Goal: Task Accomplishment & Management: Complete application form

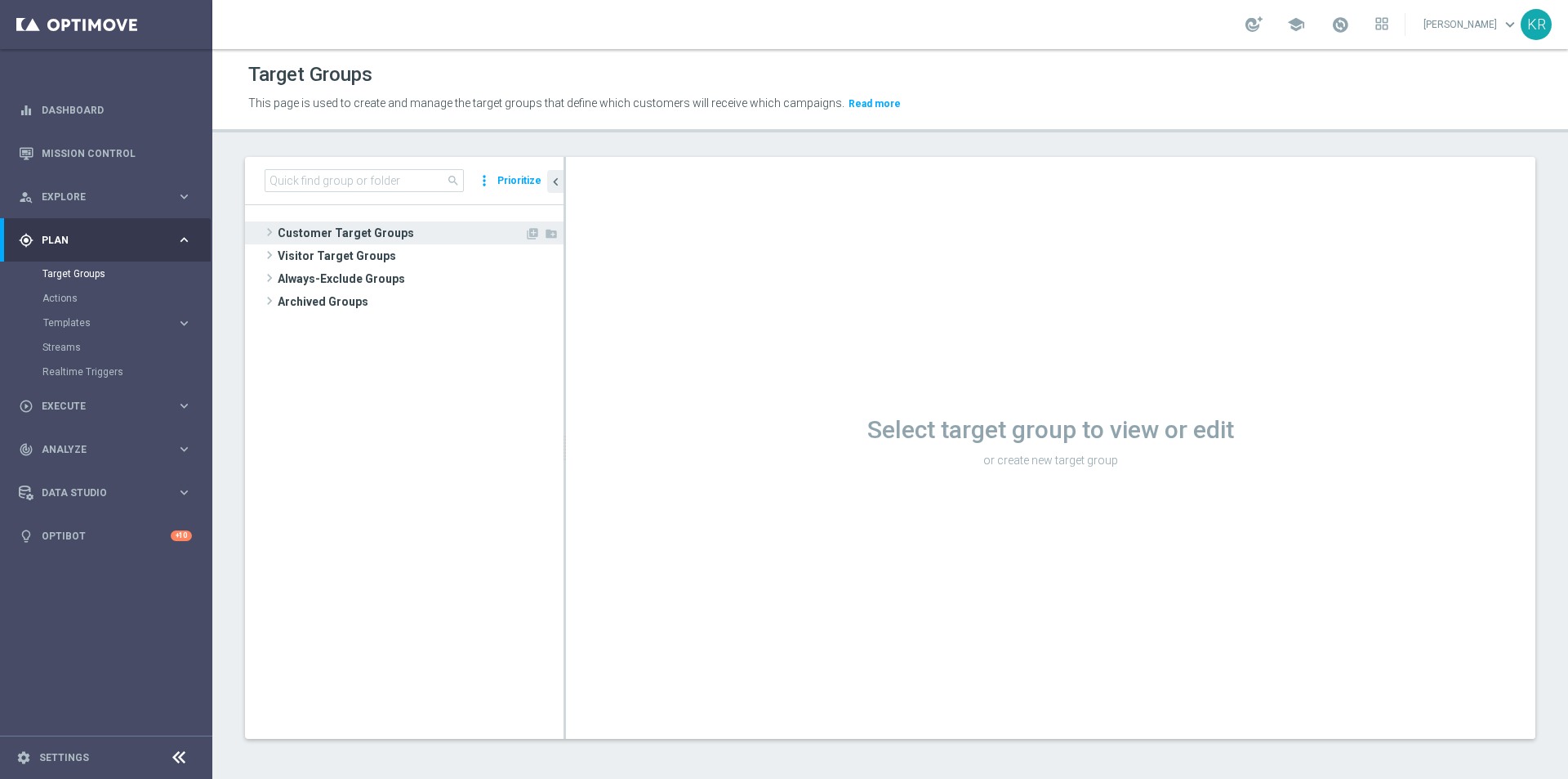
click at [271, 233] on span at bounding box center [269, 232] width 17 height 19
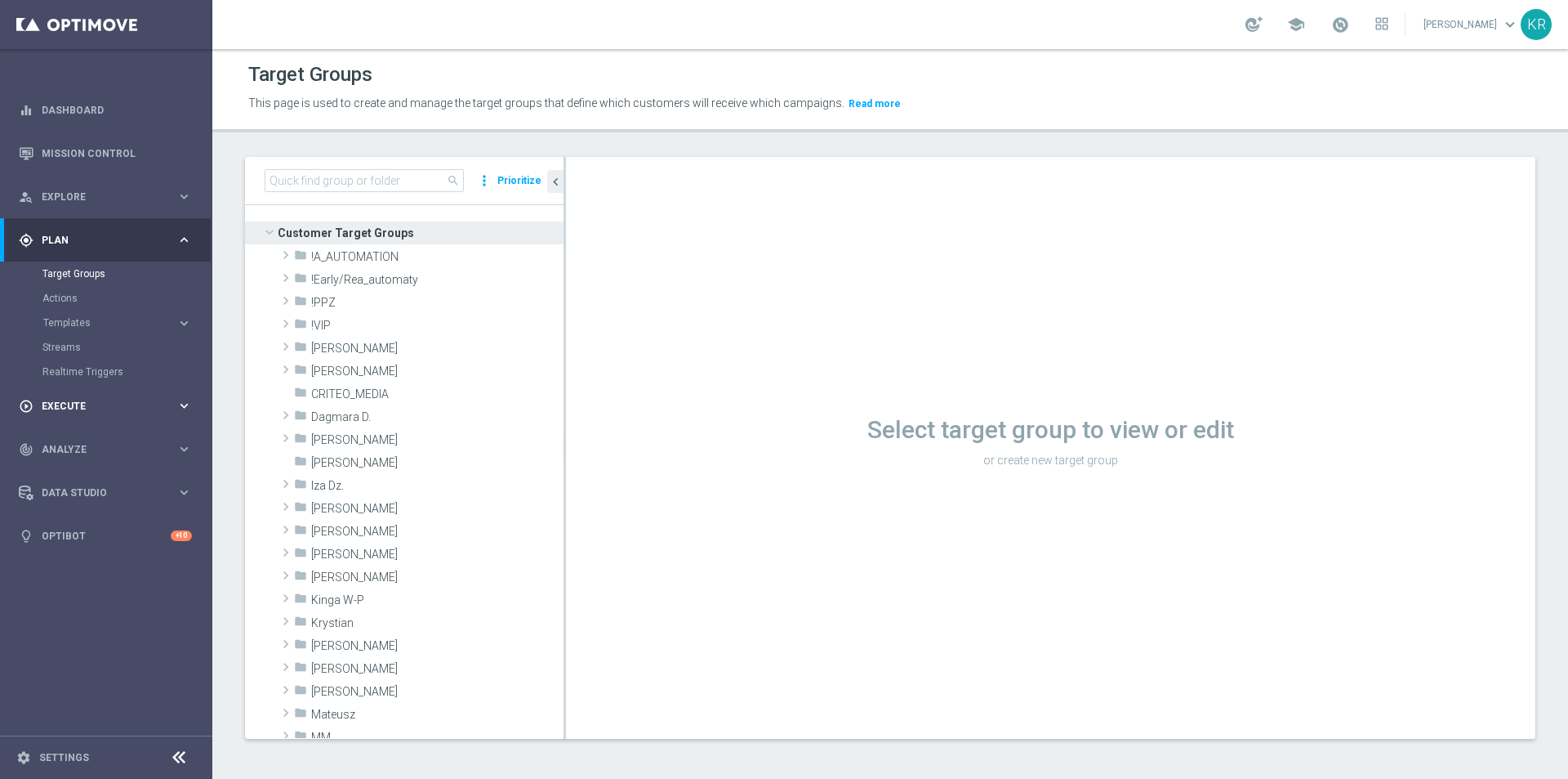
click at [72, 414] on div "play_circle_outline Execute keyboard_arrow_right" at bounding box center [105, 405] width 211 height 44
click at [64, 322] on link "Campaign Builder" at bounding box center [106, 317] width 127 height 13
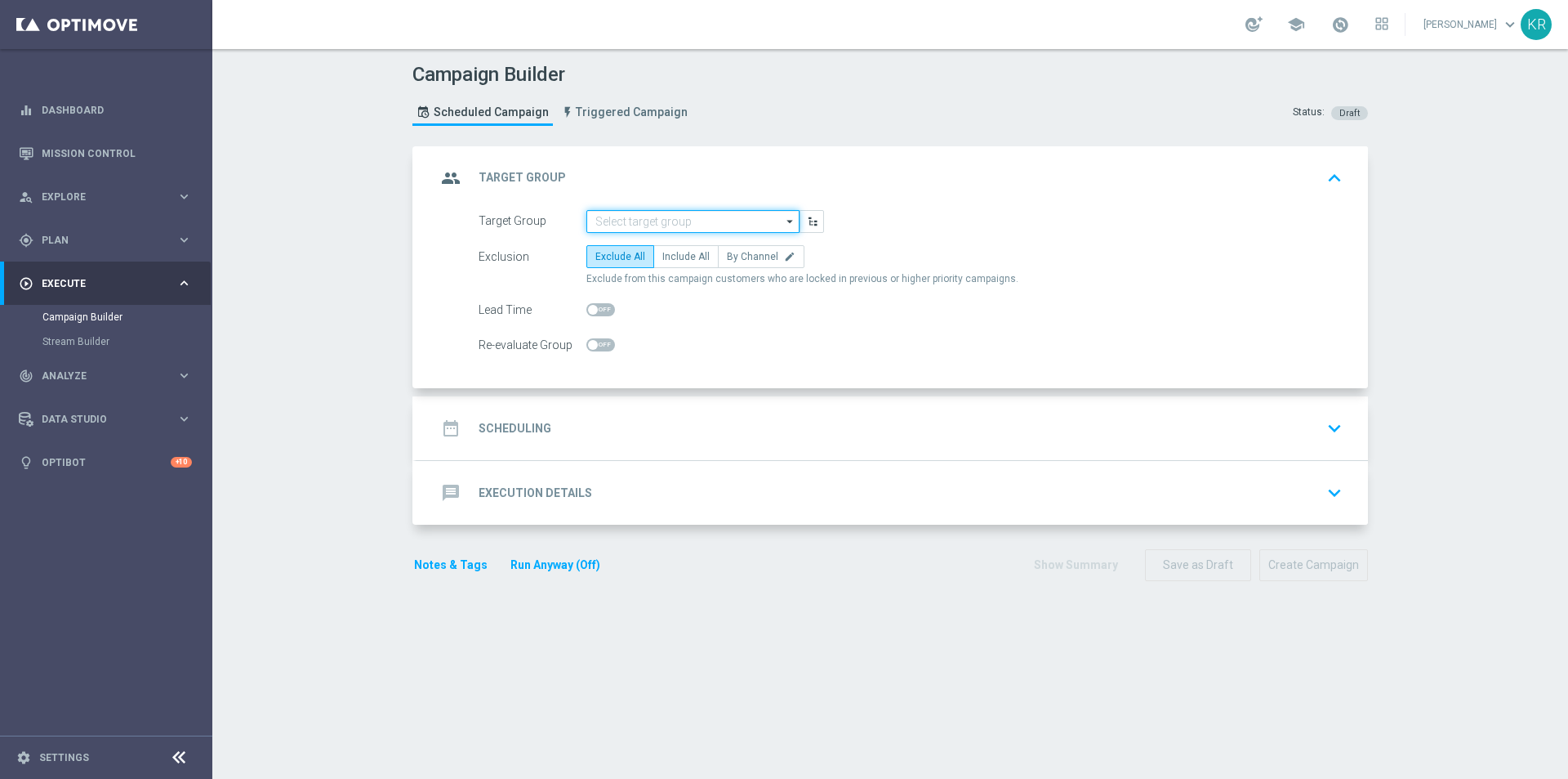
click at [622, 223] on input at bounding box center [693, 221] width 214 height 23
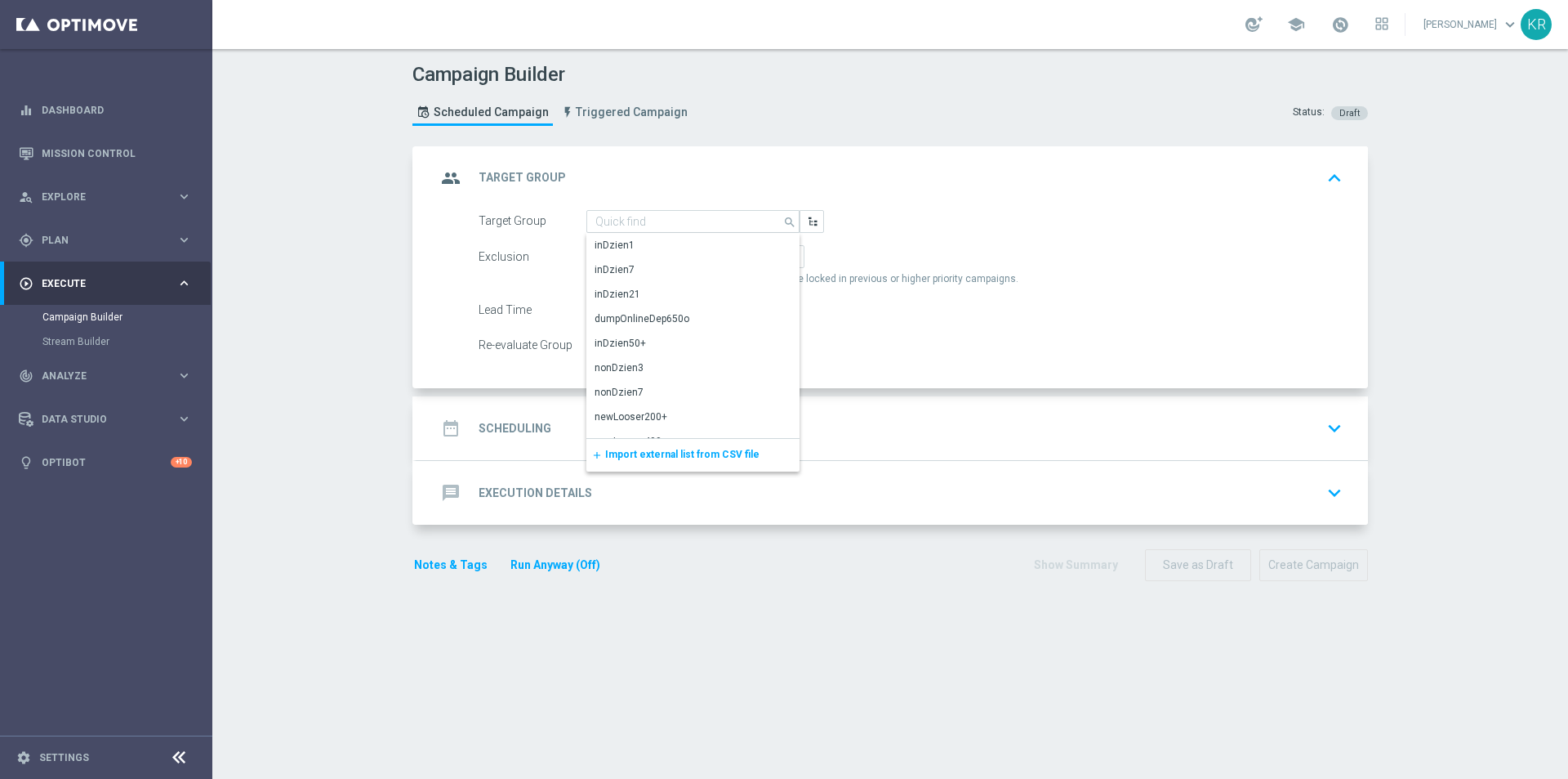
click at [658, 450] on span "Import external list from CSV file" at bounding box center [682, 455] width 154 height 12
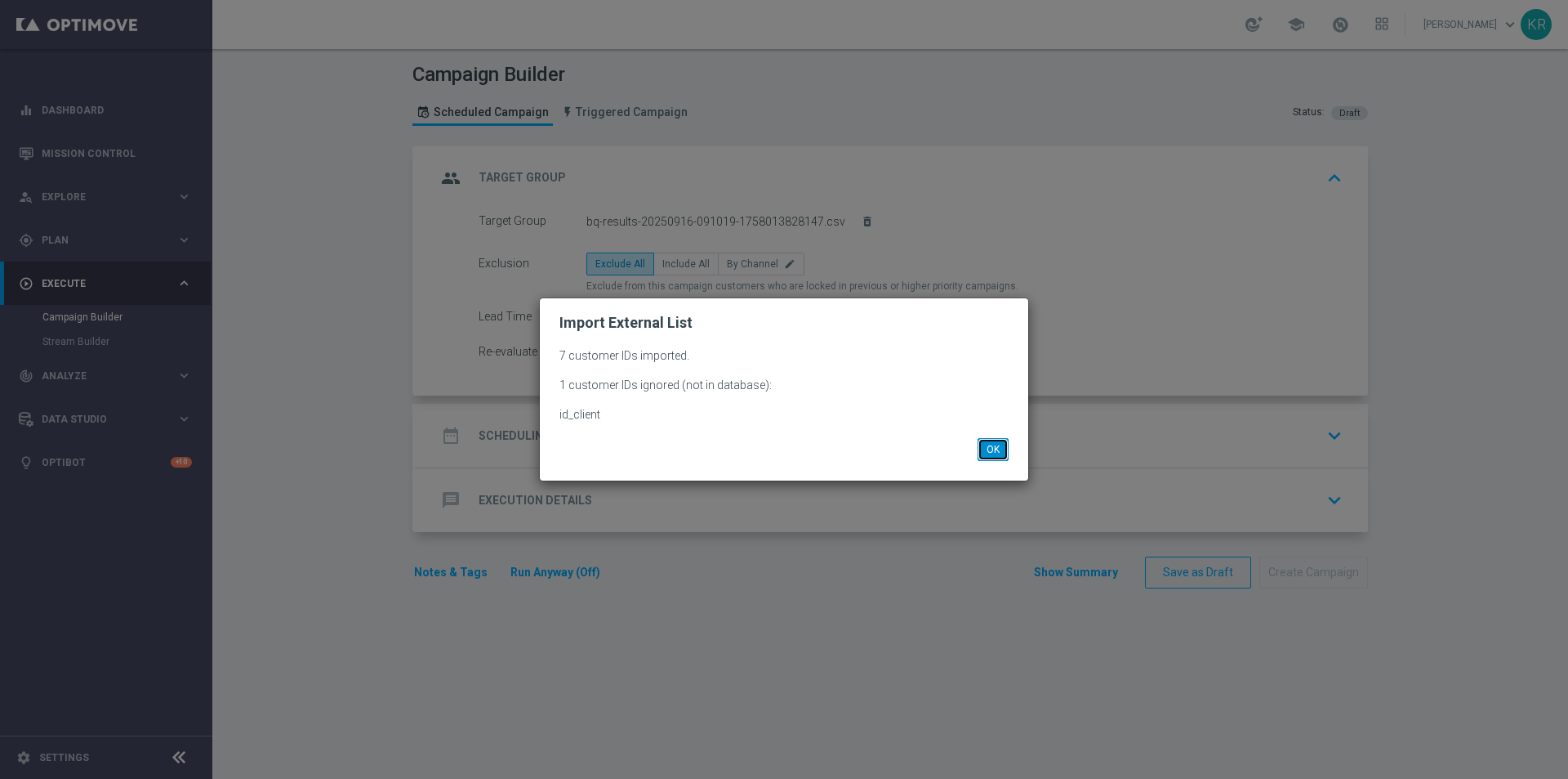
drag, startPoint x: 995, startPoint y: 459, endPoint x: 983, endPoint y: 452, distance: 13.9
click at [995, 459] on button "OK" at bounding box center [993, 450] width 31 height 23
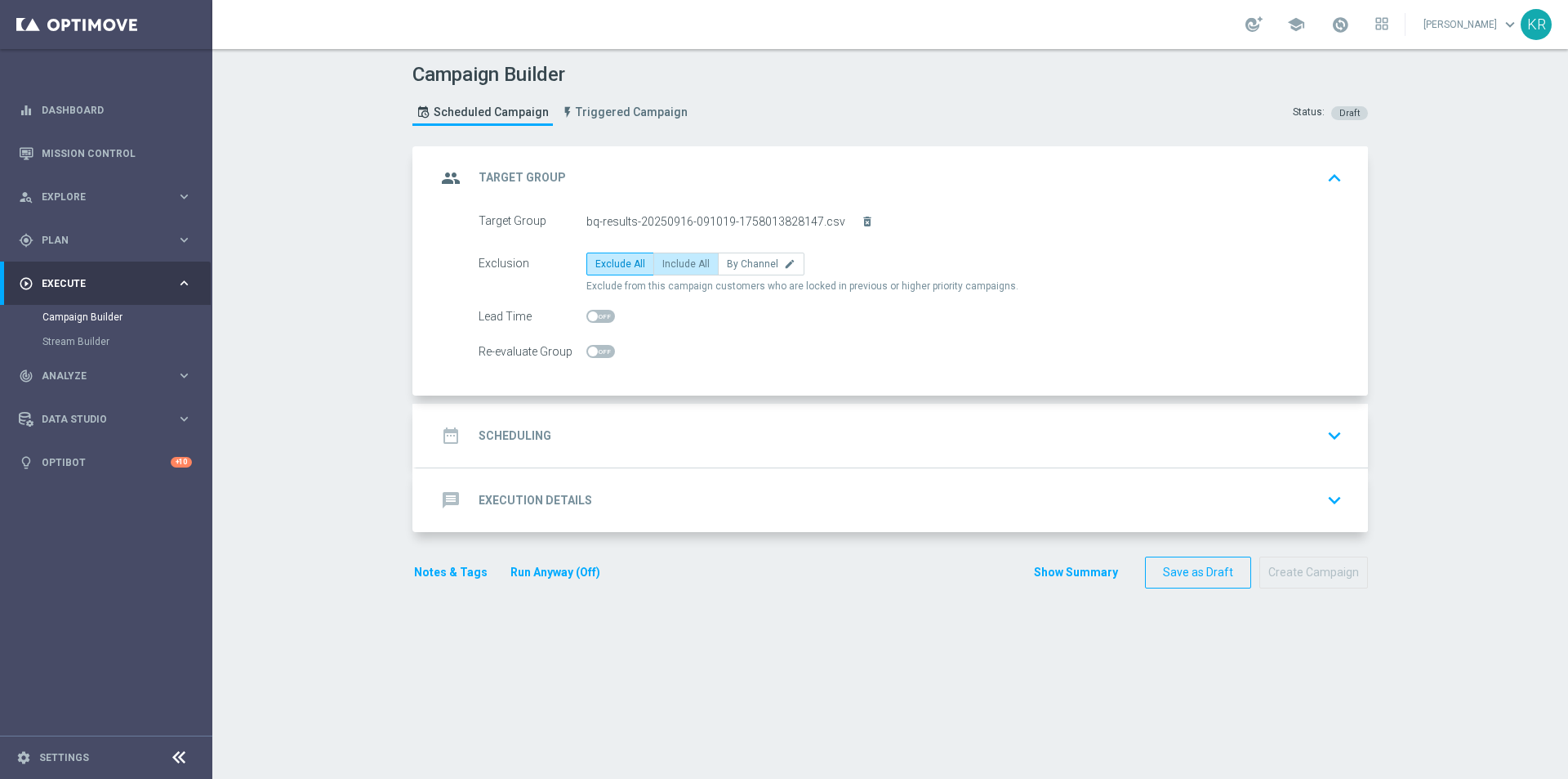
click at [666, 265] on span "Include All" at bounding box center [685, 264] width 48 height 12
click at [666, 265] on input "Include All" at bounding box center [667, 266] width 11 height 11
radio input "true"
click at [649, 450] on div "date_range Scheduling keyboard_arrow_down" at bounding box center [892, 435] width 913 height 31
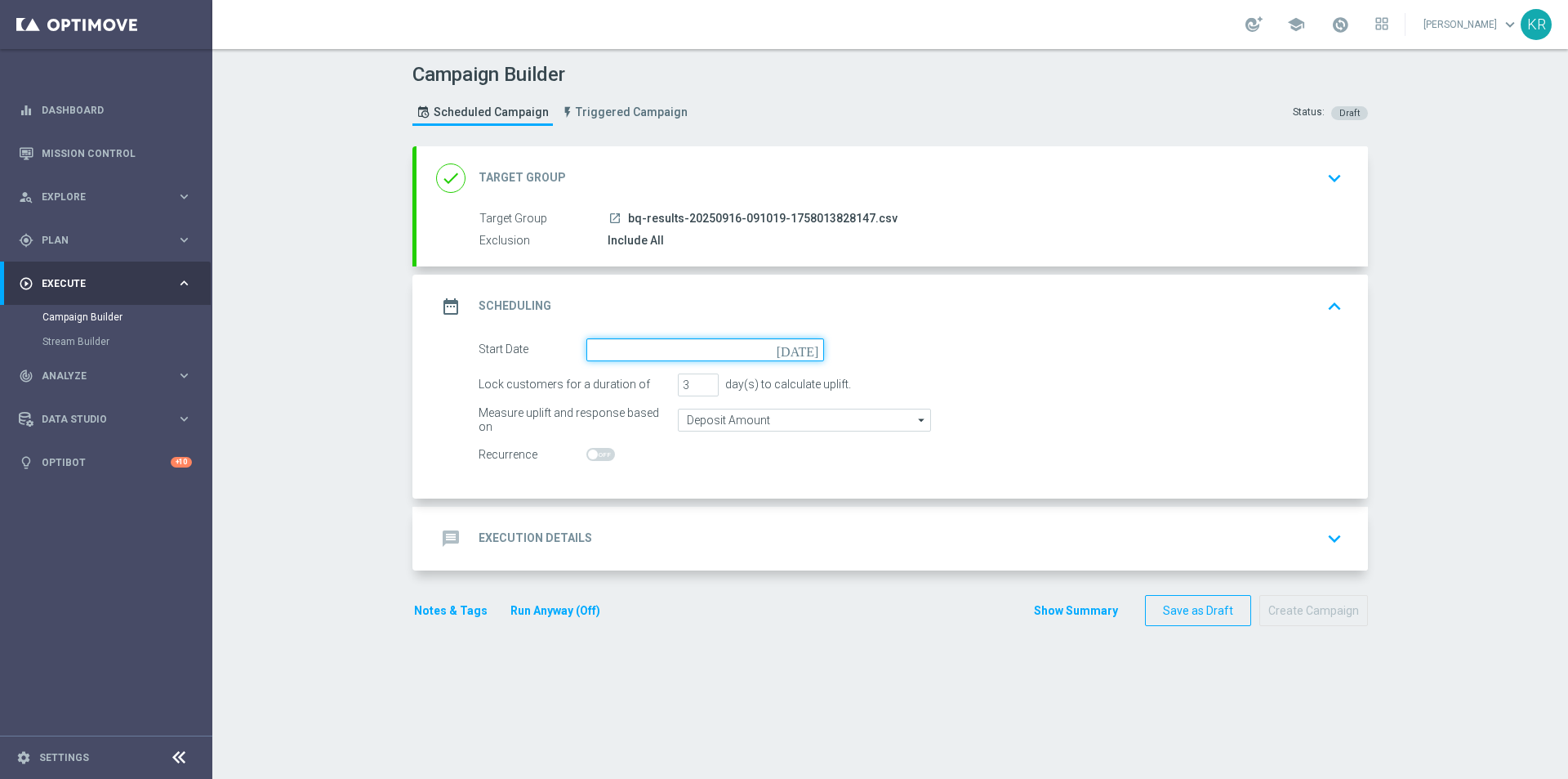
click at [617, 345] on input at bounding box center [705, 350] width 238 height 23
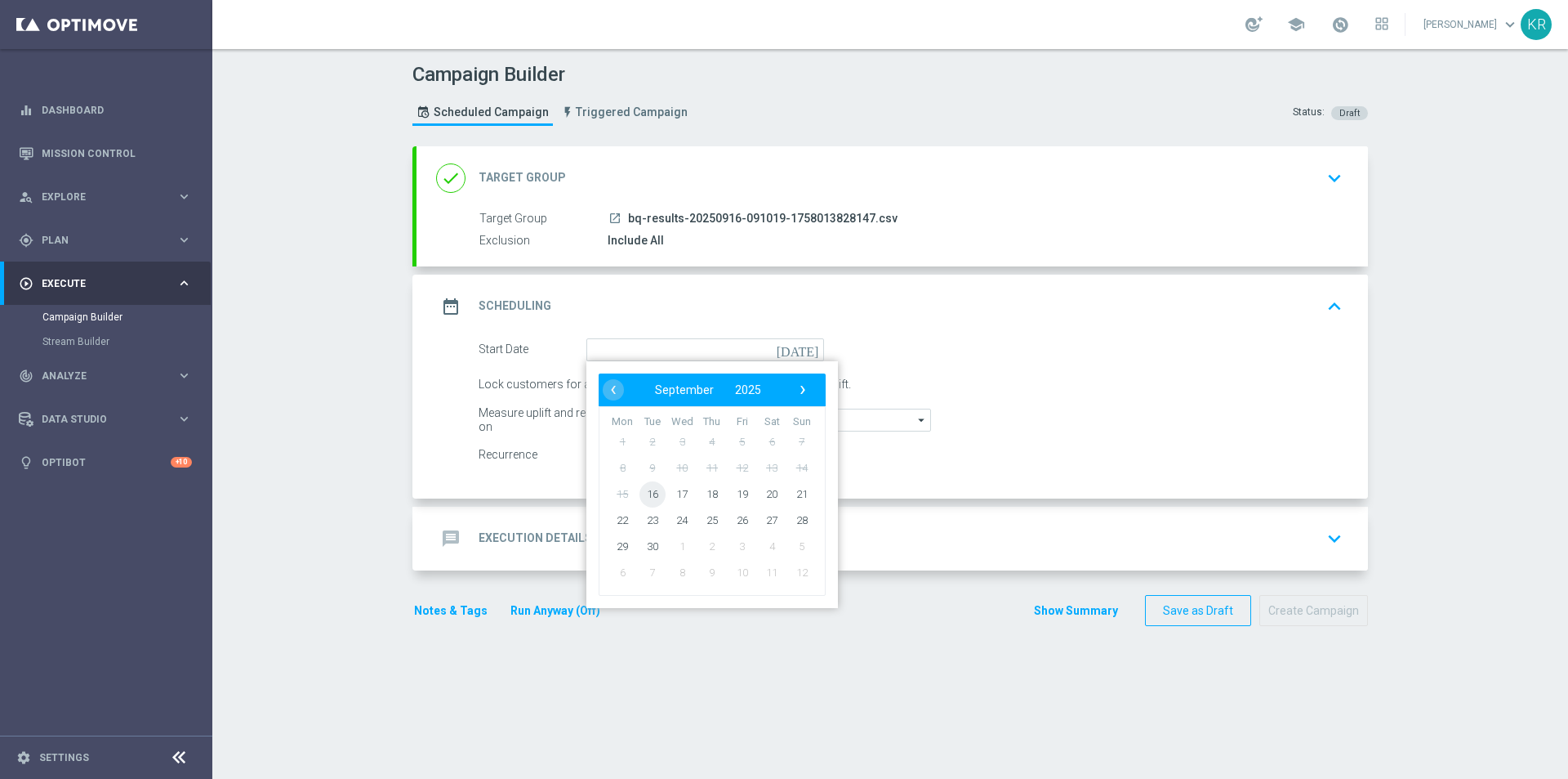
click at [644, 496] on span "16" at bounding box center [652, 493] width 26 height 26
type input "[DATE]"
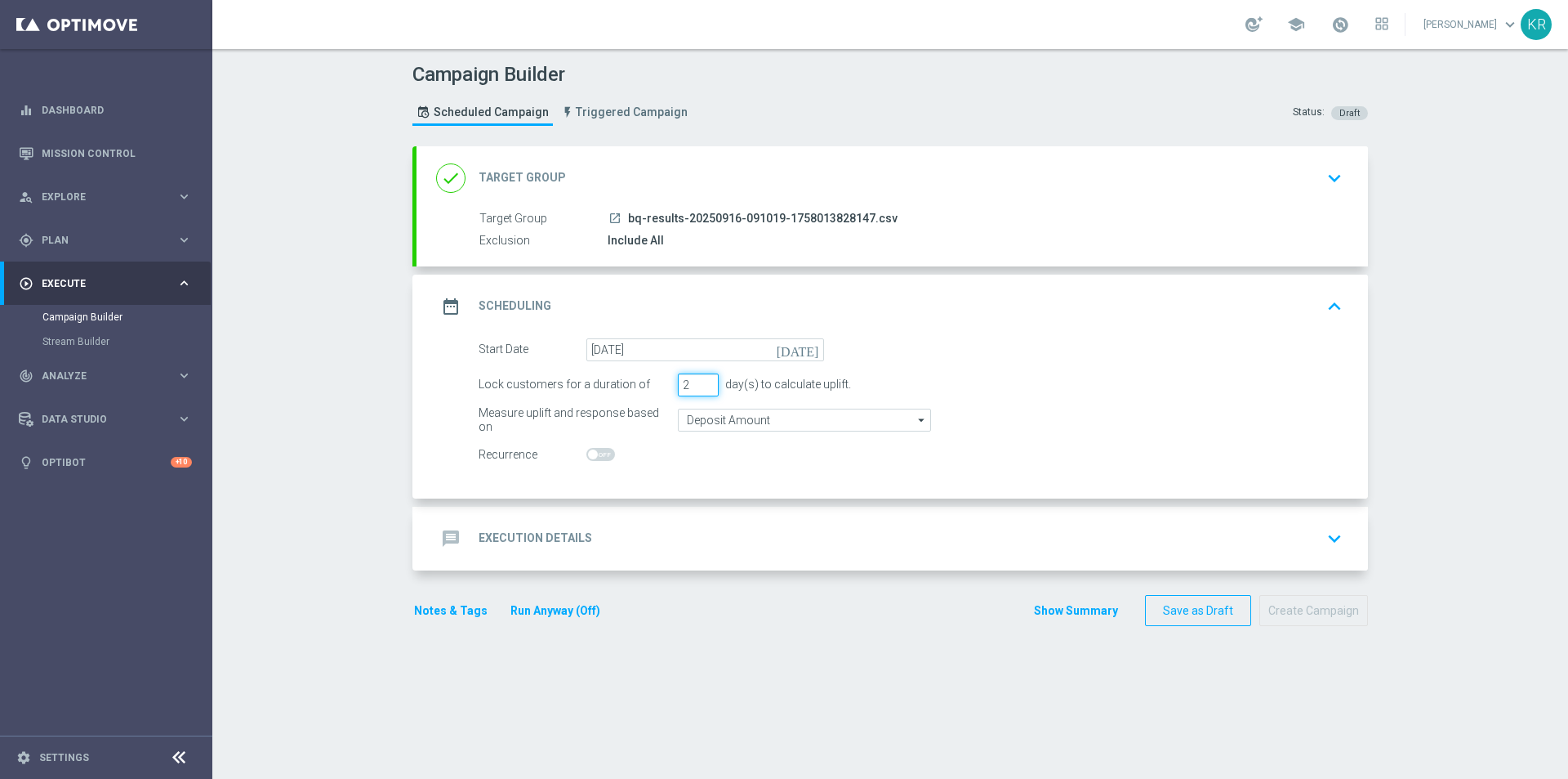
click at [702, 387] on input "2" at bounding box center [698, 385] width 41 height 23
type input "1"
click at [702, 387] on input "1" at bounding box center [698, 385] width 41 height 23
click at [666, 532] on div "message Execution Details keyboard_arrow_down" at bounding box center [892, 538] width 913 height 31
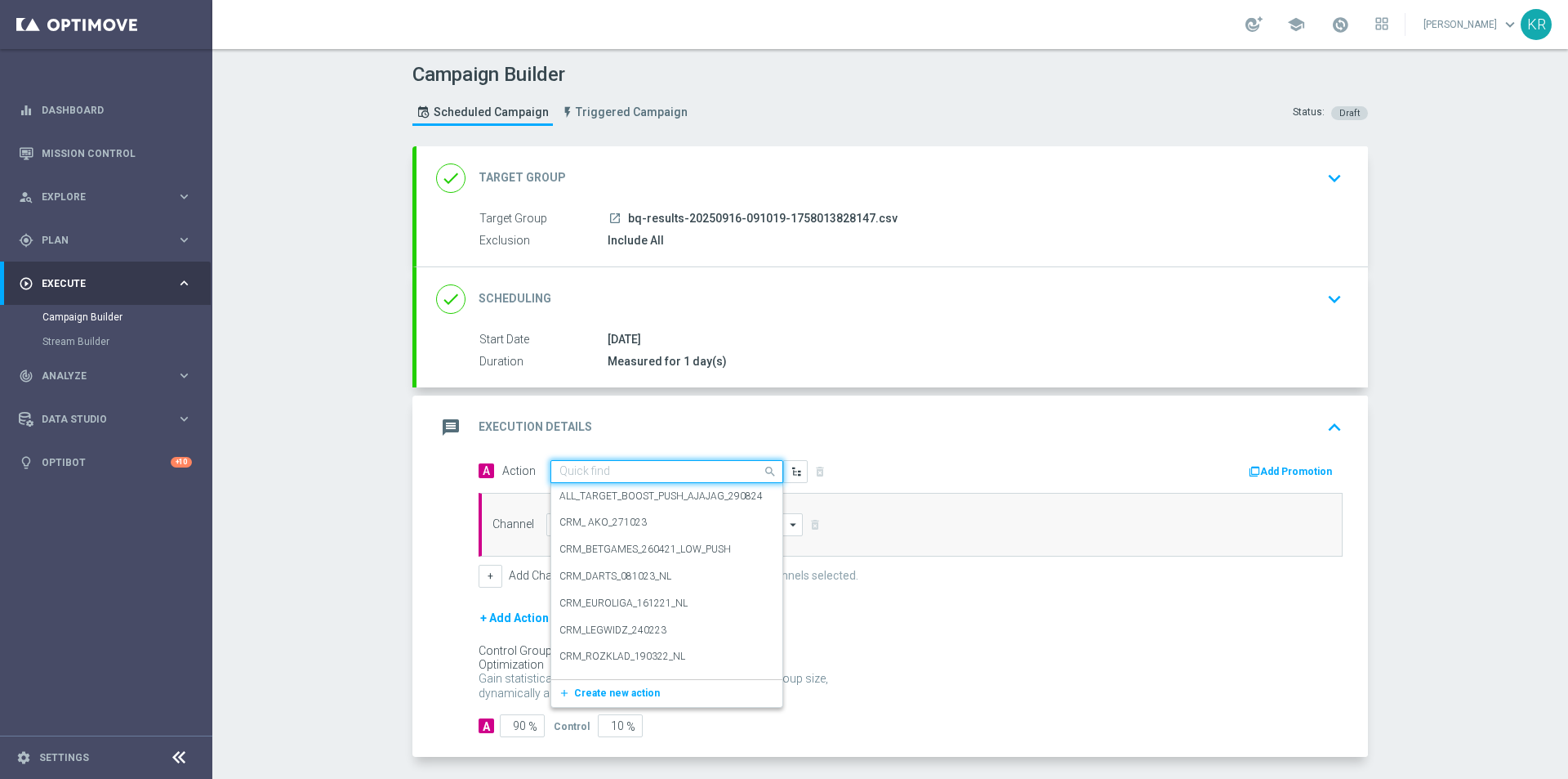
click at [580, 477] on input "text" at bounding box center [651, 472] width 183 height 14
click at [602, 700] on button "add_new Create new action" at bounding box center [664, 693] width 225 height 18
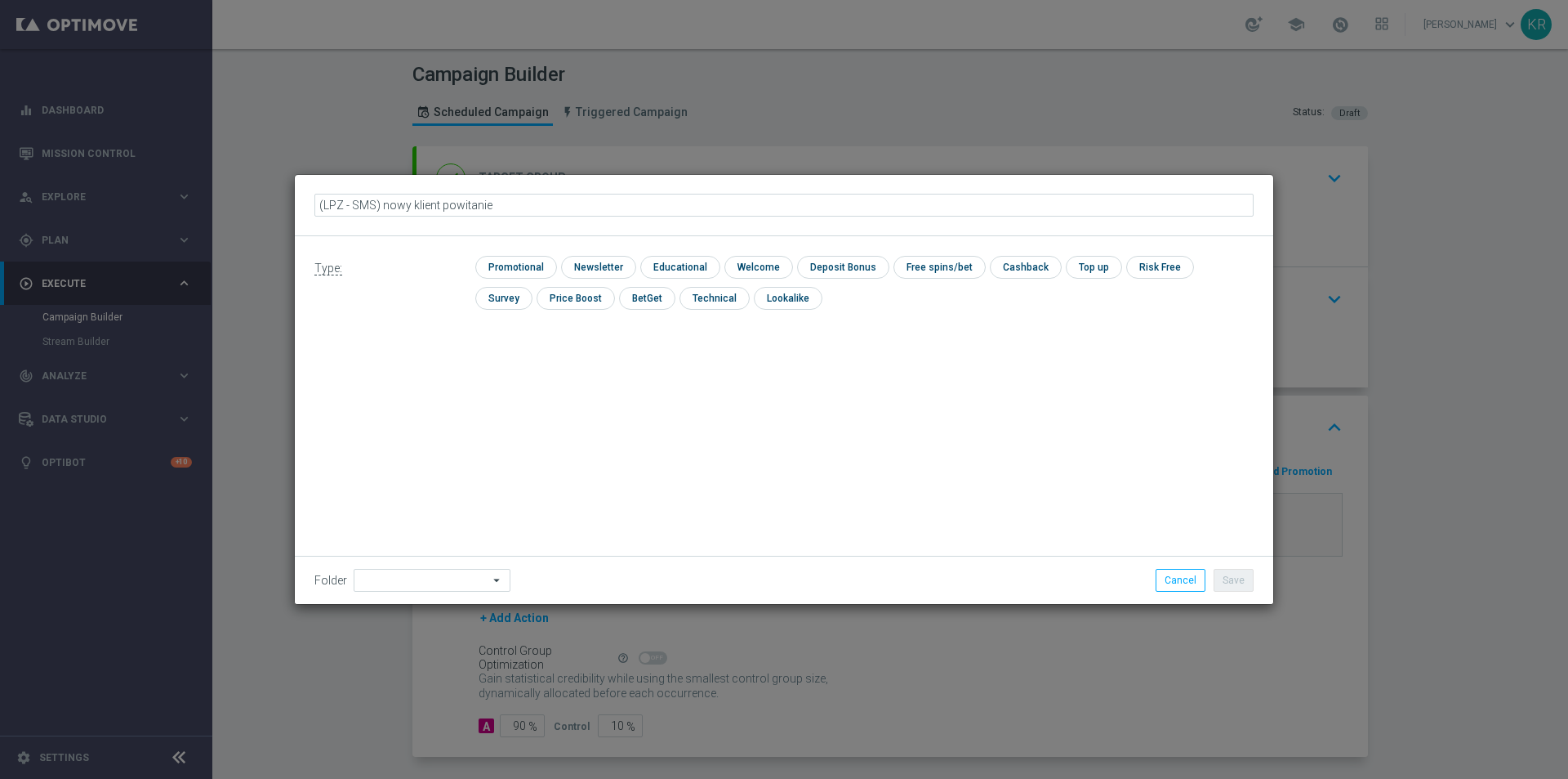
click at [360, 201] on input "(LPZ - SMS) nowy klient powitanie" at bounding box center [784, 205] width 939 height 23
click at [344, 210] on input "(LPZ - SMS) nowy klient powitanie" at bounding box center [784, 205] width 939 height 23
click at [513, 203] on input "(LPZ - SMS) nowy klient powitanie" at bounding box center [784, 205] width 939 height 23
type input "(LPZ - SMS) nowy klient powitanie_16092025"
click at [610, 264] on input "checkbox" at bounding box center [596, 266] width 71 height 22
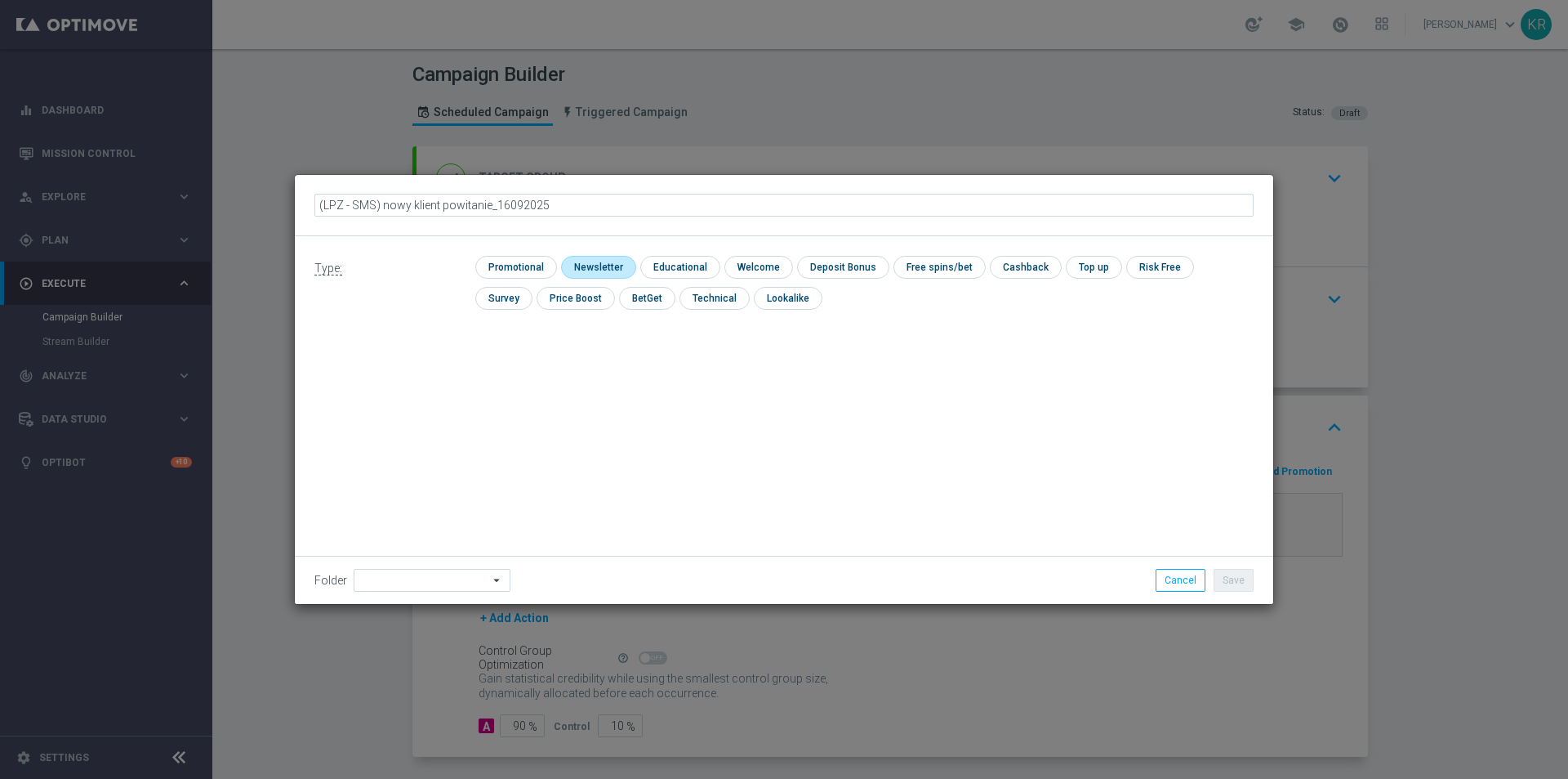
checkbox input "true"
click at [489, 575] on icon "arrow_drop_down" at bounding box center [497, 580] width 17 height 21
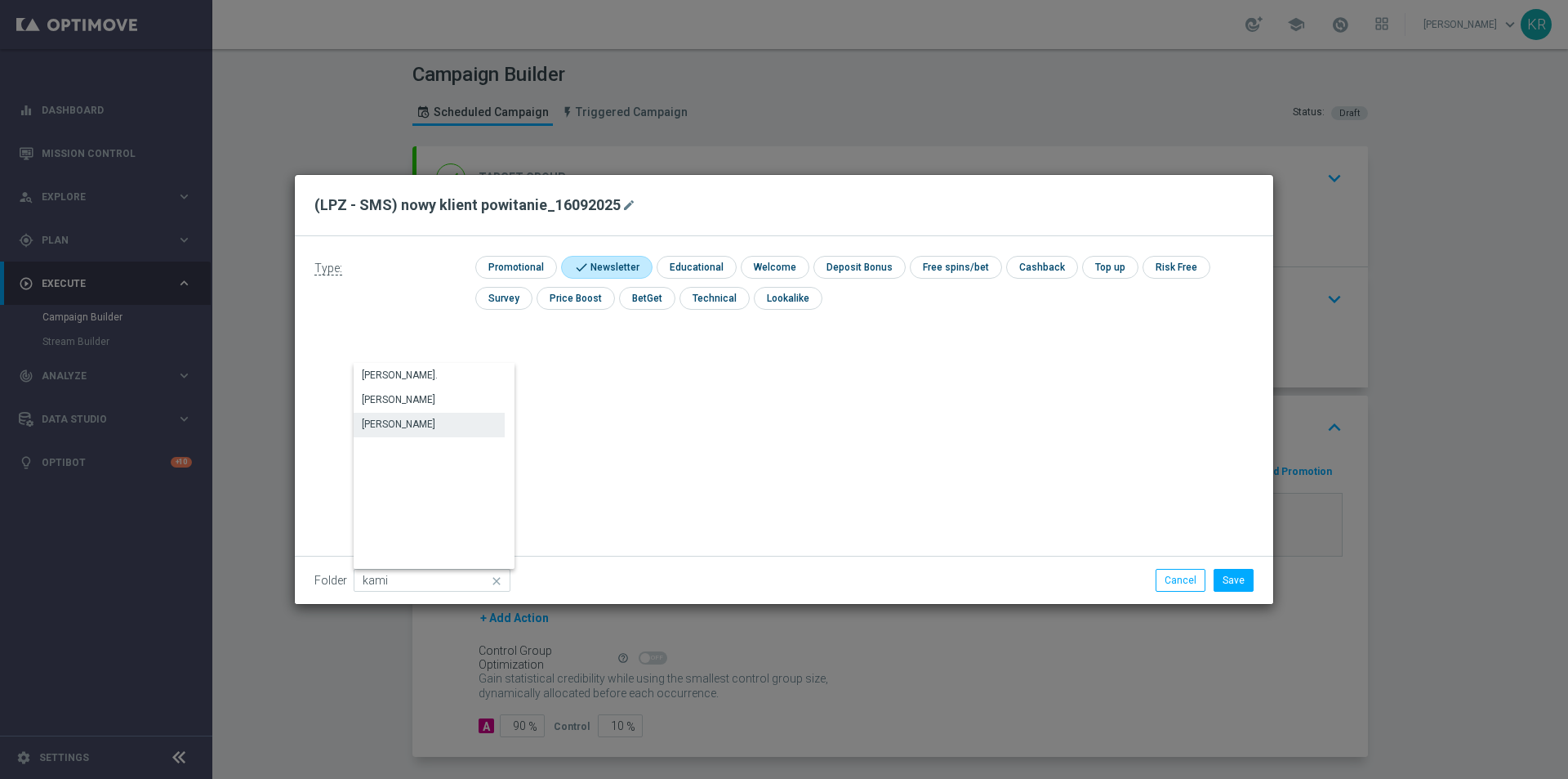
click at [388, 423] on div "Kamil R." at bounding box center [399, 423] width 74 height 15
type input "Kamil R."
click at [1238, 579] on button "Save" at bounding box center [1233, 580] width 40 height 23
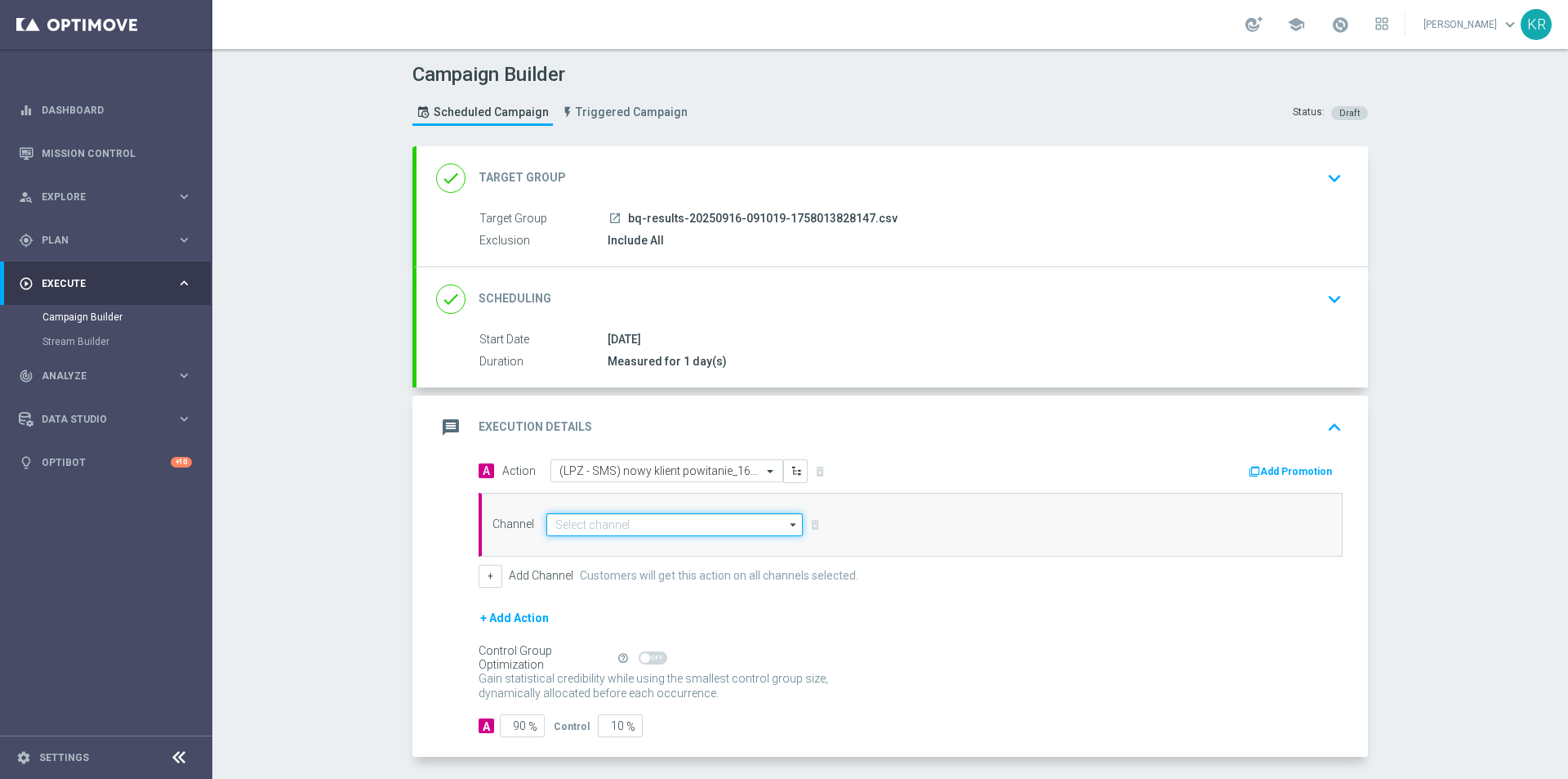
click at [596, 517] on input at bounding box center [675, 525] width 256 height 23
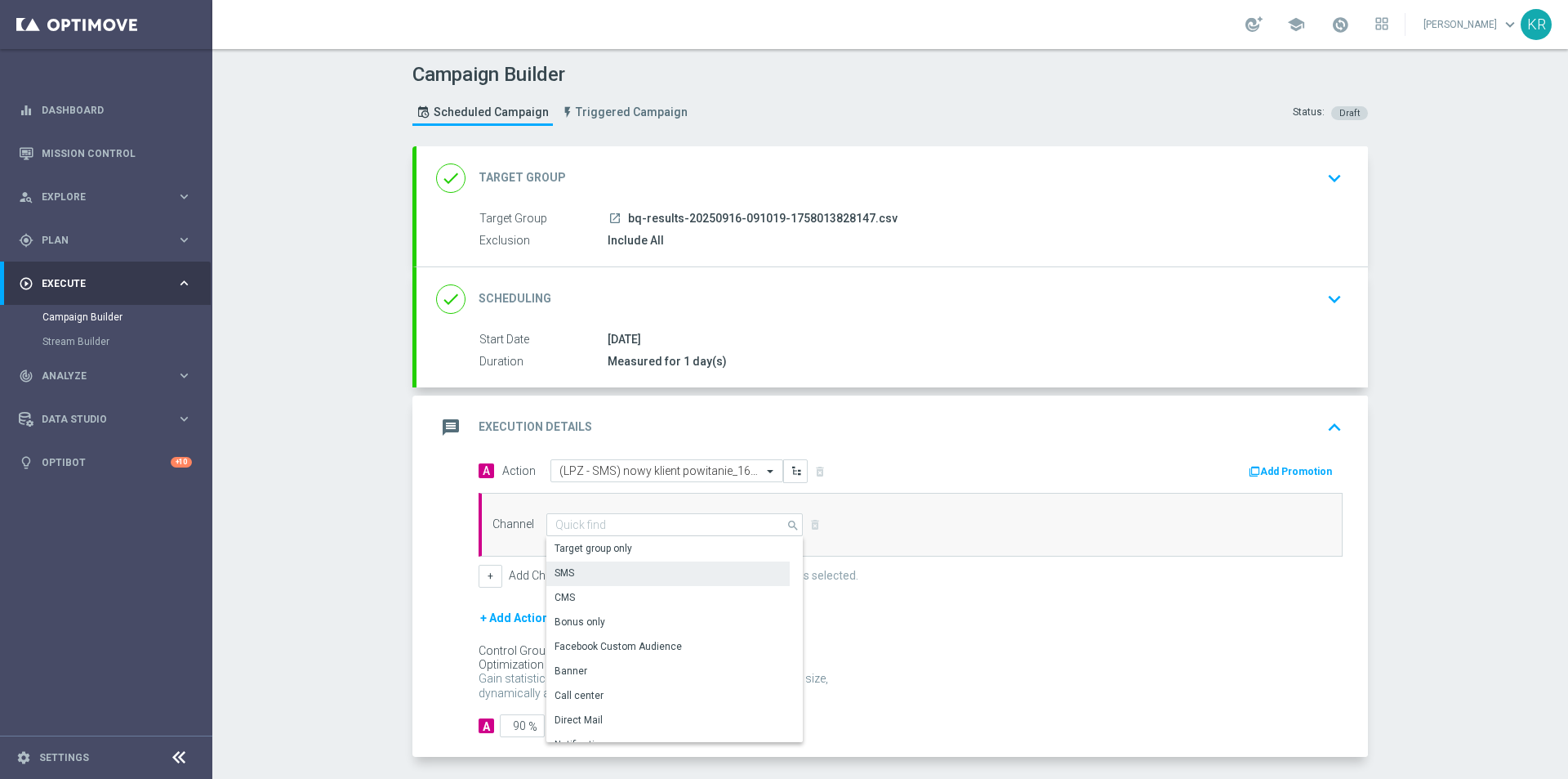
click at [565, 573] on div "SMS" at bounding box center [564, 572] width 19 height 15
type input "SMS"
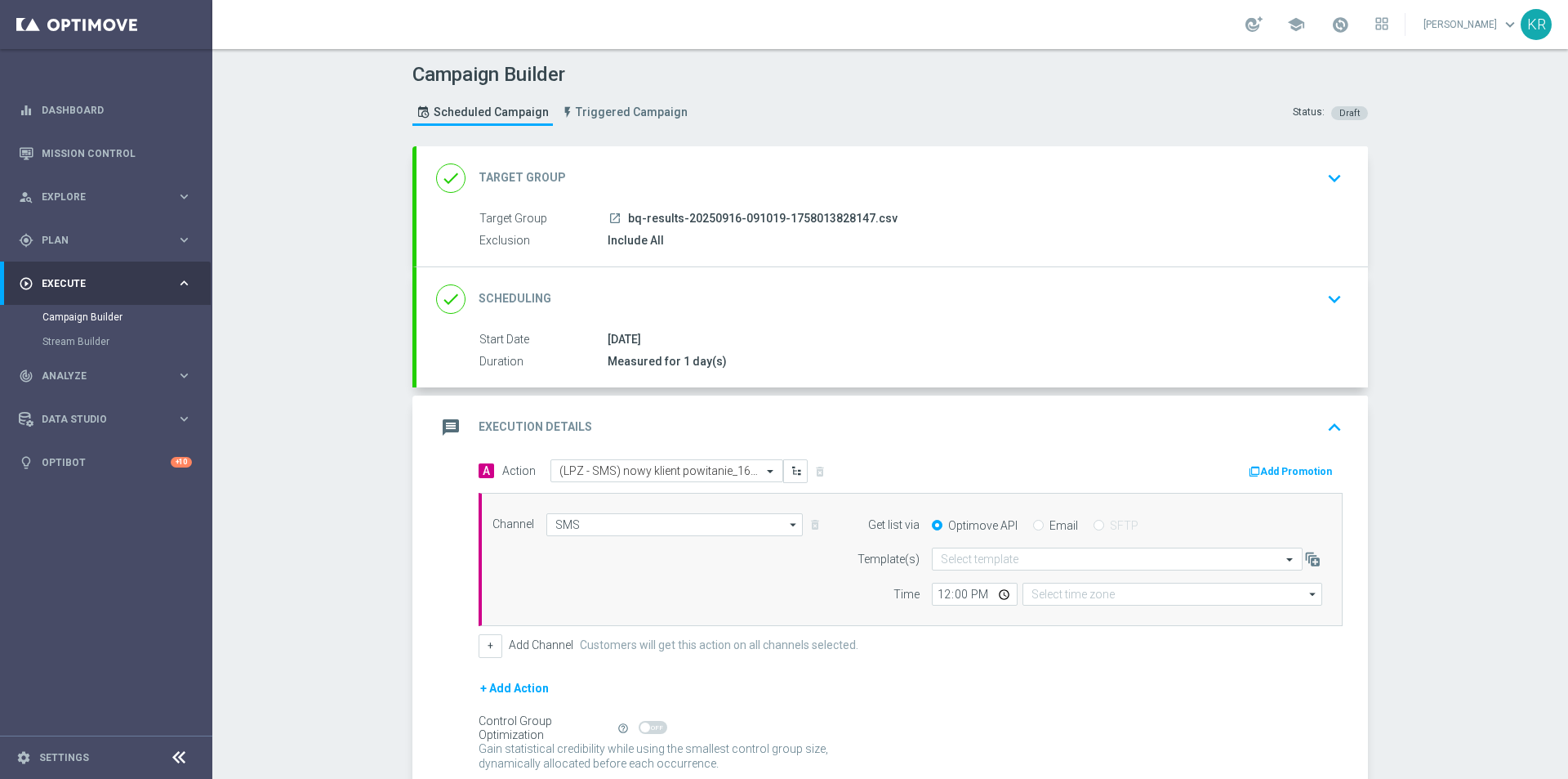
type input "Coordinated Universal Time (UTC 00:00)"
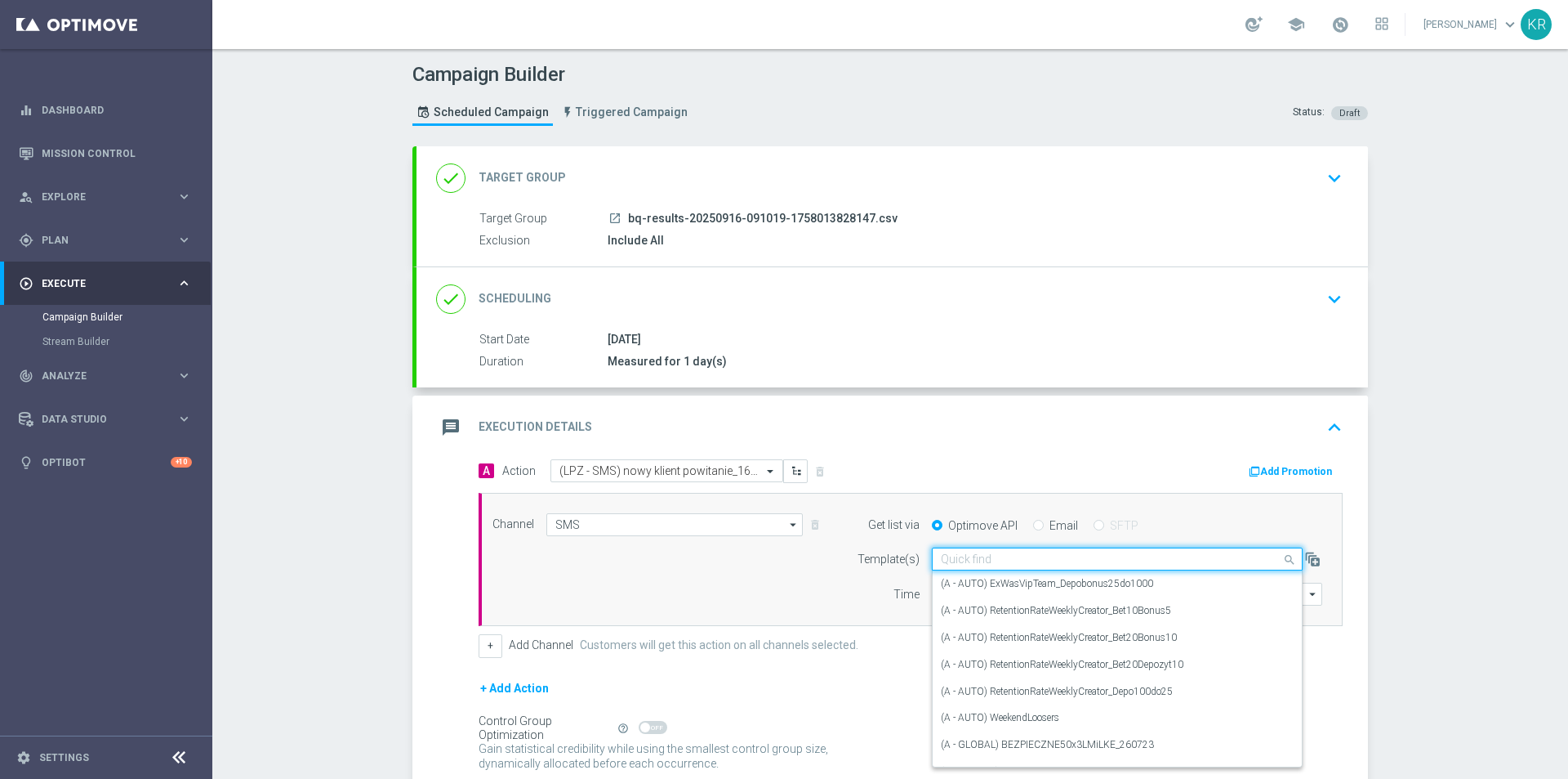
click at [965, 565] on input "text" at bounding box center [1101, 559] width 320 height 14
paste input "(LPZ - SMS) nowy klient powitanie"
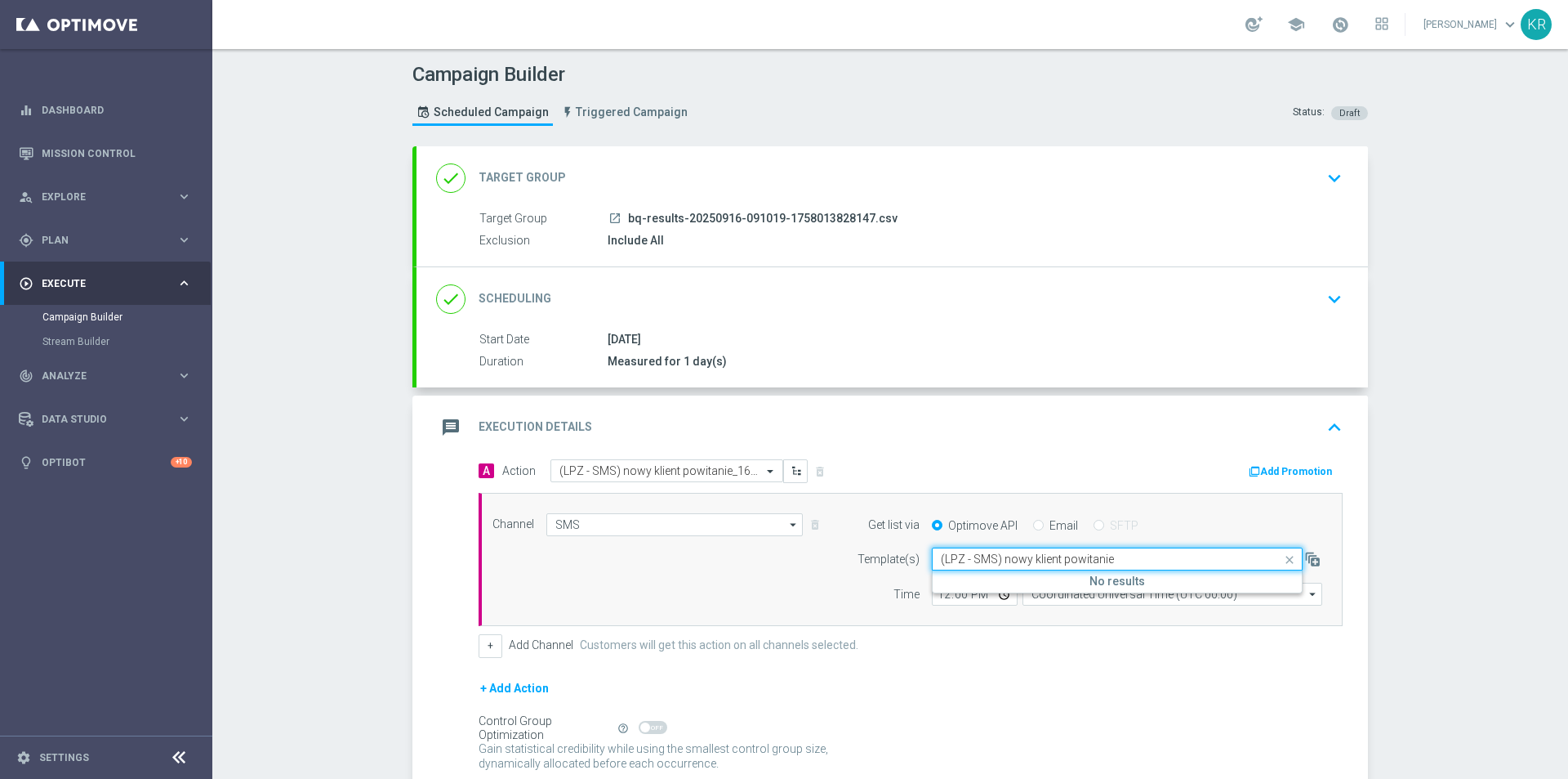
click at [955, 561] on input "(LPZ - SMS) nowy klient powitanie" at bounding box center [1101, 559] width 320 height 14
click at [998, 588] on label "(LPZ - SMS) nowy klient powitanie" at bounding box center [1014, 584] width 146 height 14
type input "(LPZ - SMS) nowy klient powitanie"
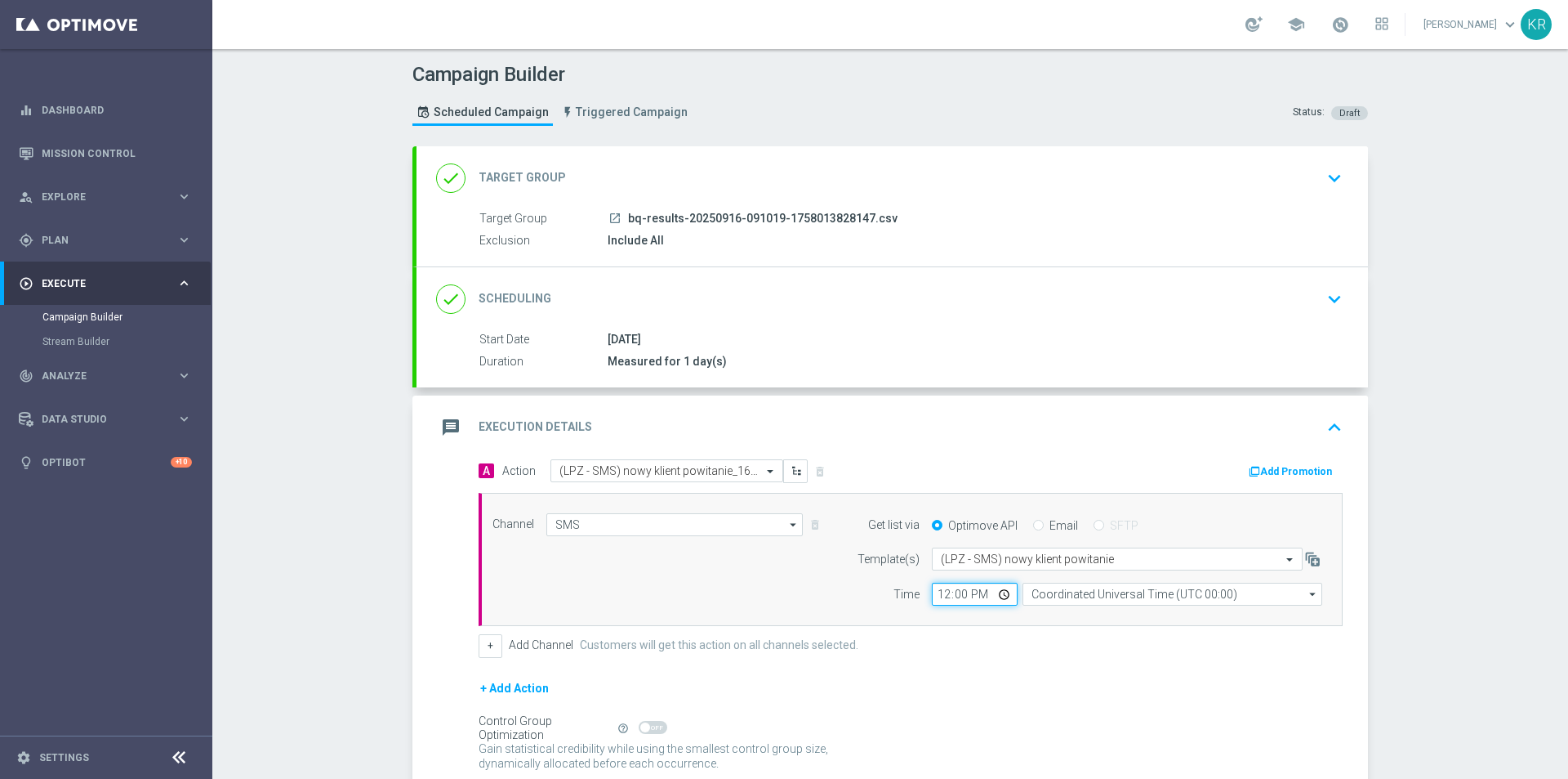
click at [938, 597] on input "12:00" at bounding box center [975, 594] width 85 height 23
type input "11:18"
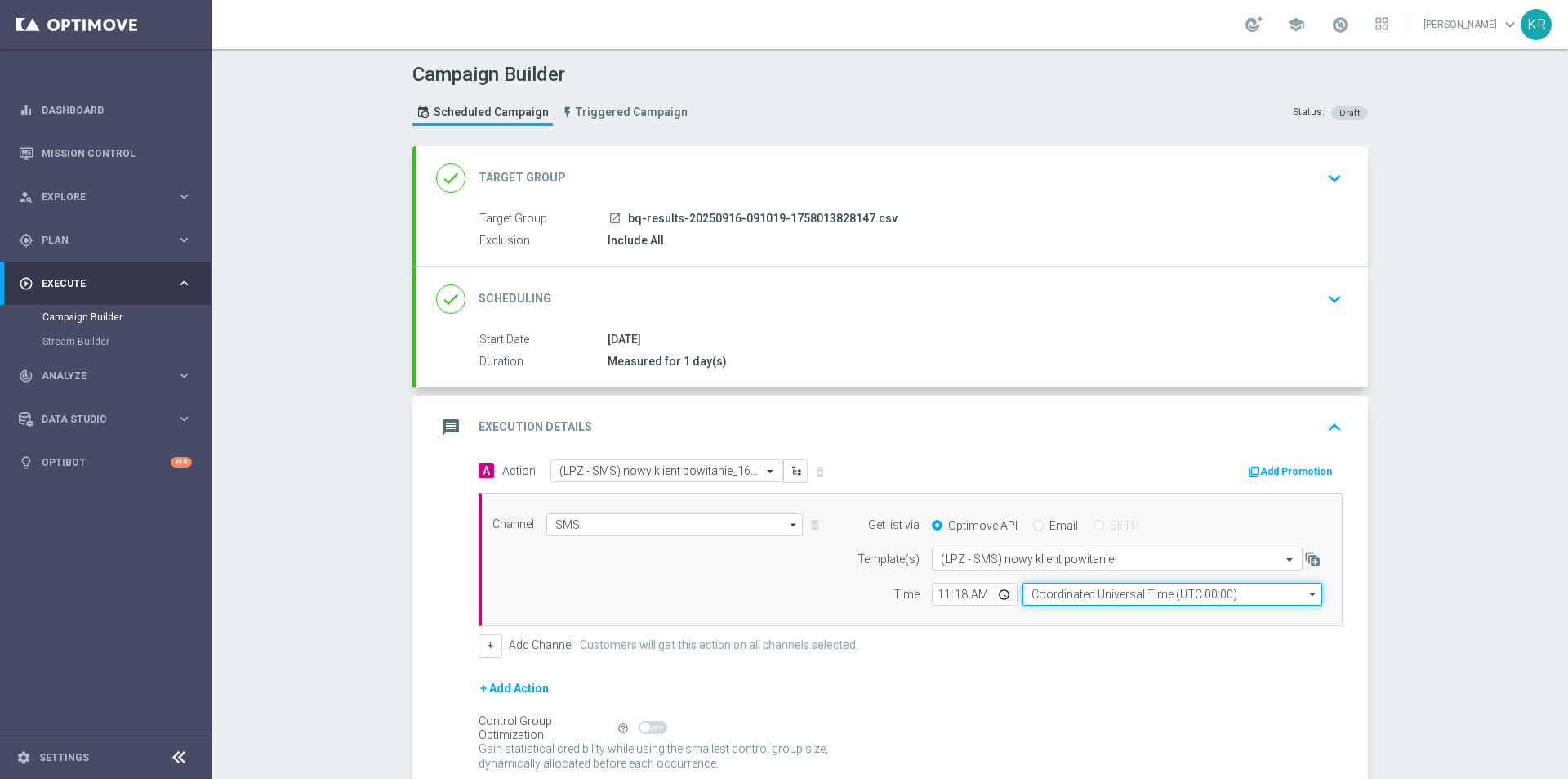
click at [1093, 586] on input "Coordinated Universal Time (UTC 00:00)" at bounding box center [1172, 594] width 300 height 23
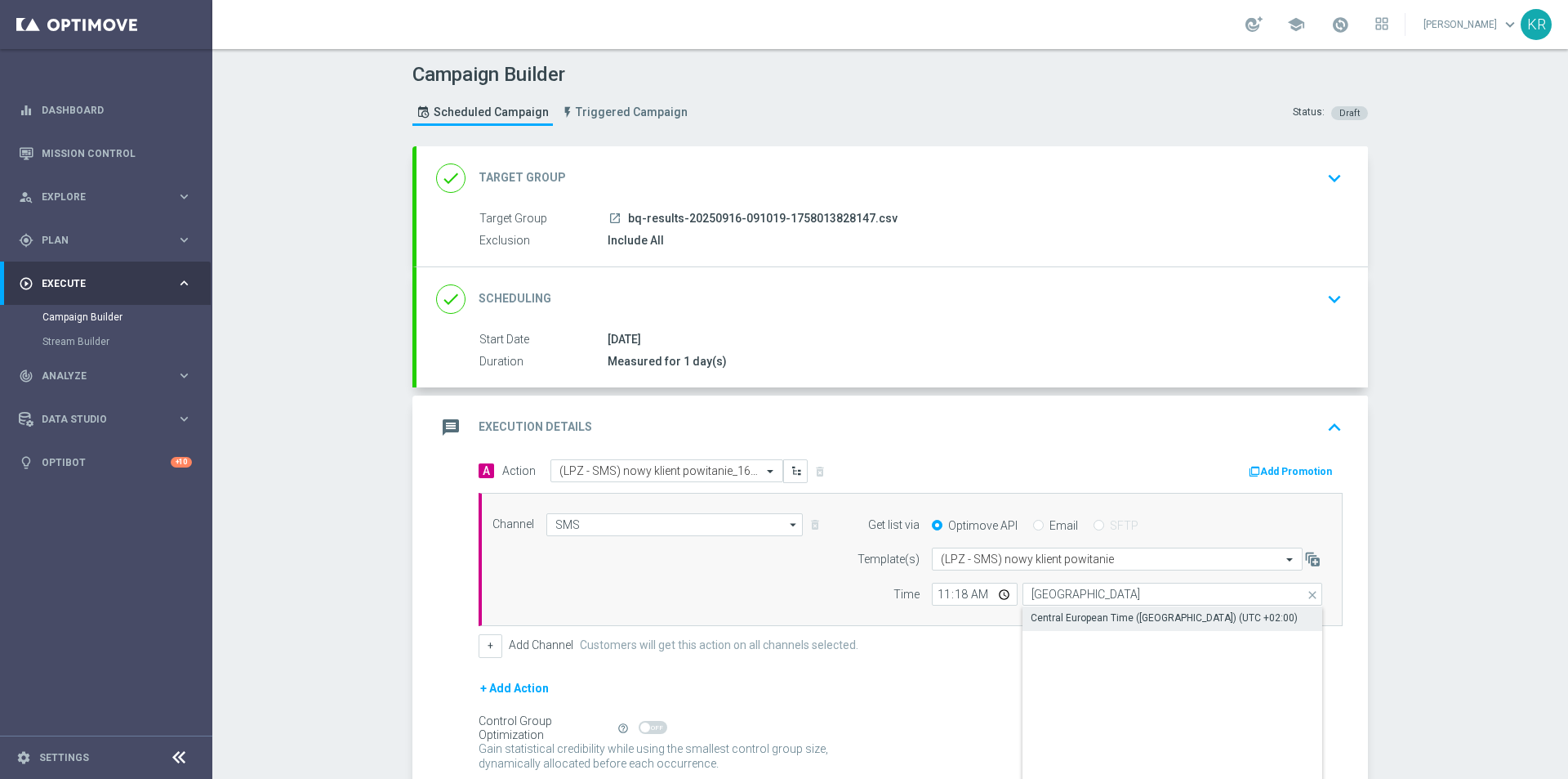
click at [1078, 620] on div "Central European Time ([GEOGRAPHIC_DATA]) (UTC +02:00)" at bounding box center [1164, 617] width 267 height 15
type input "Central European Time ([GEOGRAPHIC_DATA]) (UTC +02:00)"
click at [989, 664] on form "A Action Select action (LPZ - SMS) nowy klient powitanie_16092025 delete_foreve…" at bounding box center [911, 633] width 864 height 348
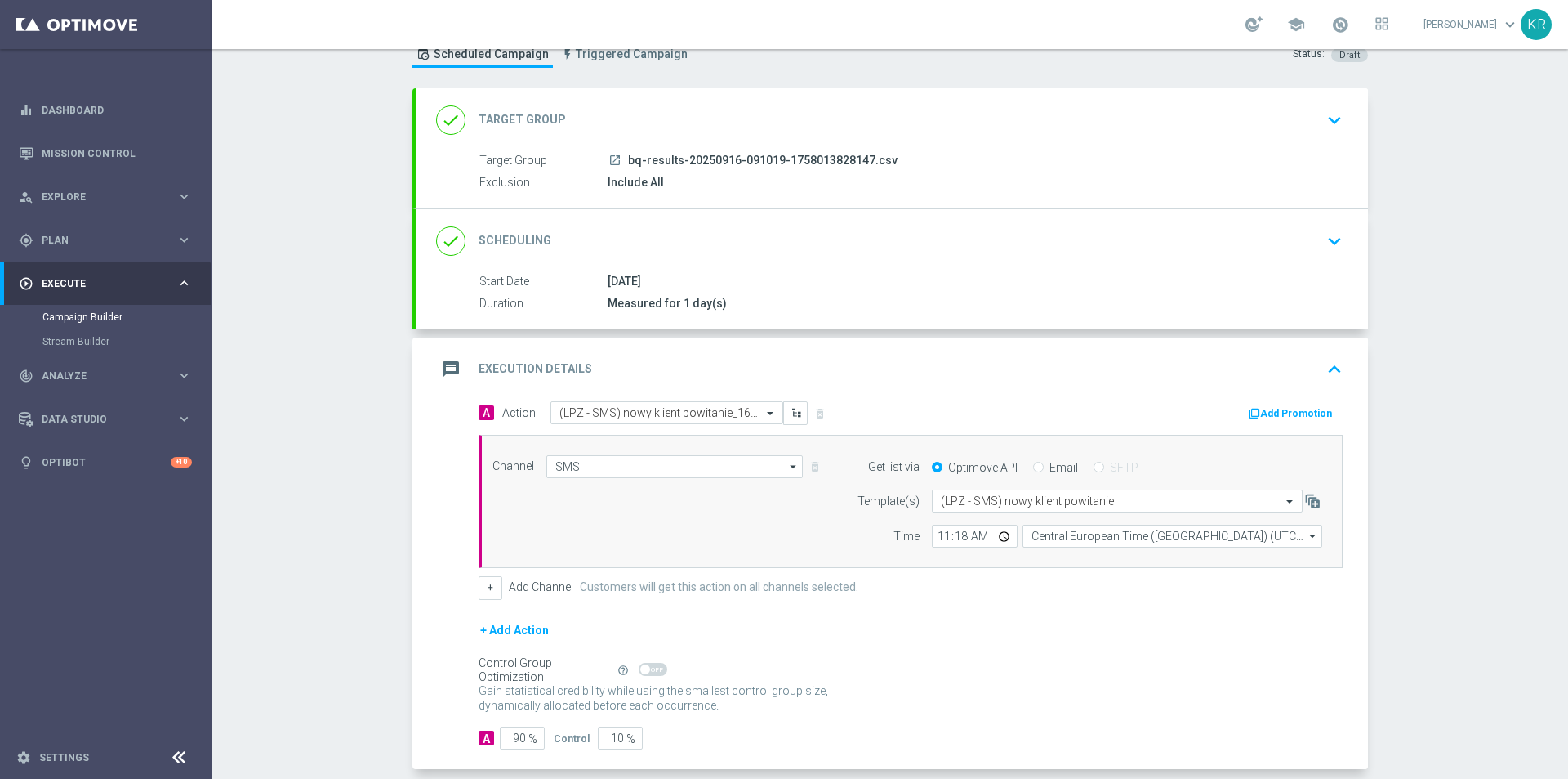
scroll to position [137, 0]
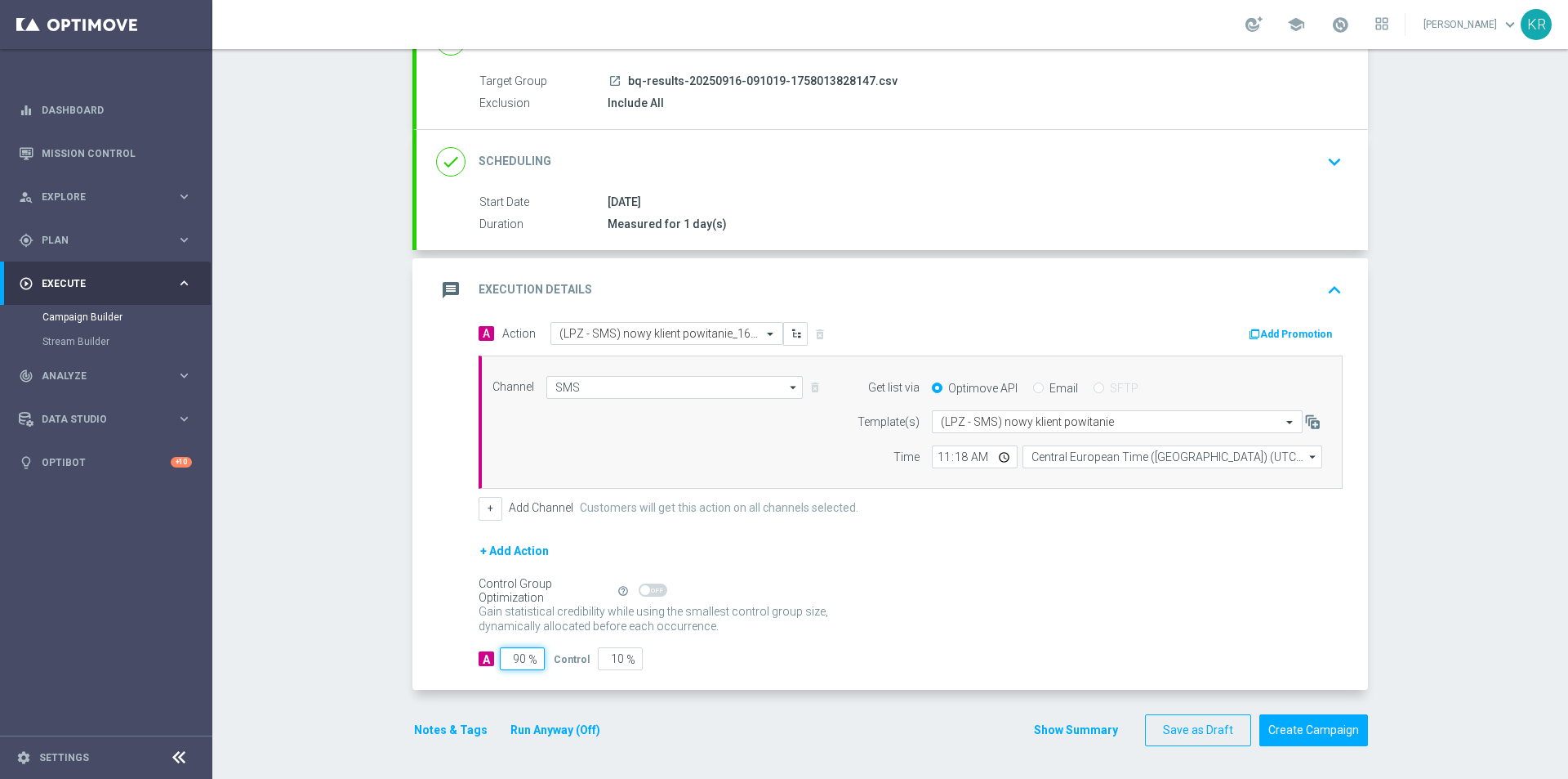
click at [505, 659] on input "90" at bounding box center [522, 659] width 45 height 23
type input "10"
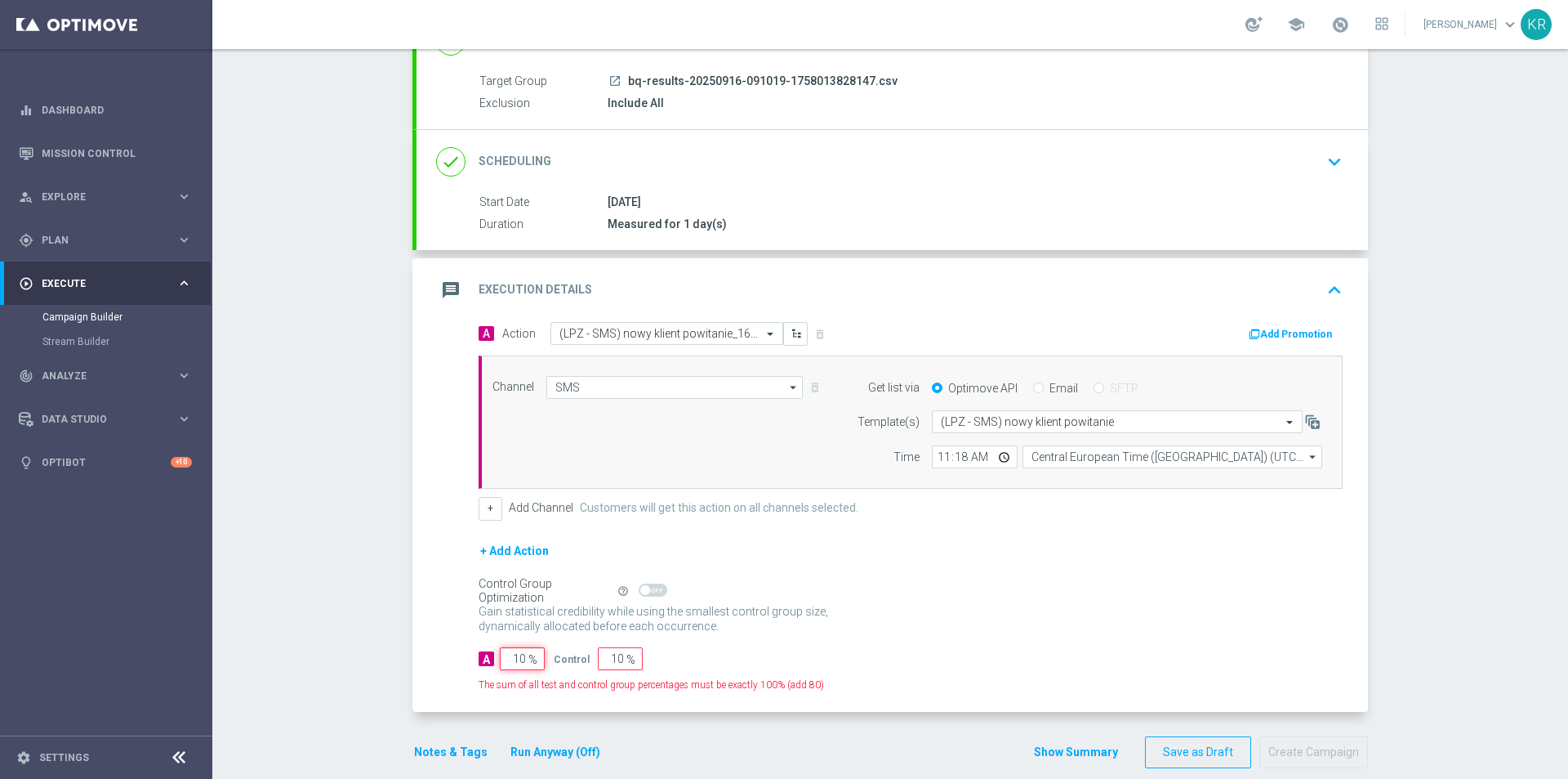
type input "90"
type input "100"
type input "0"
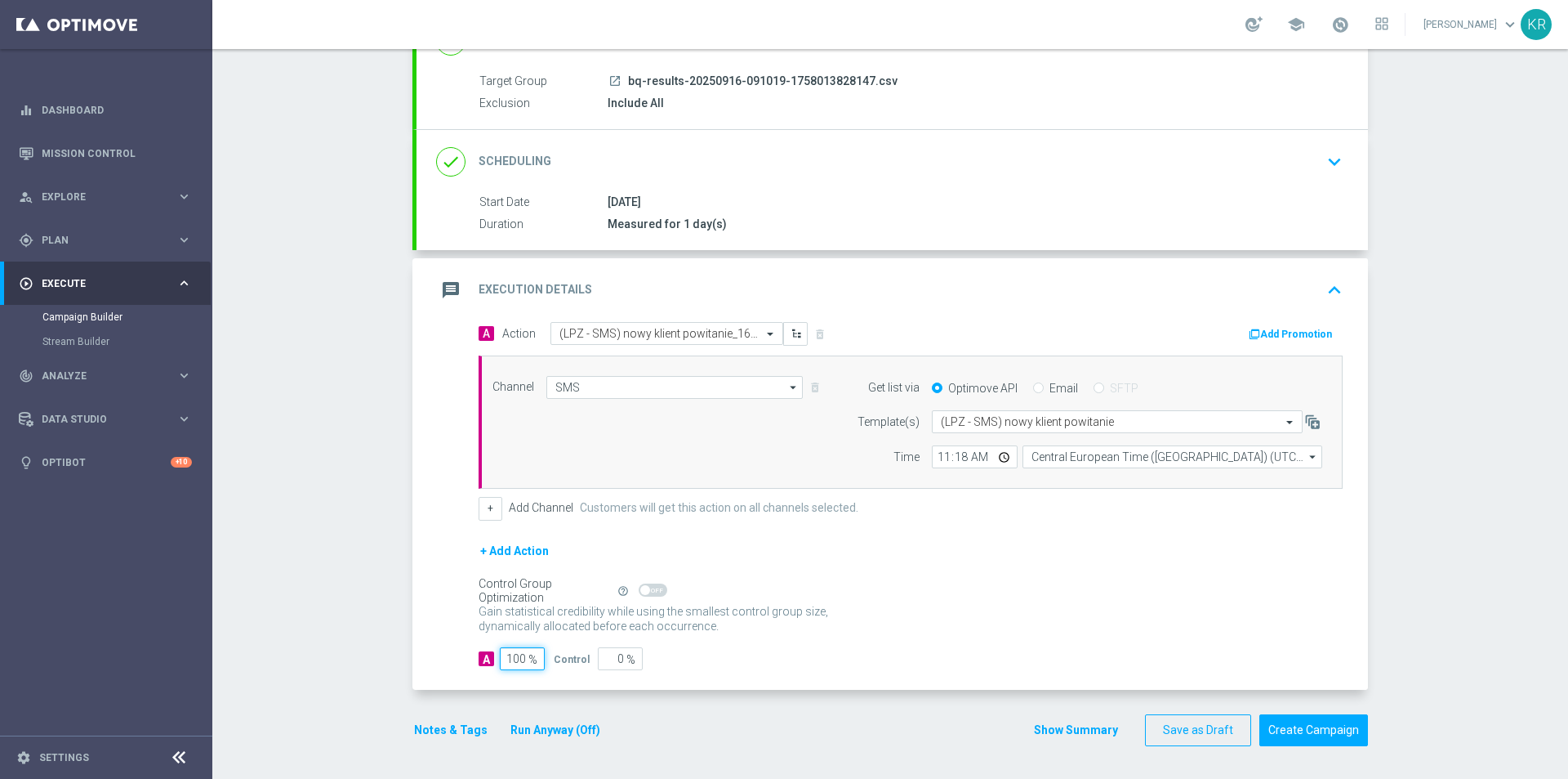
type input "100"
click at [1153, 587] on div "Control Group Optimization Self Optimizing Campaign help_outline" at bounding box center [911, 591] width 864 height 18
click at [1304, 728] on button "Create Campaign" at bounding box center [1314, 729] width 109 height 32
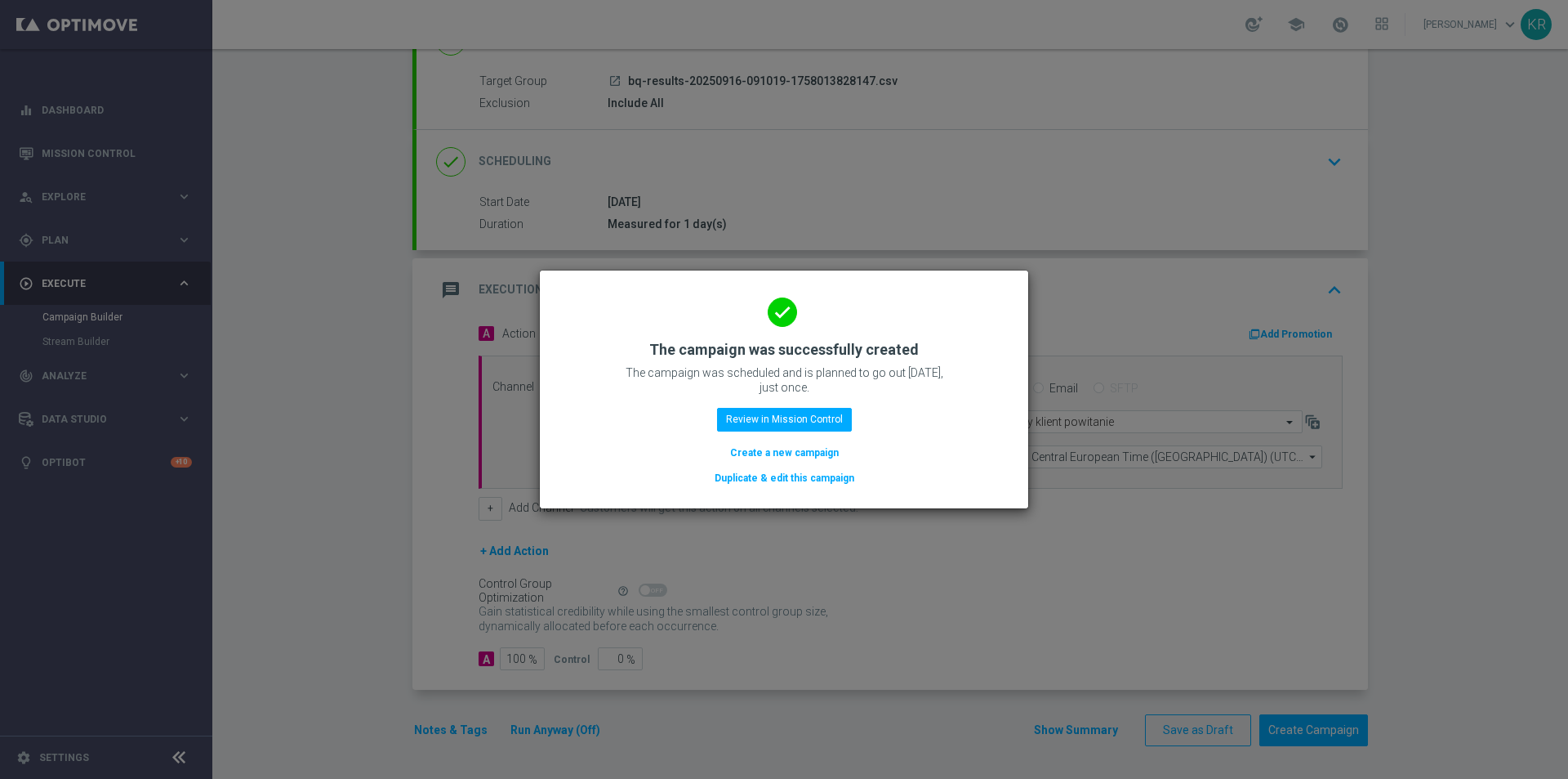
click at [777, 456] on button "Create a new campaign" at bounding box center [784, 453] width 112 height 18
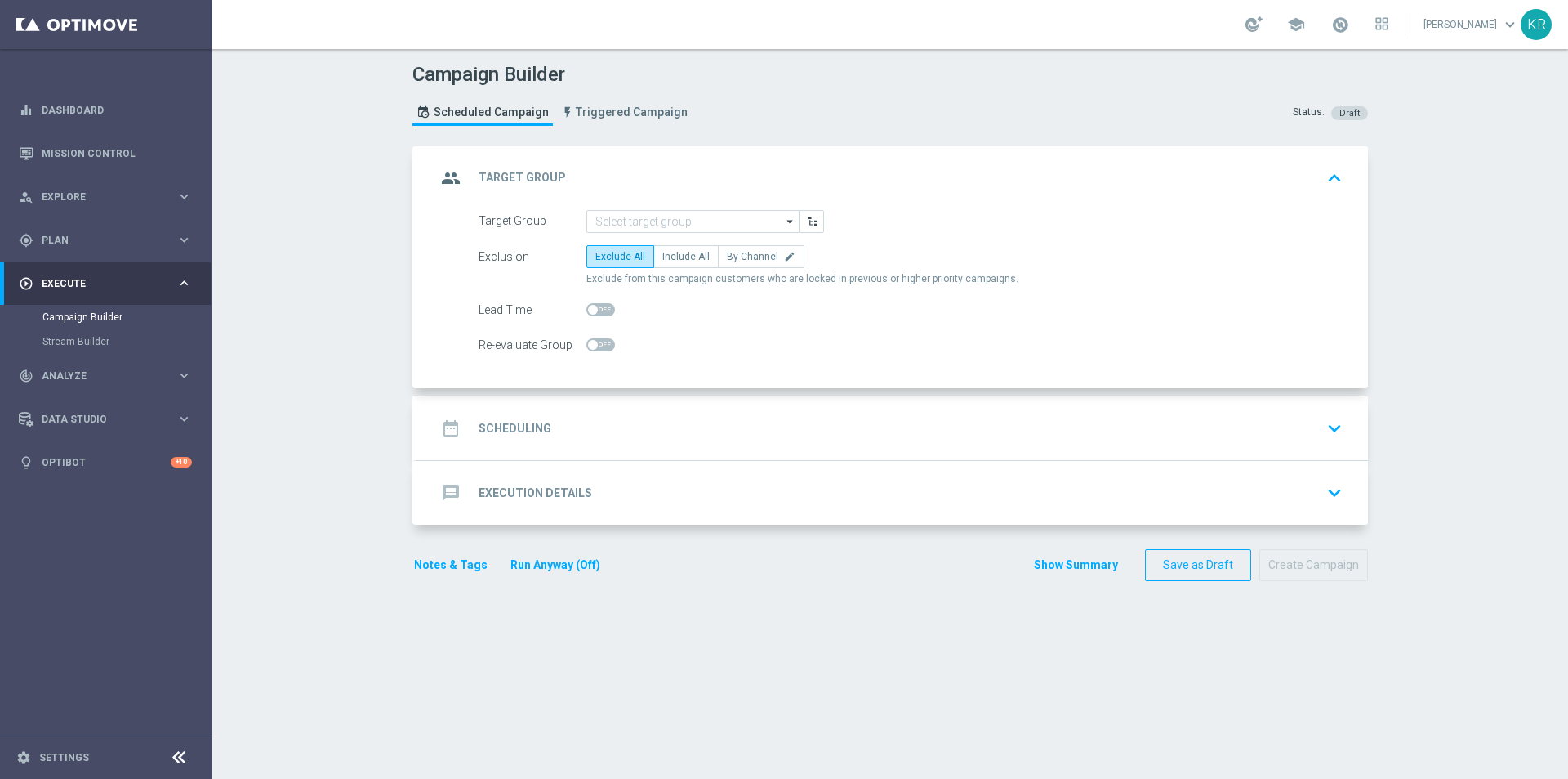
scroll to position [0, 0]
click at [624, 225] on input at bounding box center [693, 221] width 214 height 23
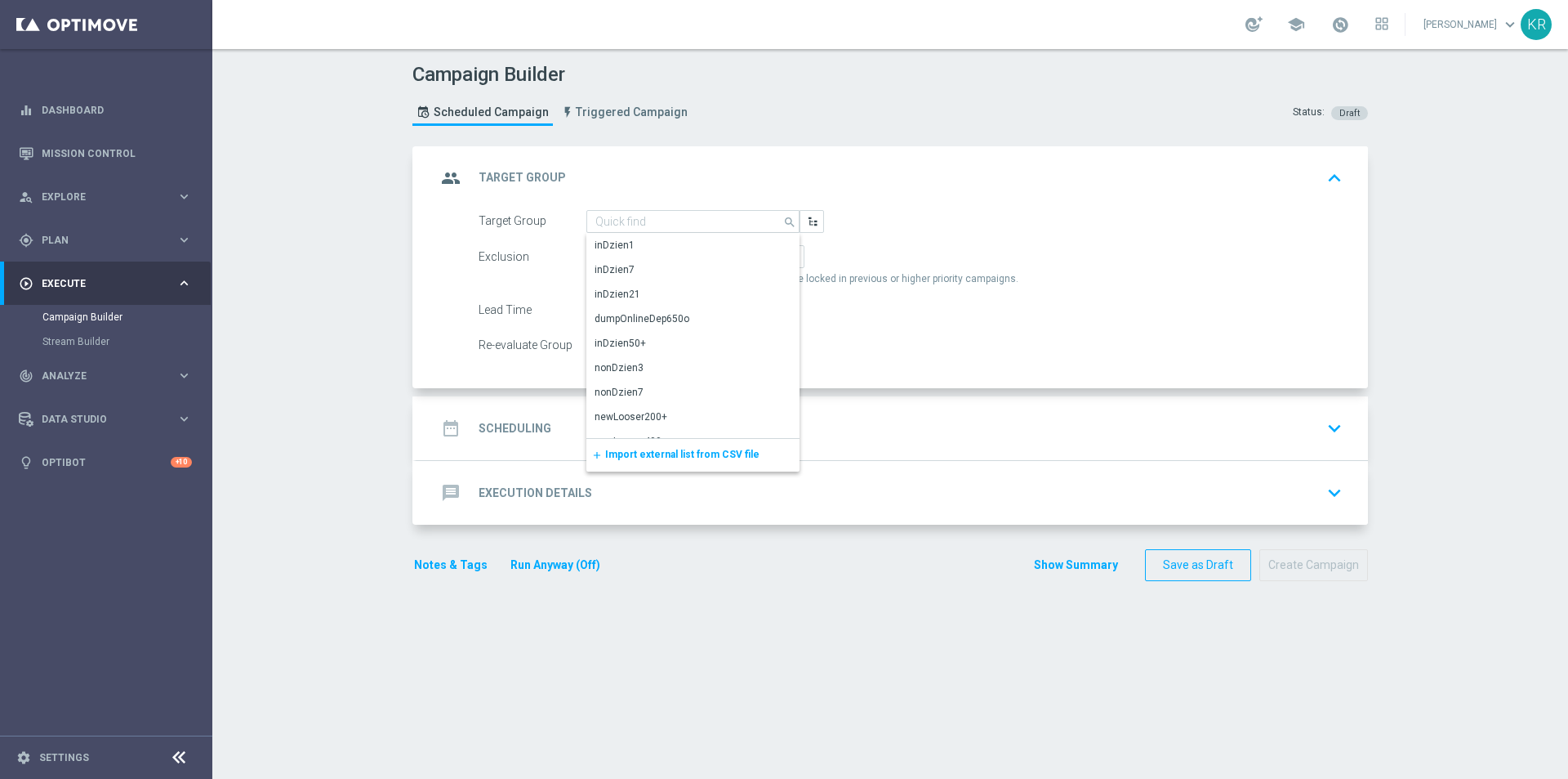
click at [670, 457] on span "Import external list from CSV file" at bounding box center [682, 455] width 154 height 12
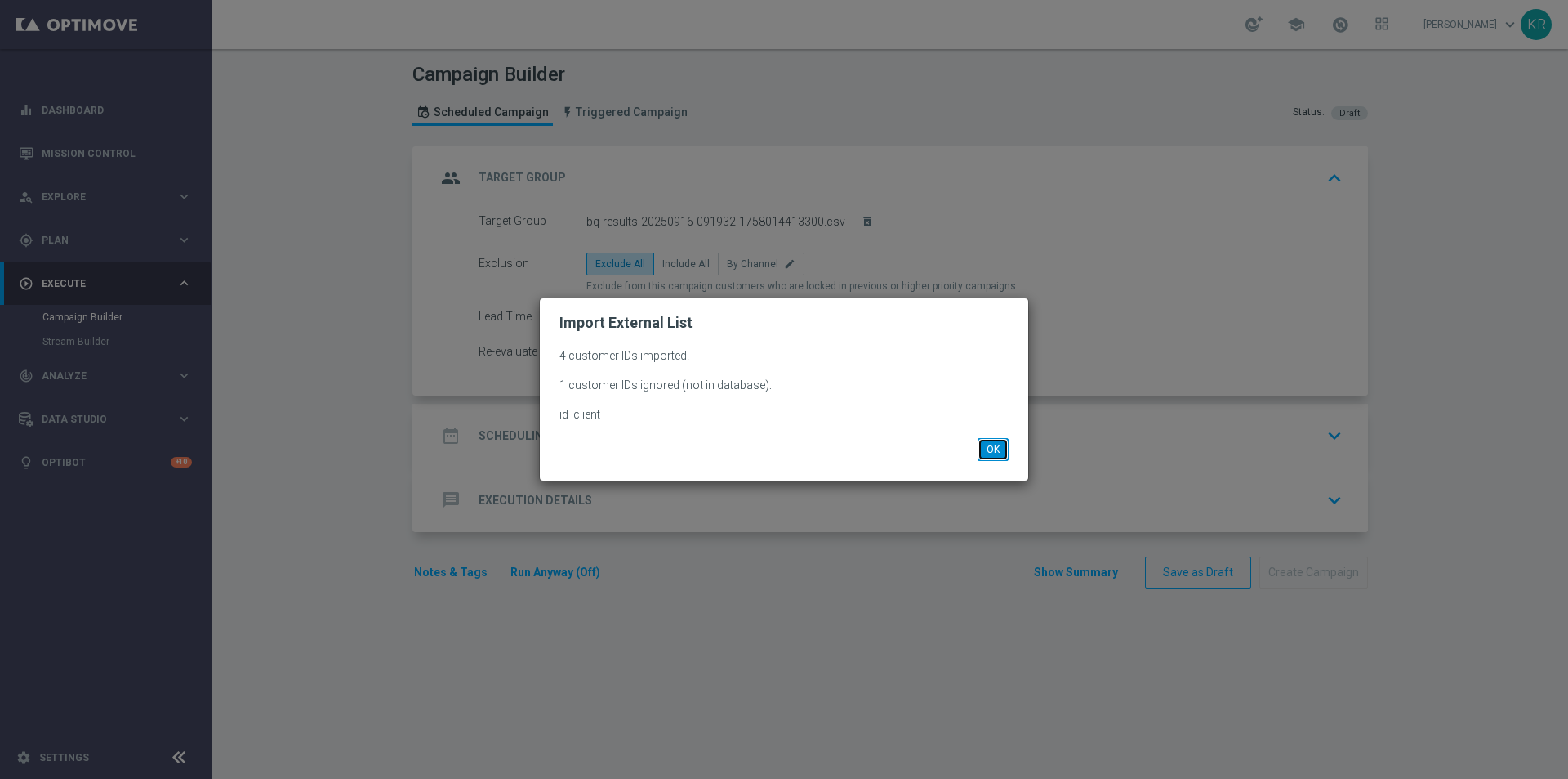
click at [994, 446] on button "OK" at bounding box center [993, 450] width 31 height 23
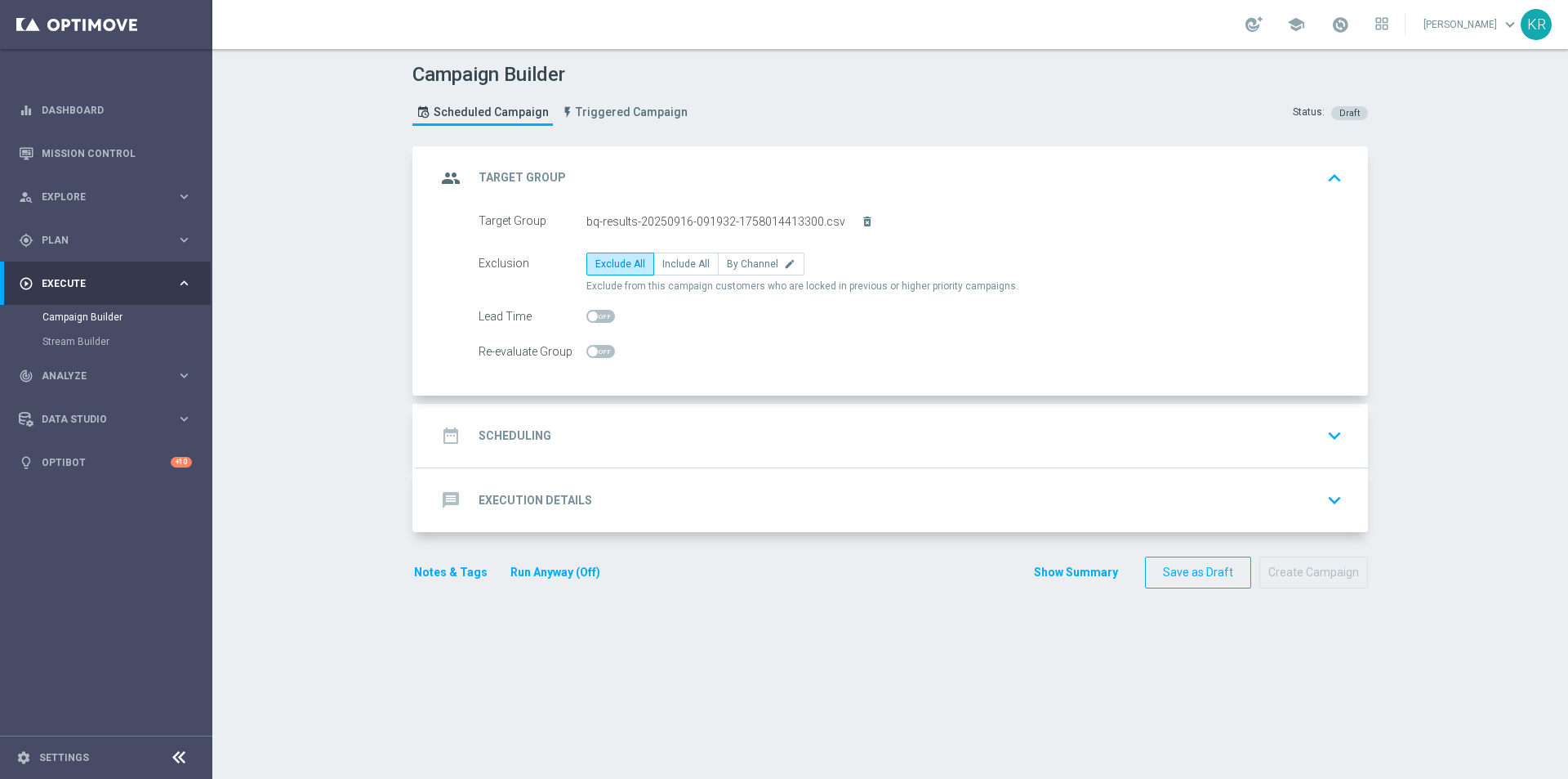
click at [584, 429] on div "date_range Scheduling keyboard_arrow_down" at bounding box center [892, 435] width 913 height 31
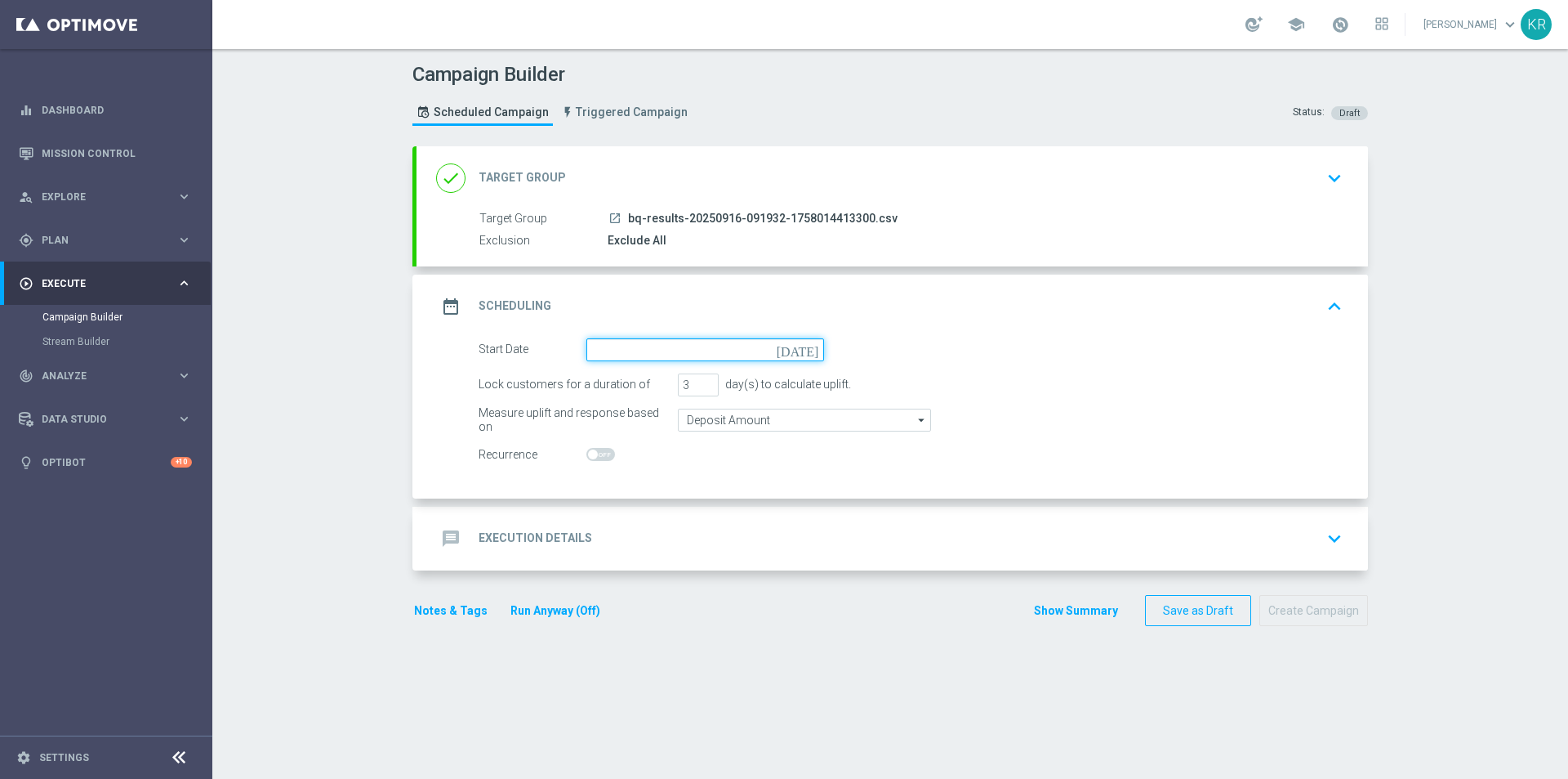
click at [602, 354] on input at bounding box center [705, 350] width 238 height 23
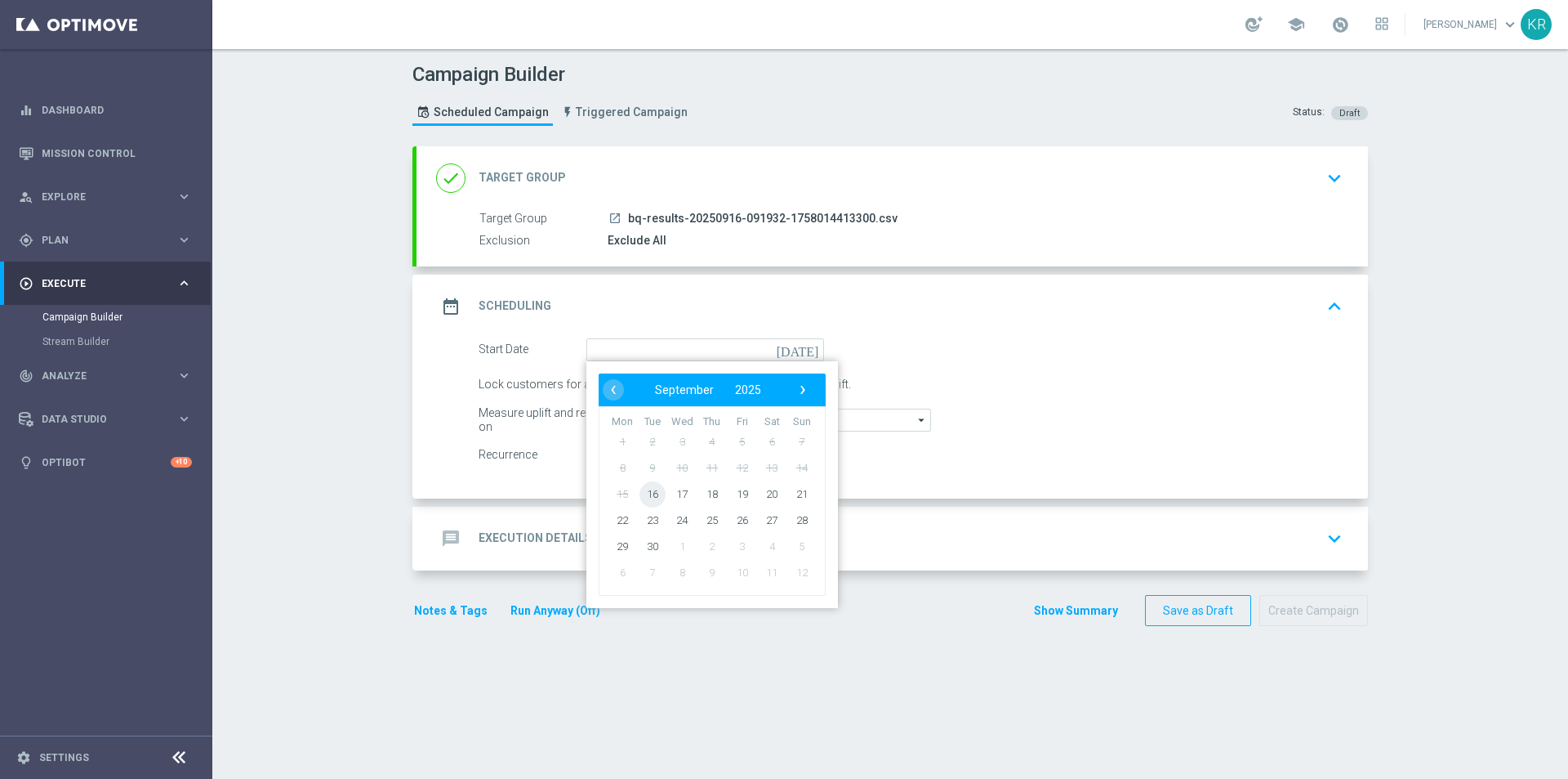
click at [647, 503] on span "16" at bounding box center [652, 493] width 26 height 26
type input "[DATE]"
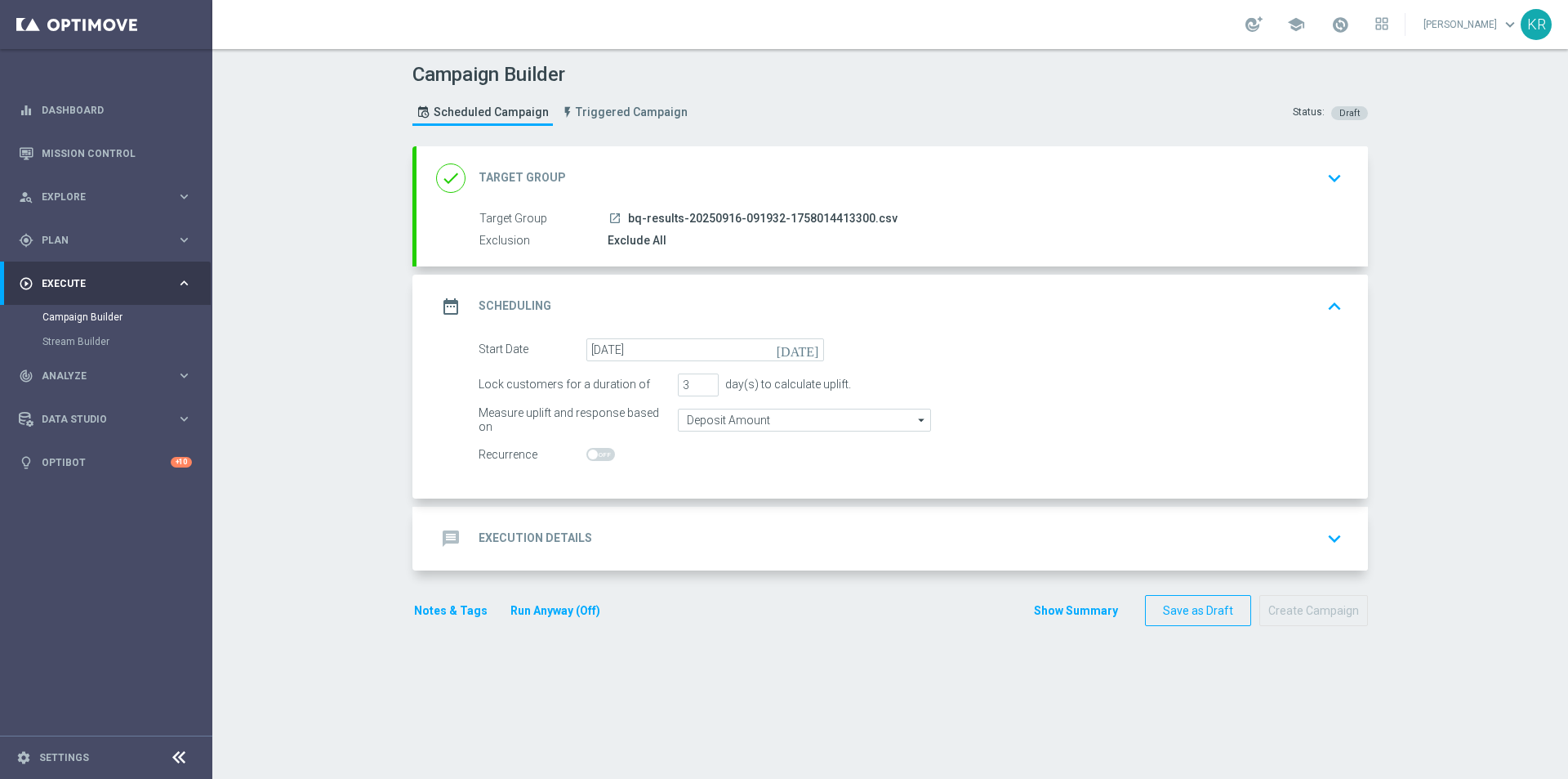
click at [625, 531] on div "message Execution Details keyboard_arrow_down" at bounding box center [892, 538] width 913 height 31
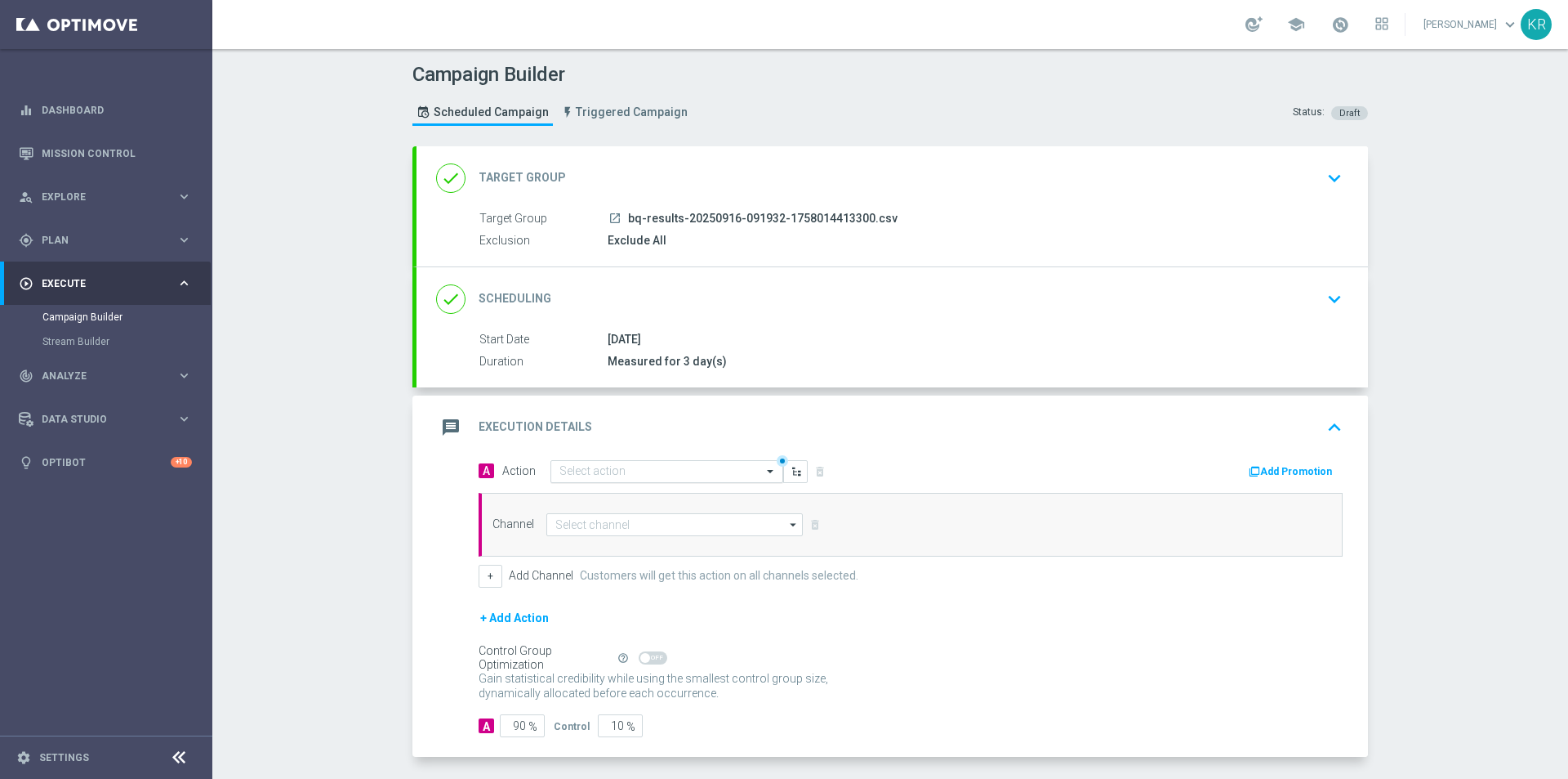
click at [578, 471] on input "text" at bounding box center [651, 472] width 183 height 14
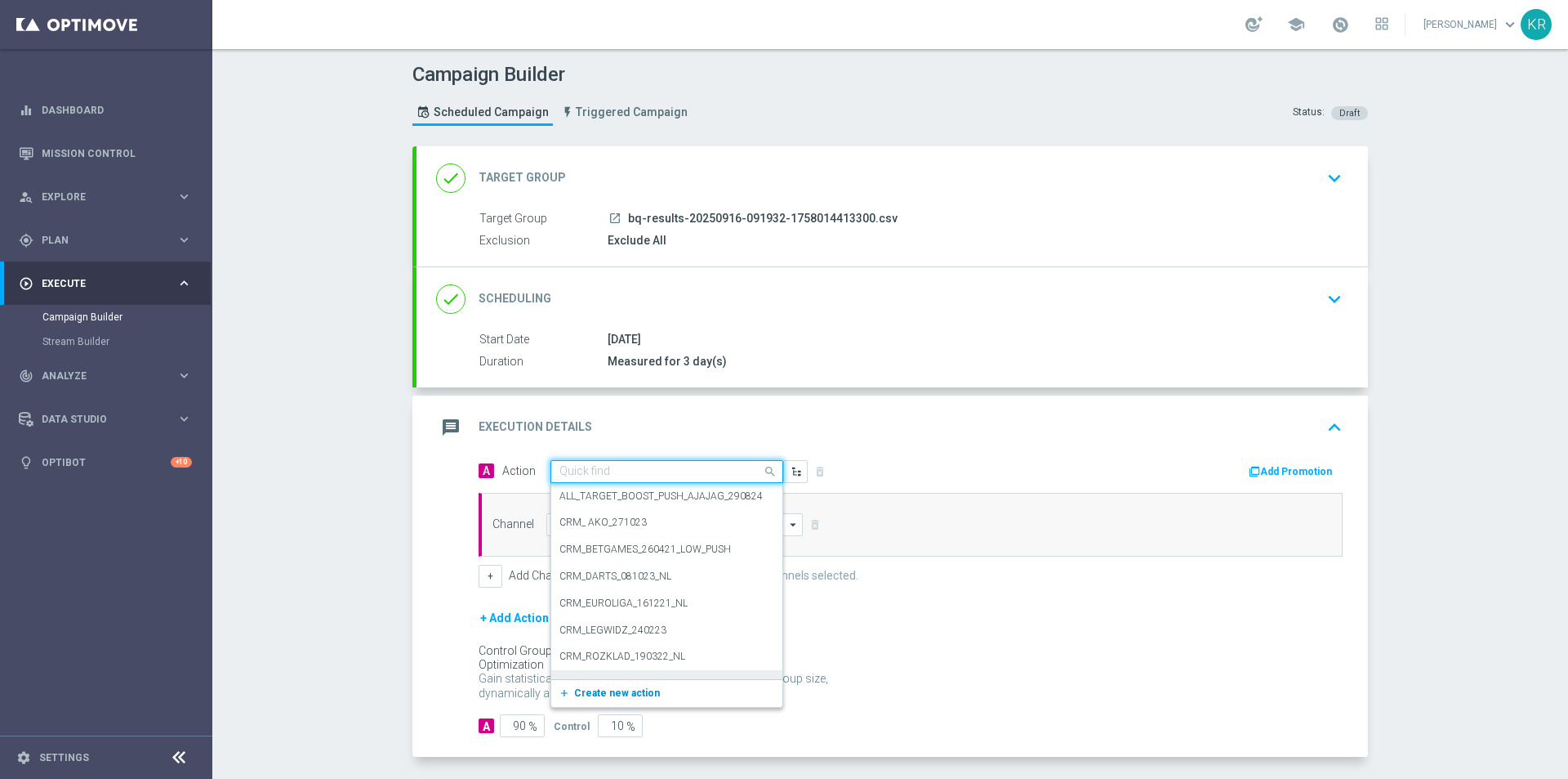
click at [619, 694] on span "Create new action" at bounding box center [617, 693] width 85 height 12
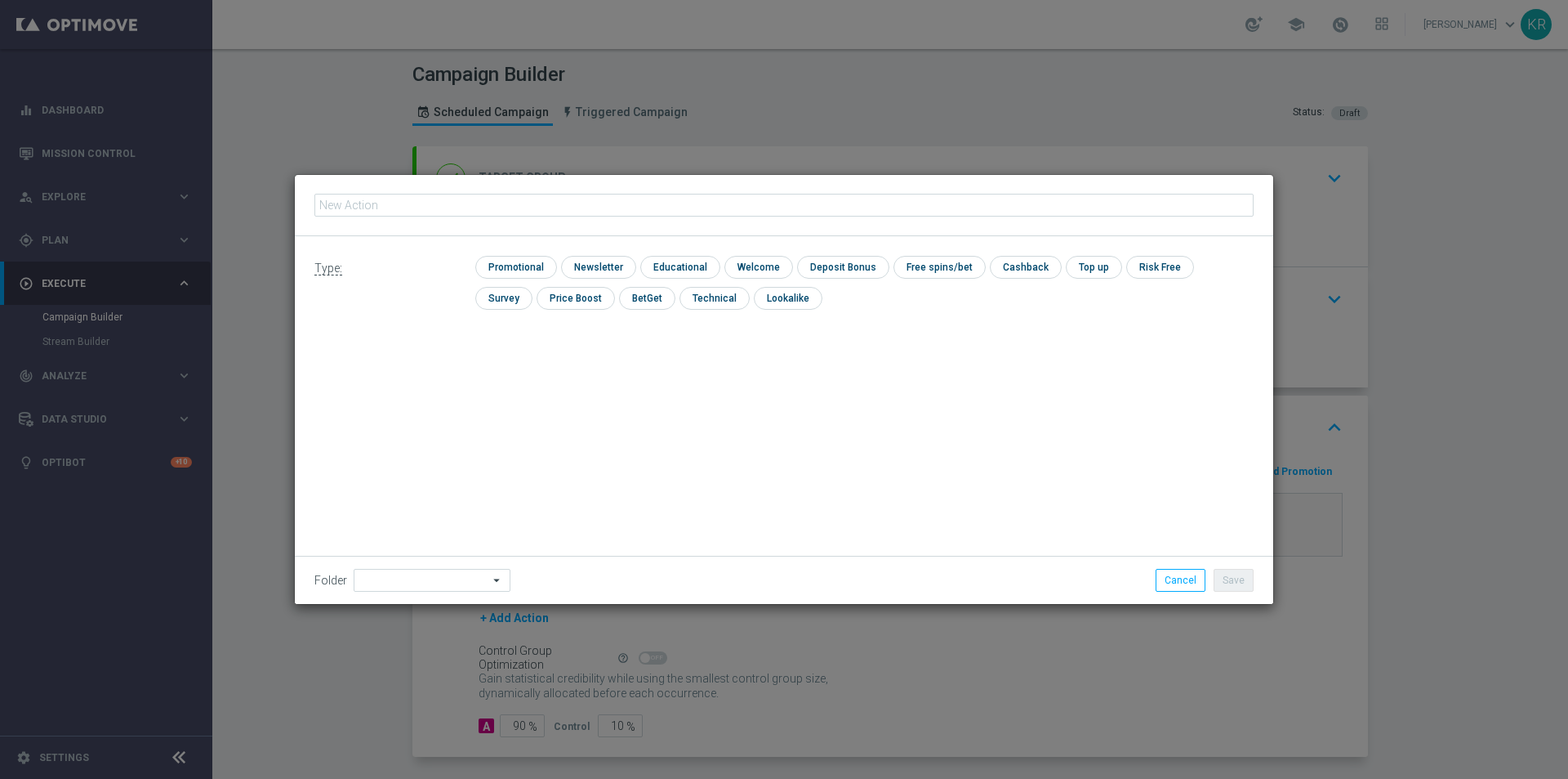
type input "(LPZ - TARGET) Welcome Bonus_16092025"
click at [599, 270] on input "checkbox" at bounding box center [596, 266] width 71 height 22
checkbox input "true"
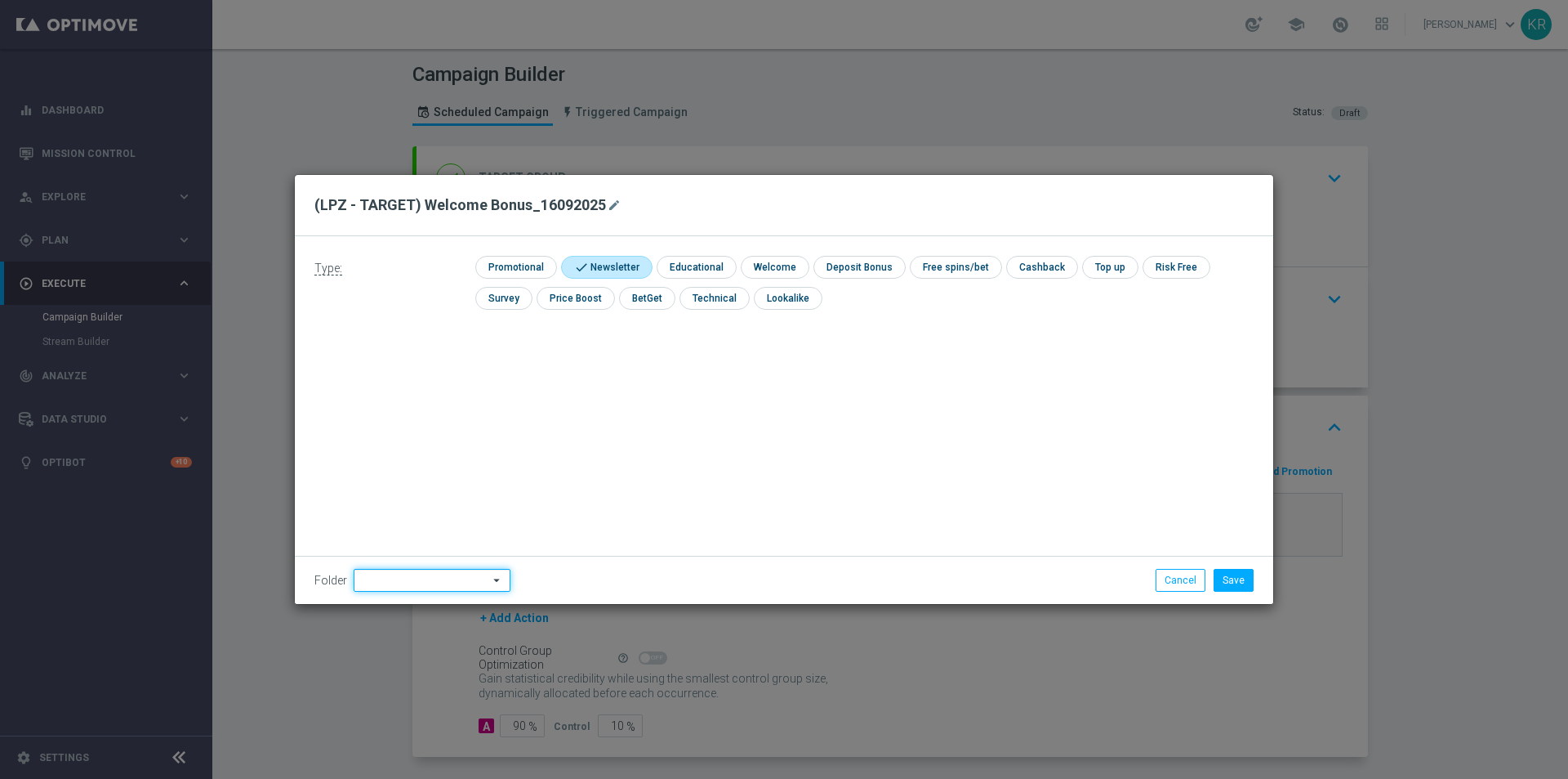
click at [481, 584] on input at bounding box center [432, 580] width 157 height 23
click at [450, 426] on div "Kamil R." at bounding box center [429, 424] width 151 height 23
type input "Kamil R."
click at [1241, 581] on button "Save" at bounding box center [1233, 580] width 40 height 23
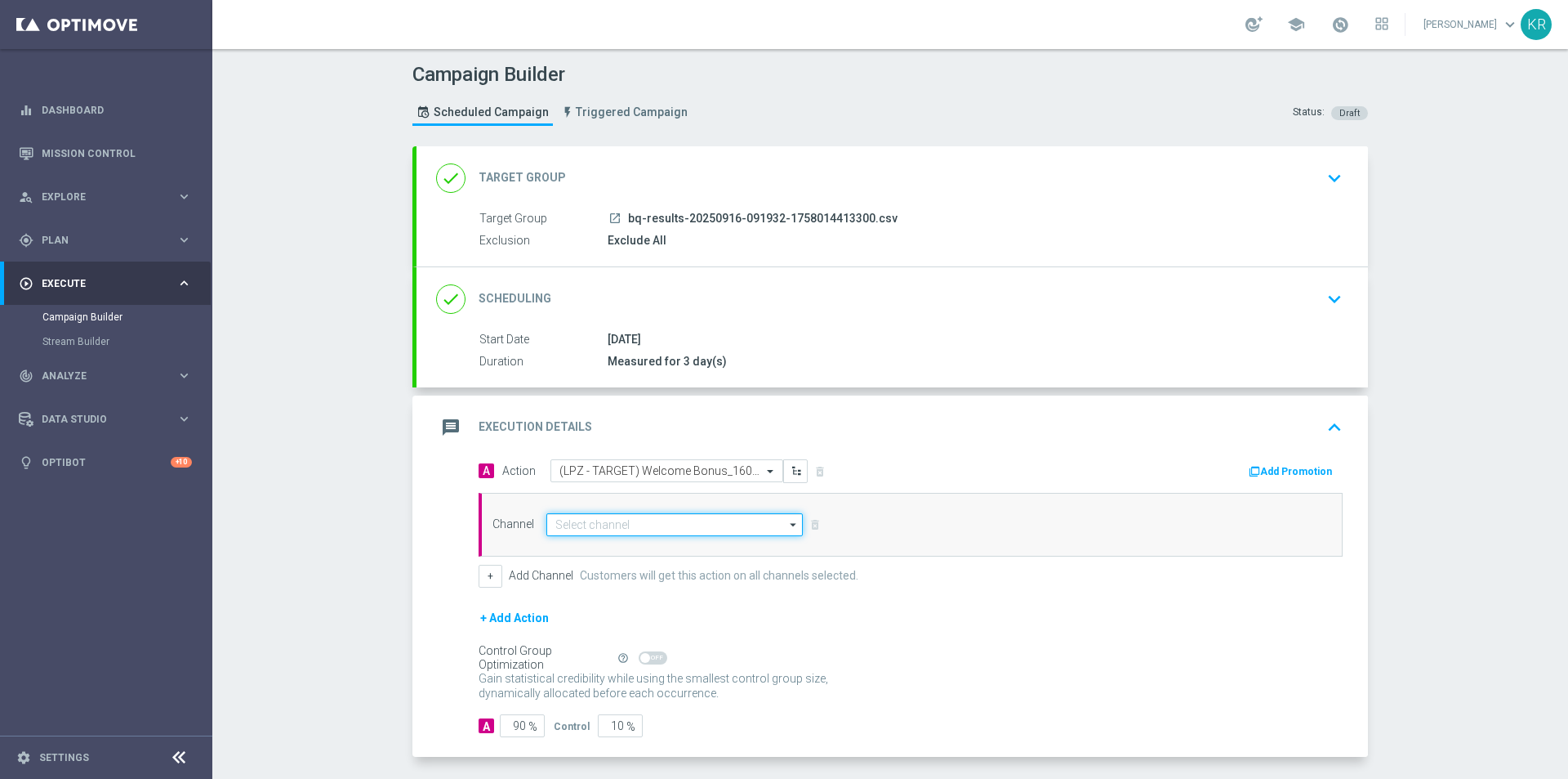
click at [702, 530] on input at bounding box center [675, 525] width 256 height 23
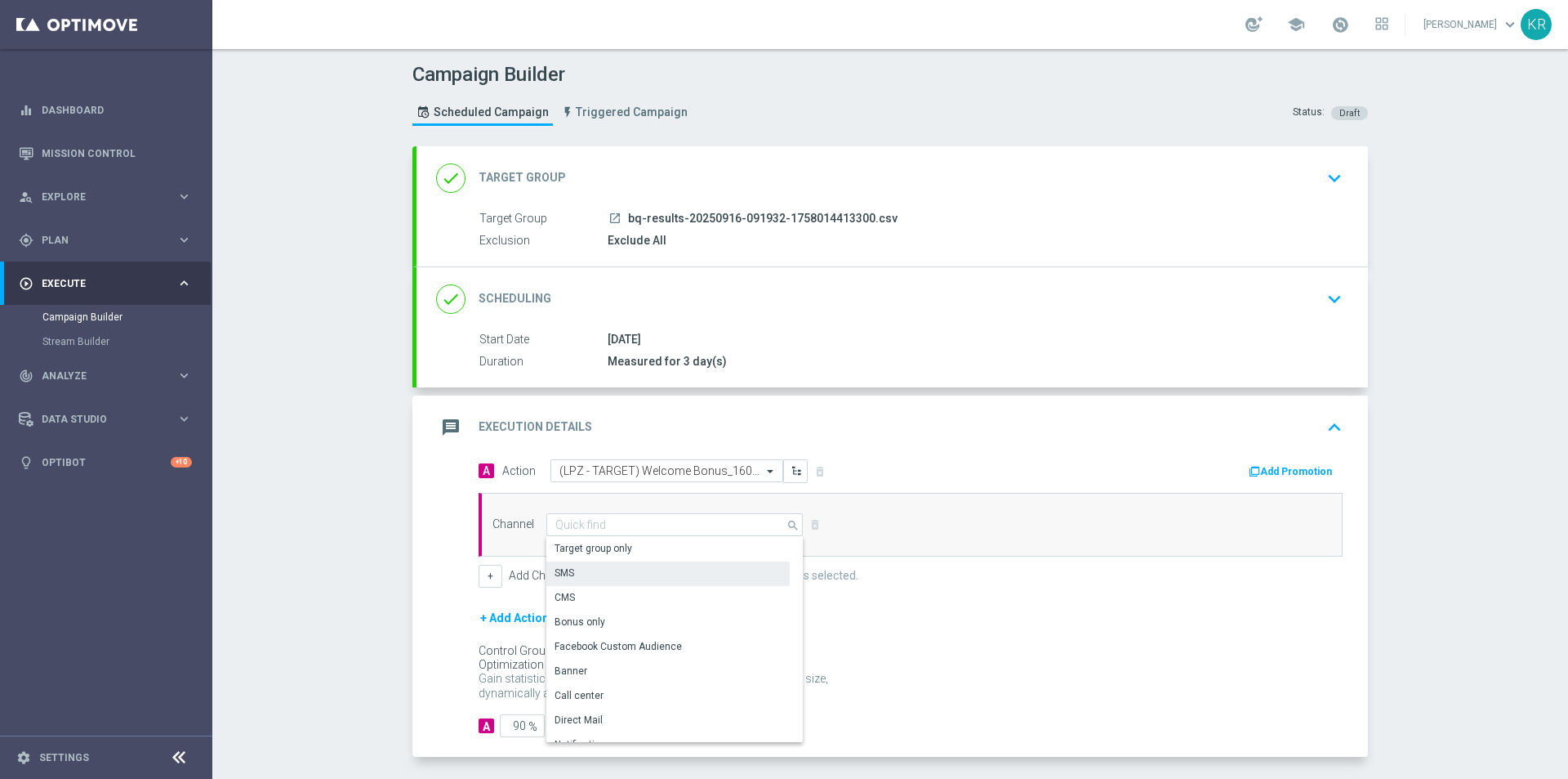
click at [635, 566] on div "SMS" at bounding box center [668, 573] width 244 height 23
type input "SMS"
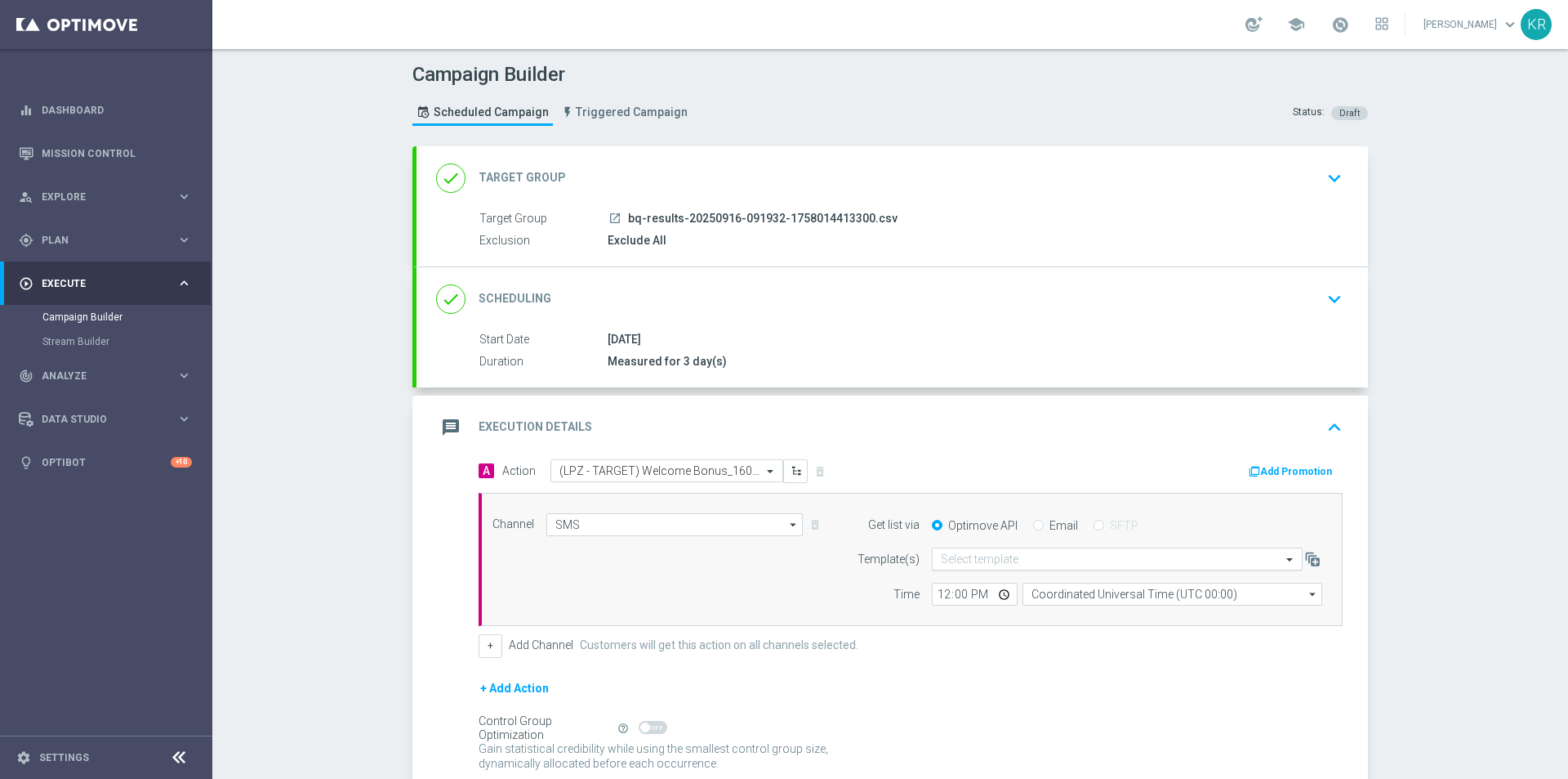
click at [1048, 558] on input "text" at bounding box center [1101, 559] width 320 height 14
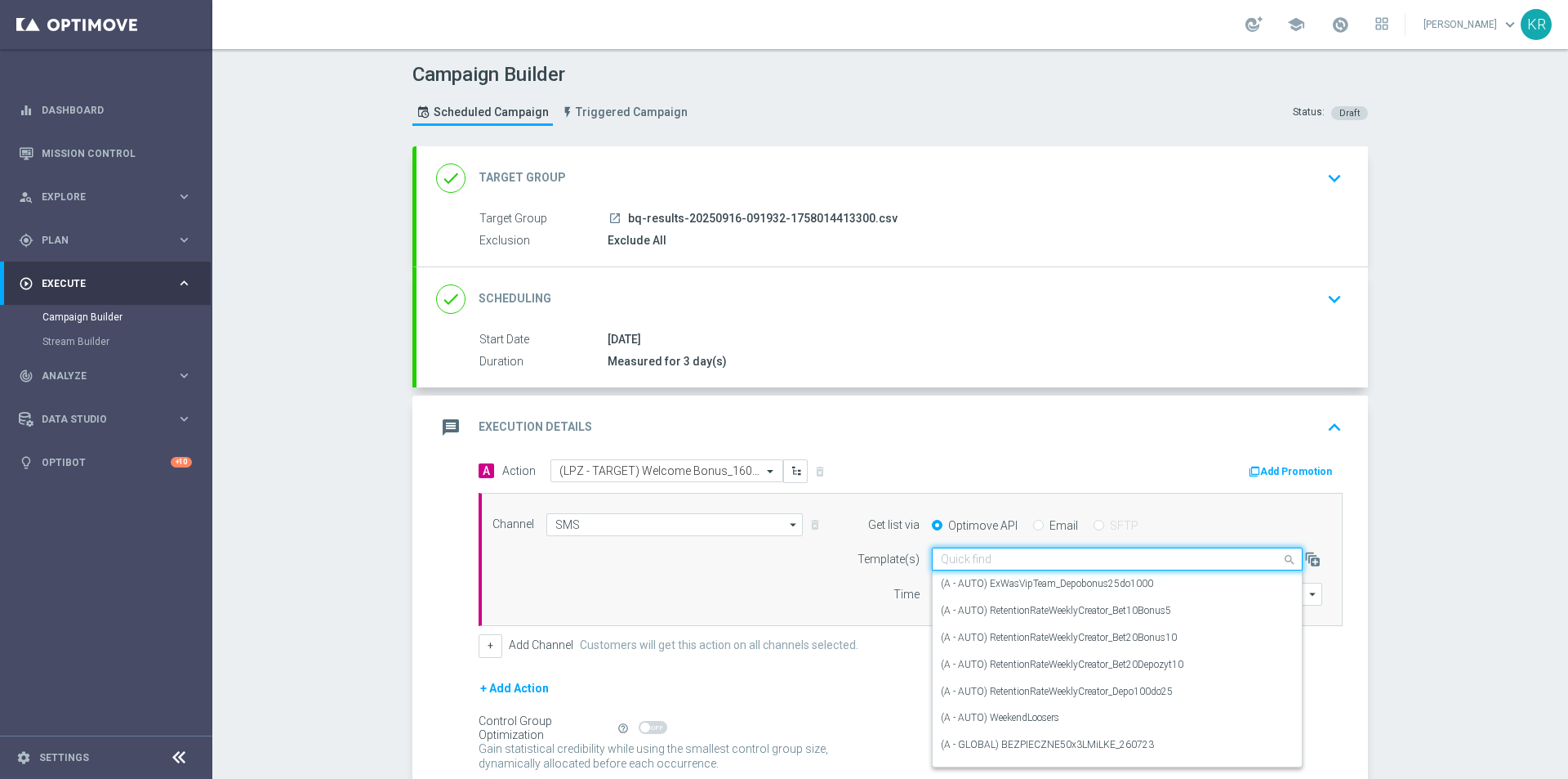
paste input "(LPZ - TARGET) Welcome Bonus_16092025"
type input "(LPZ - TARGET) Welcome Bonus_16092025"
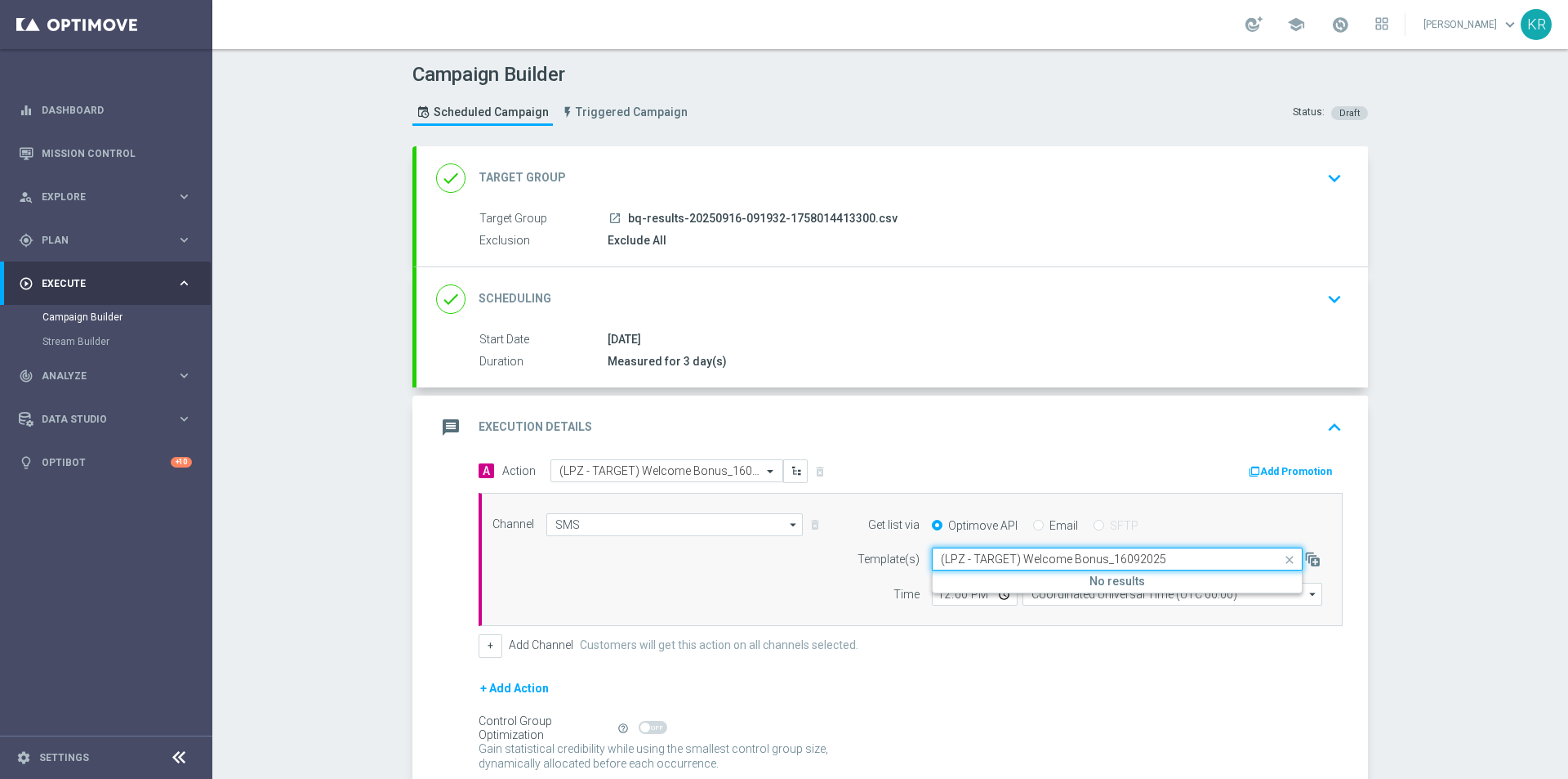
click at [1113, 558] on input "(LPZ - TARGET) Welcome Bonus_16092025" at bounding box center [1101, 559] width 320 height 14
click at [1282, 559] on span at bounding box center [1291, 559] width 20 height 20
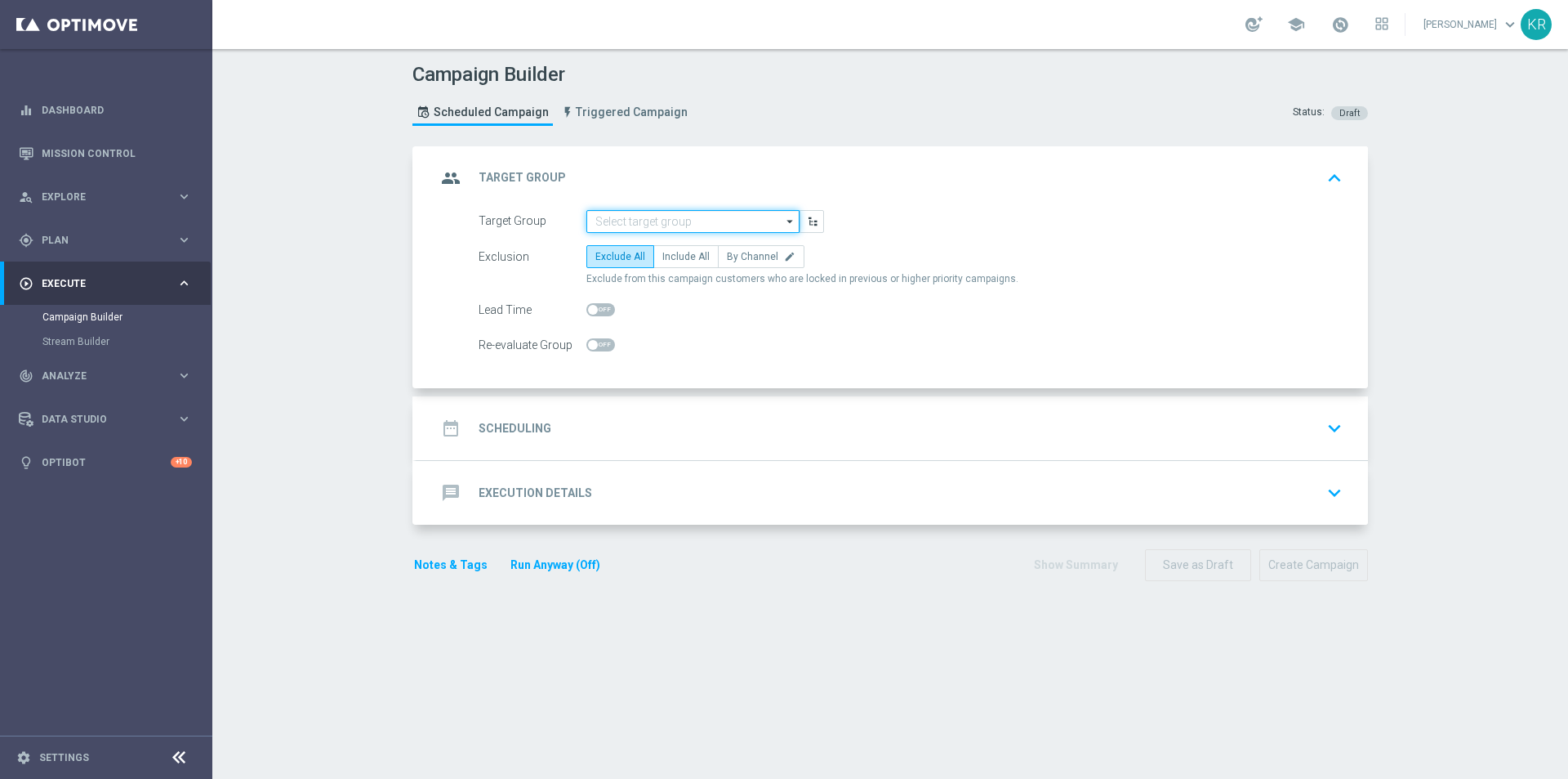
click at [707, 219] on input at bounding box center [693, 221] width 214 height 23
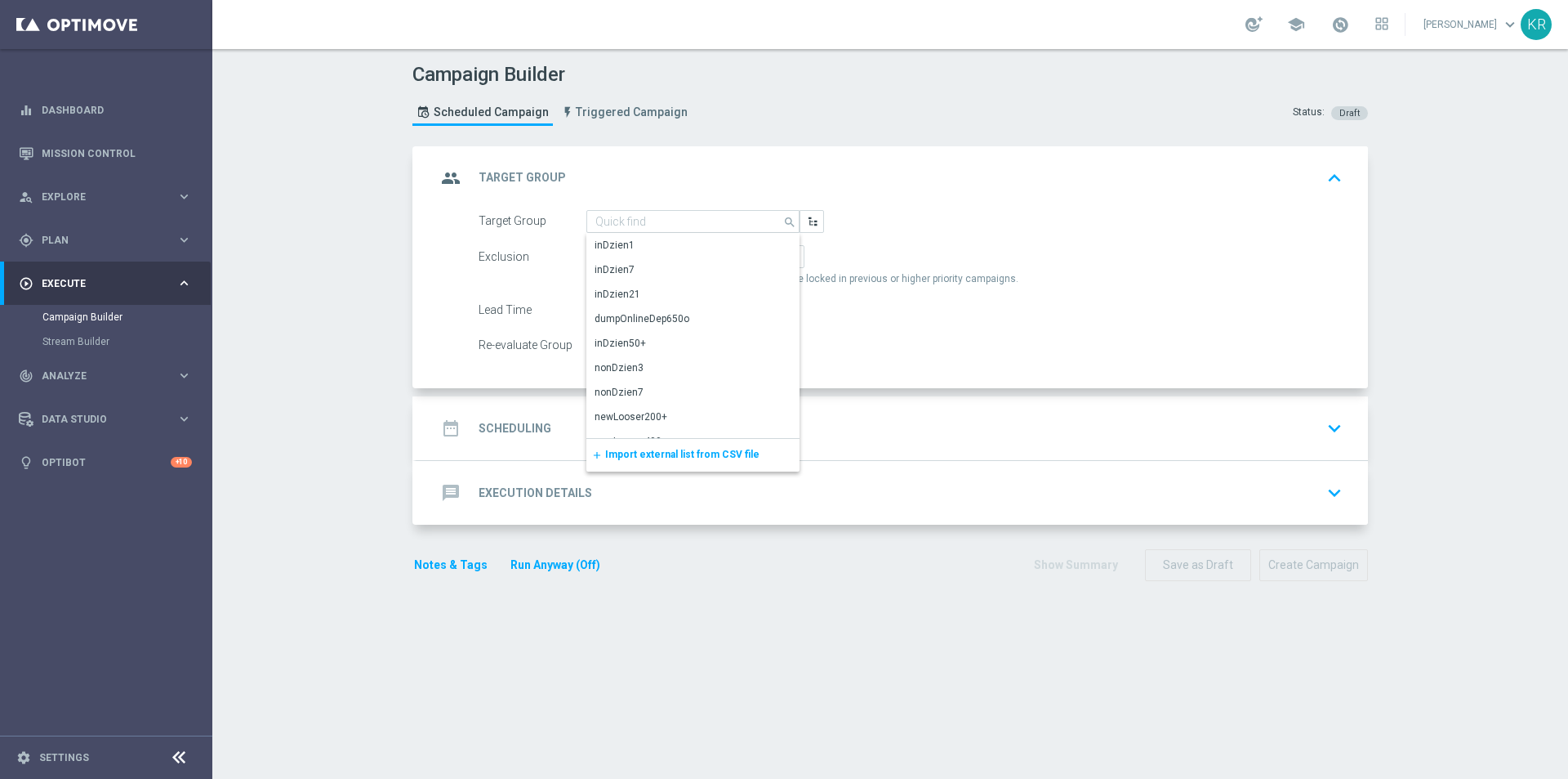
click at [712, 444] on div "add Import external list from CSV file" at bounding box center [693, 456] width 214 height 33
click at [696, 454] on span "Import external list from CSV file" at bounding box center [682, 455] width 154 height 12
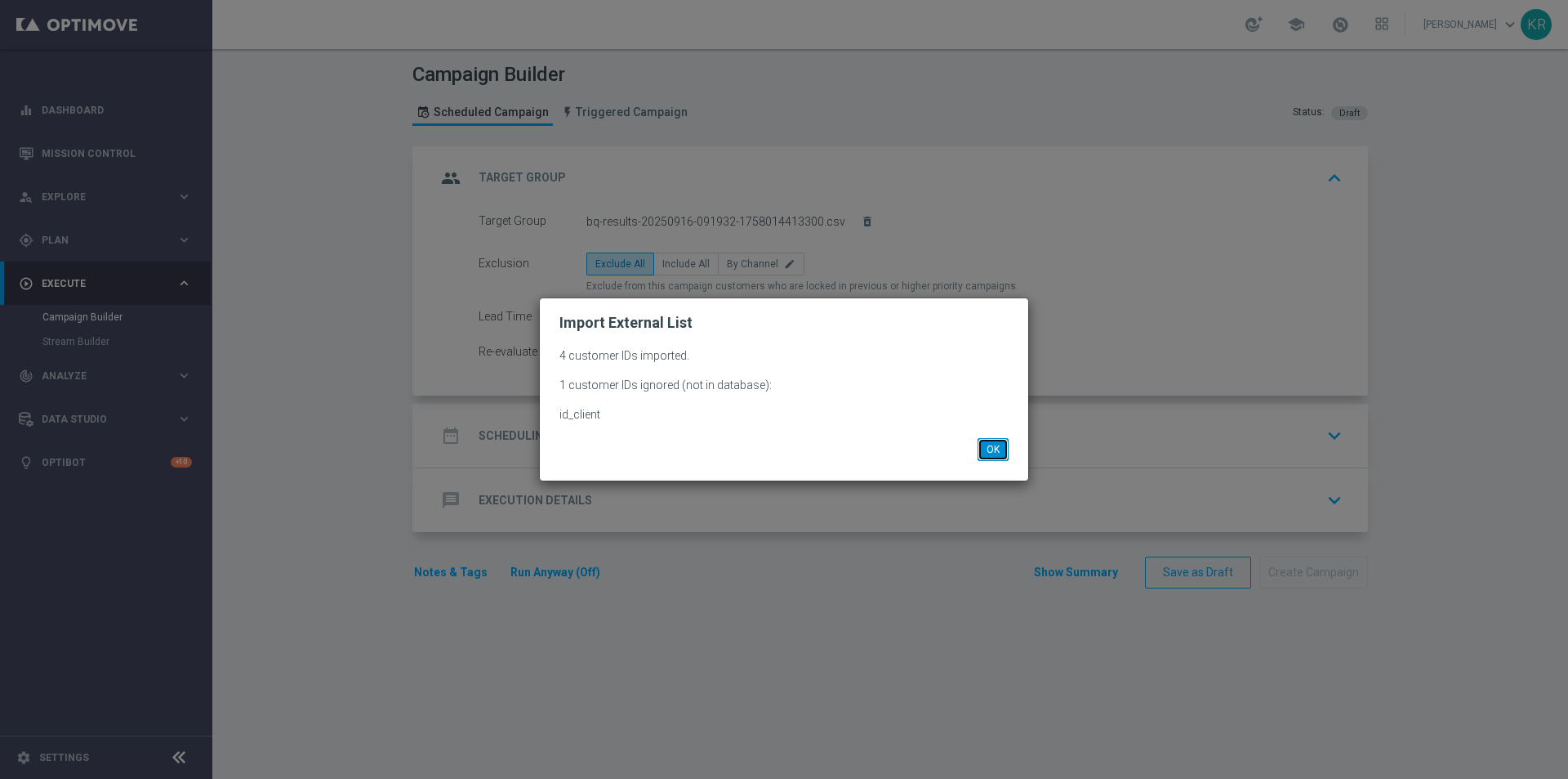
click at [1001, 451] on button "OK" at bounding box center [993, 450] width 31 height 23
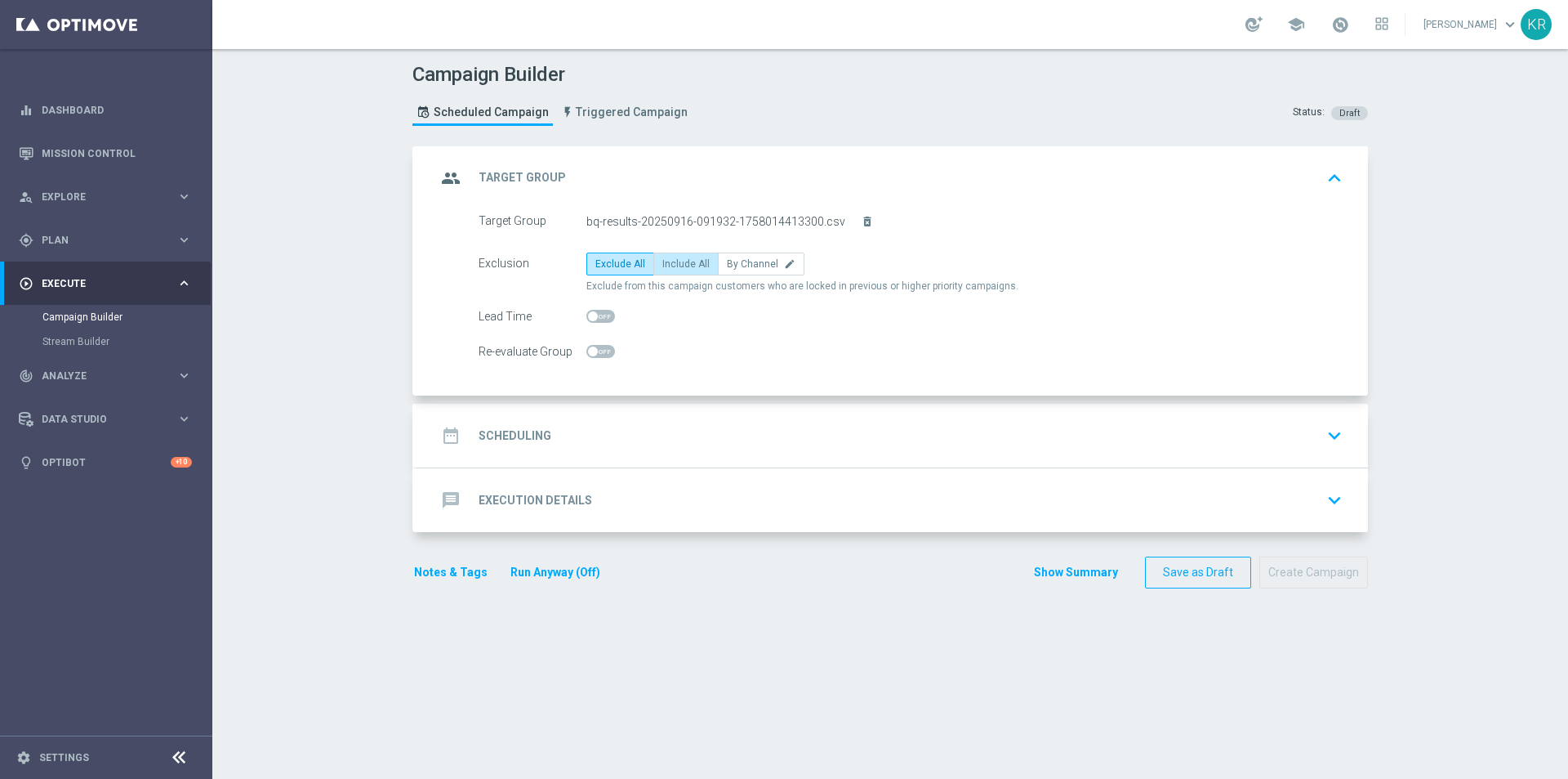
click at [676, 271] on label "Include All" at bounding box center [685, 264] width 65 height 23
click at [673, 271] on input "Include All" at bounding box center [667, 266] width 11 height 11
radio input "true"
click at [646, 428] on div "date_range Scheduling keyboard_arrow_down" at bounding box center [892, 435] width 913 height 31
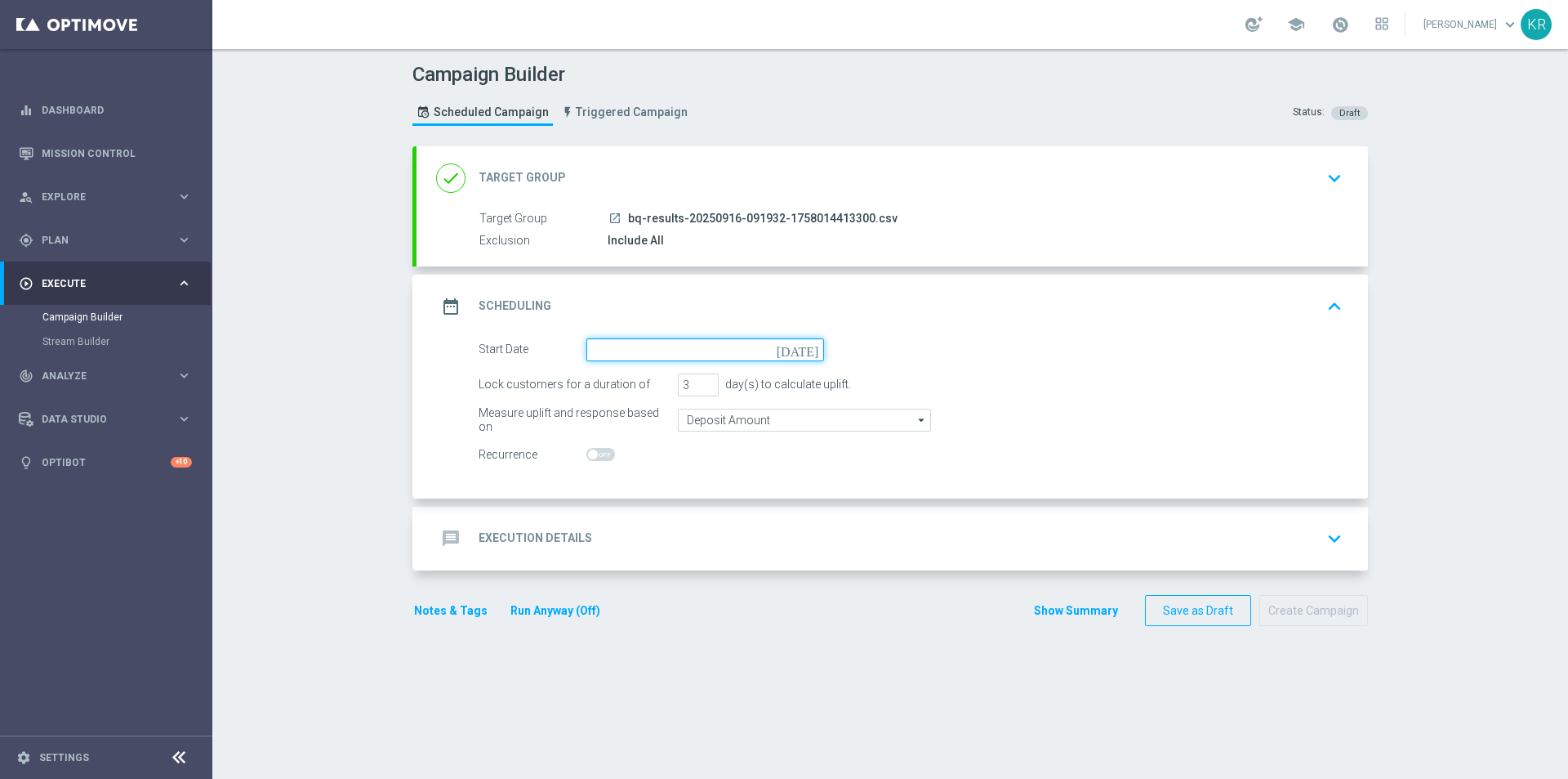
click at [619, 357] on input at bounding box center [705, 350] width 238 height 23
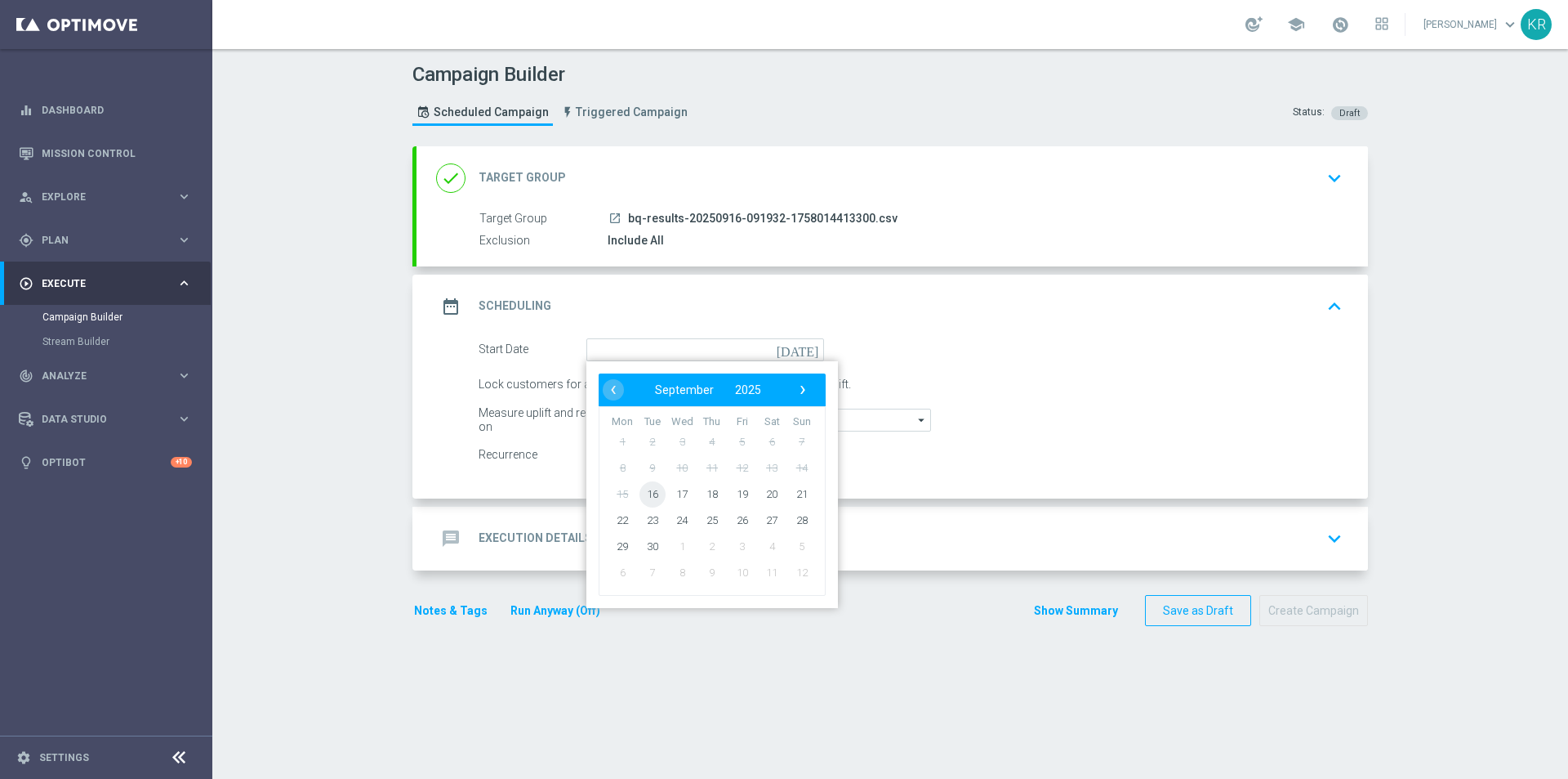
click at [651, 498] on span "16" at bounding box center [652, 493] width 26 height 26
type input "[DATE]"
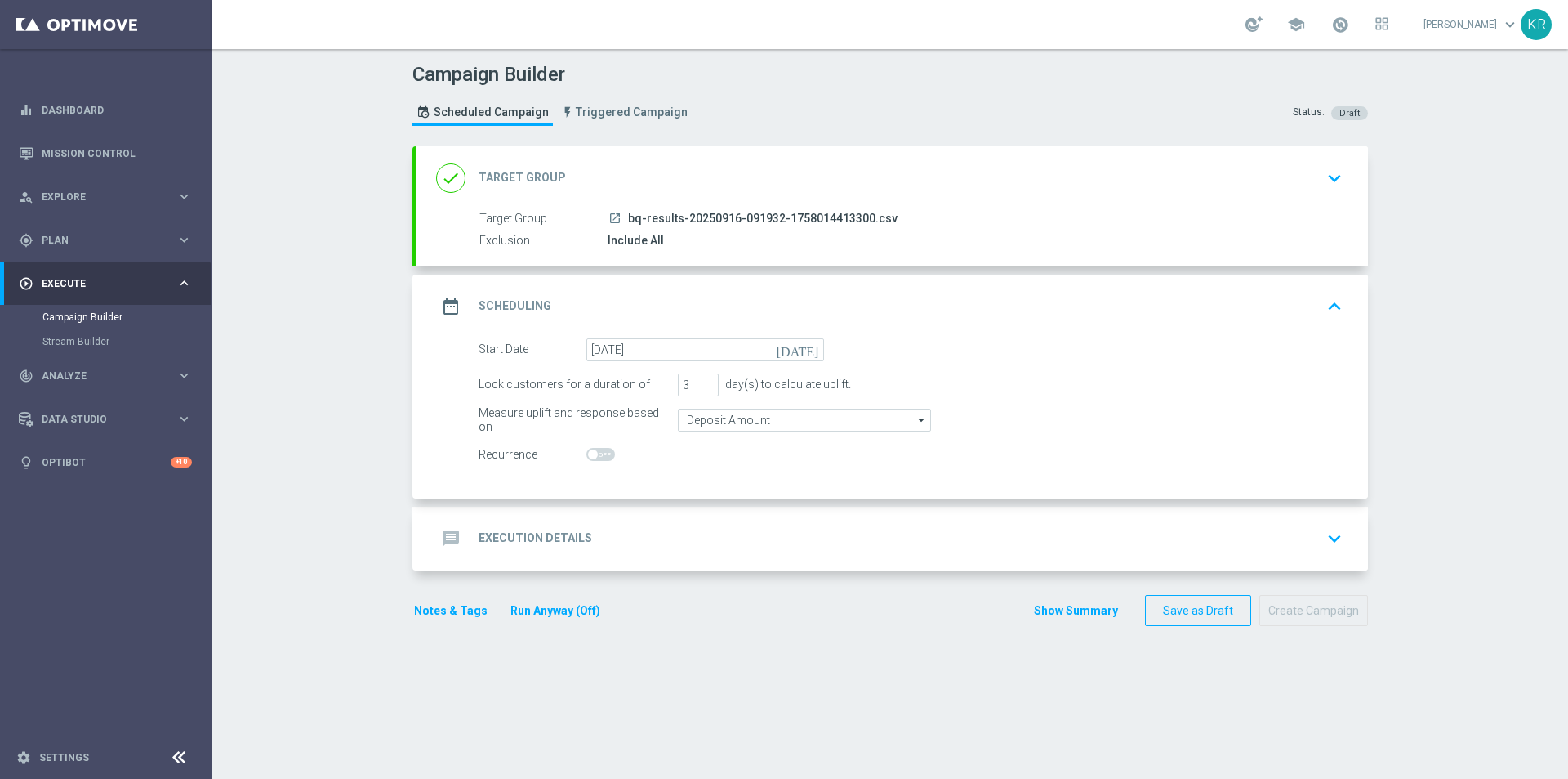
click at [687, 532] on div "message Execution Details keyboard_arrow_down" at bounding box center [892, 538] width 913 height 31
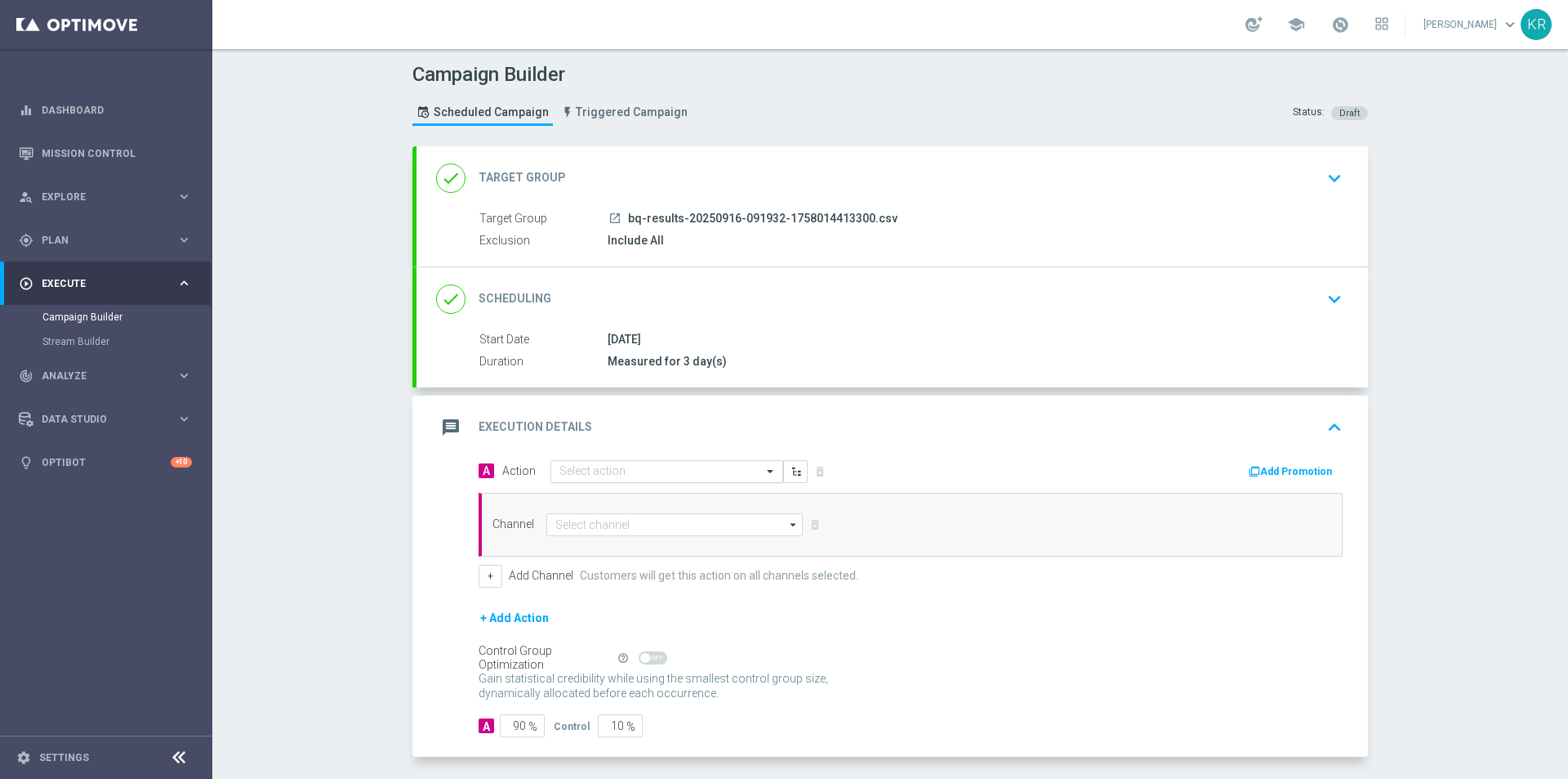
click at [593, 470] on input "text" at bounding box center [651, 472] width 183 height 14
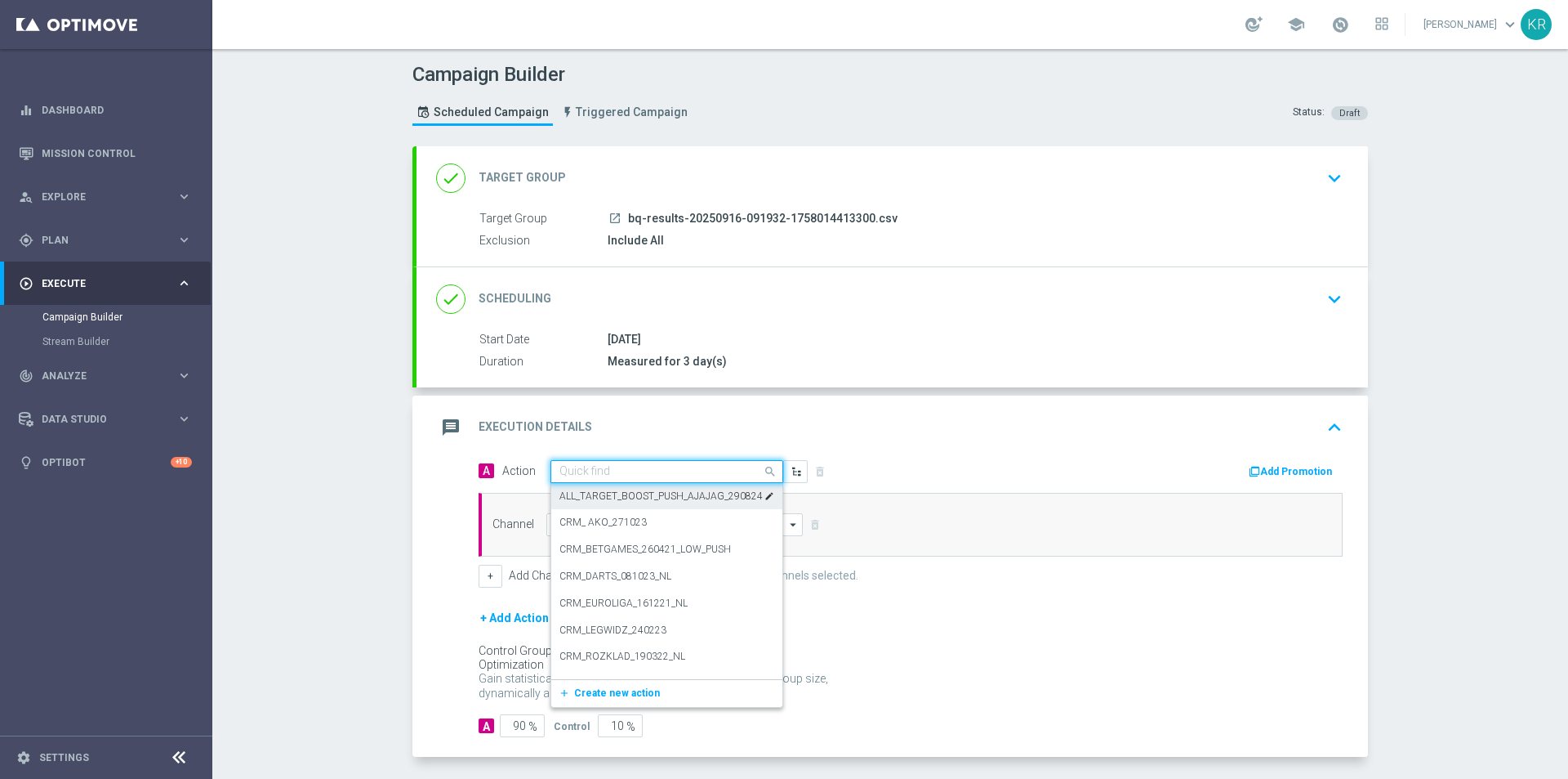
paste input "(LPZ - TARGET) Welcome Bonus_16092025"
type input "(LPZ - TARGET) Welcome Bonus_16092025"
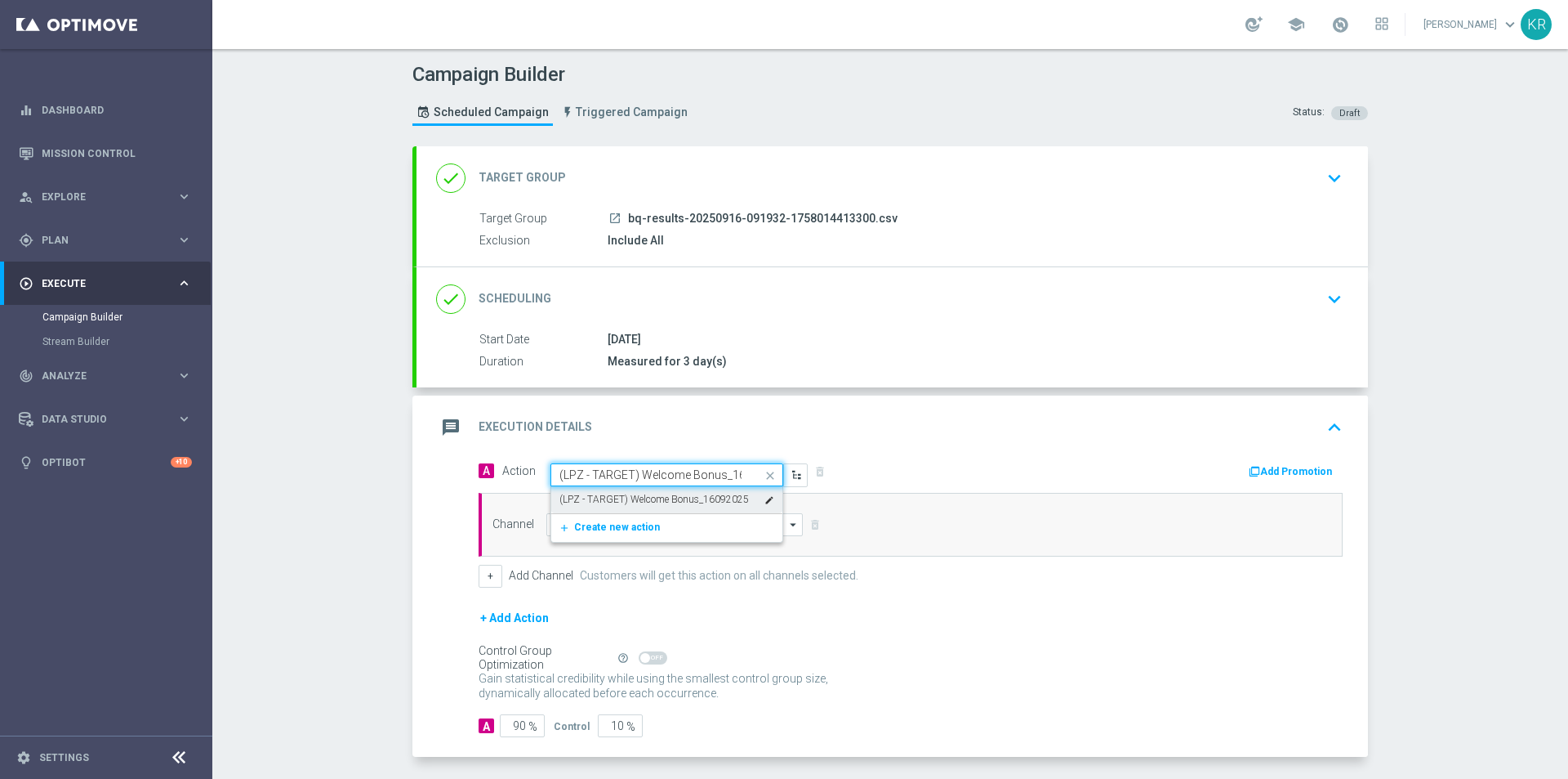
scroll to position [0, 36]
click at [631, 496] on label "(LPZ - TARGET) Welcome Bonus_16092025" at bounding box center [653, 499] width 189 height 14
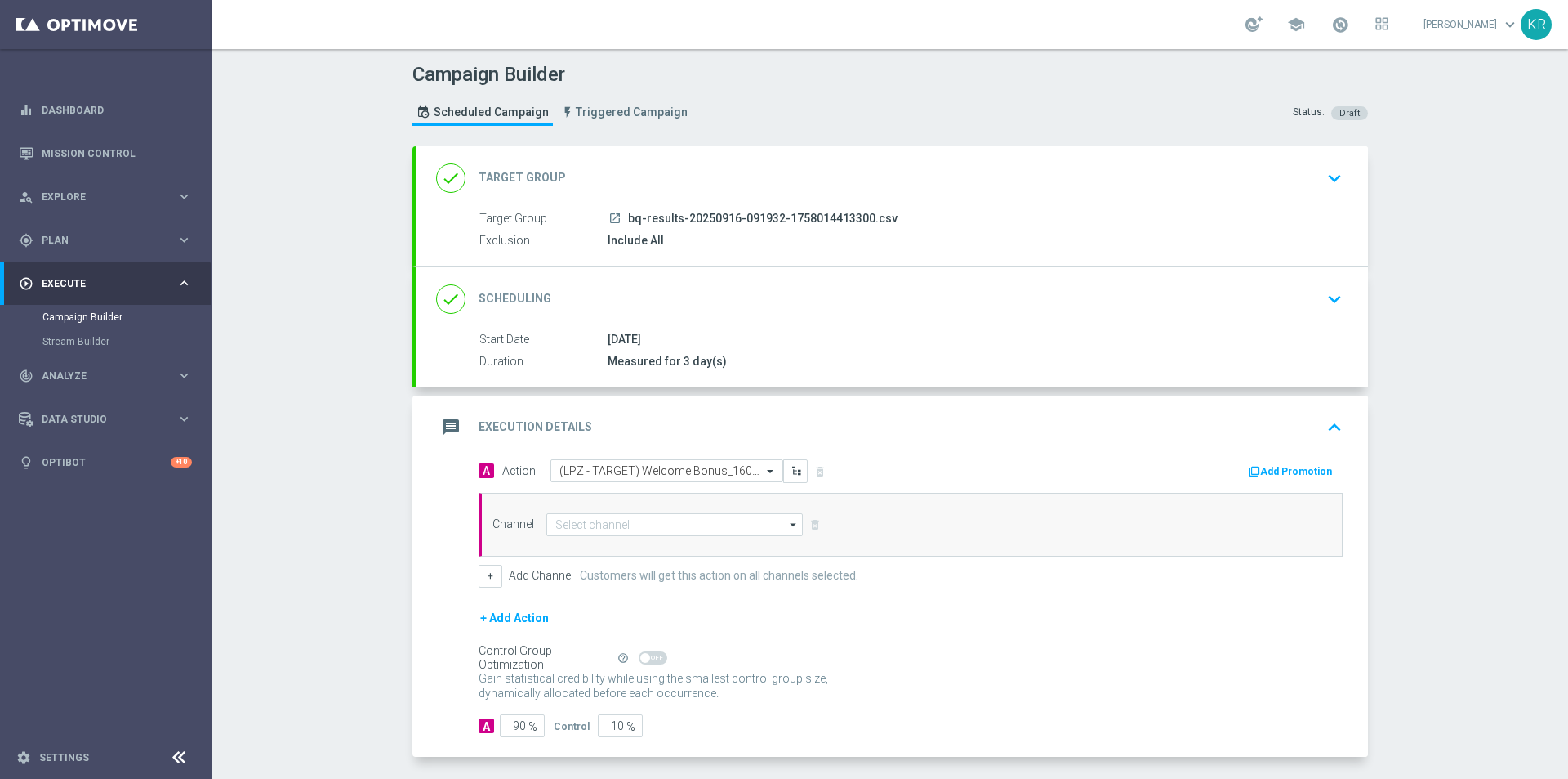
scroll to position [0, 0]
click at [620, 524] on input at bounding box center [675, 525] width 256 height 23
click at [581, 579] on div "SMS" at bounding box center [668, 573] width 244 height 23
type input "SMS"
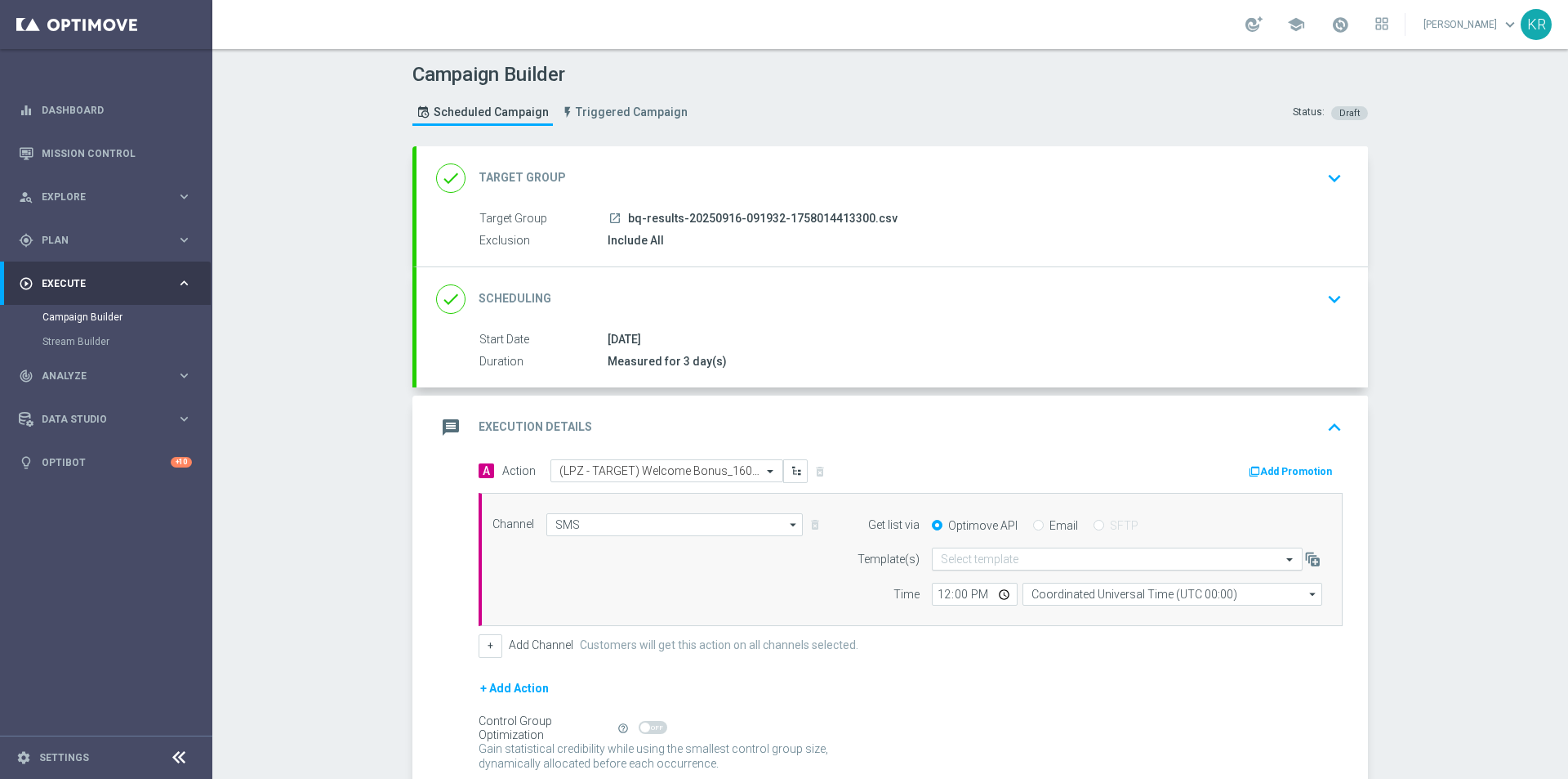
click at [958, 554] on input "text" at bounding box center [1101, 559] width 320 height 14
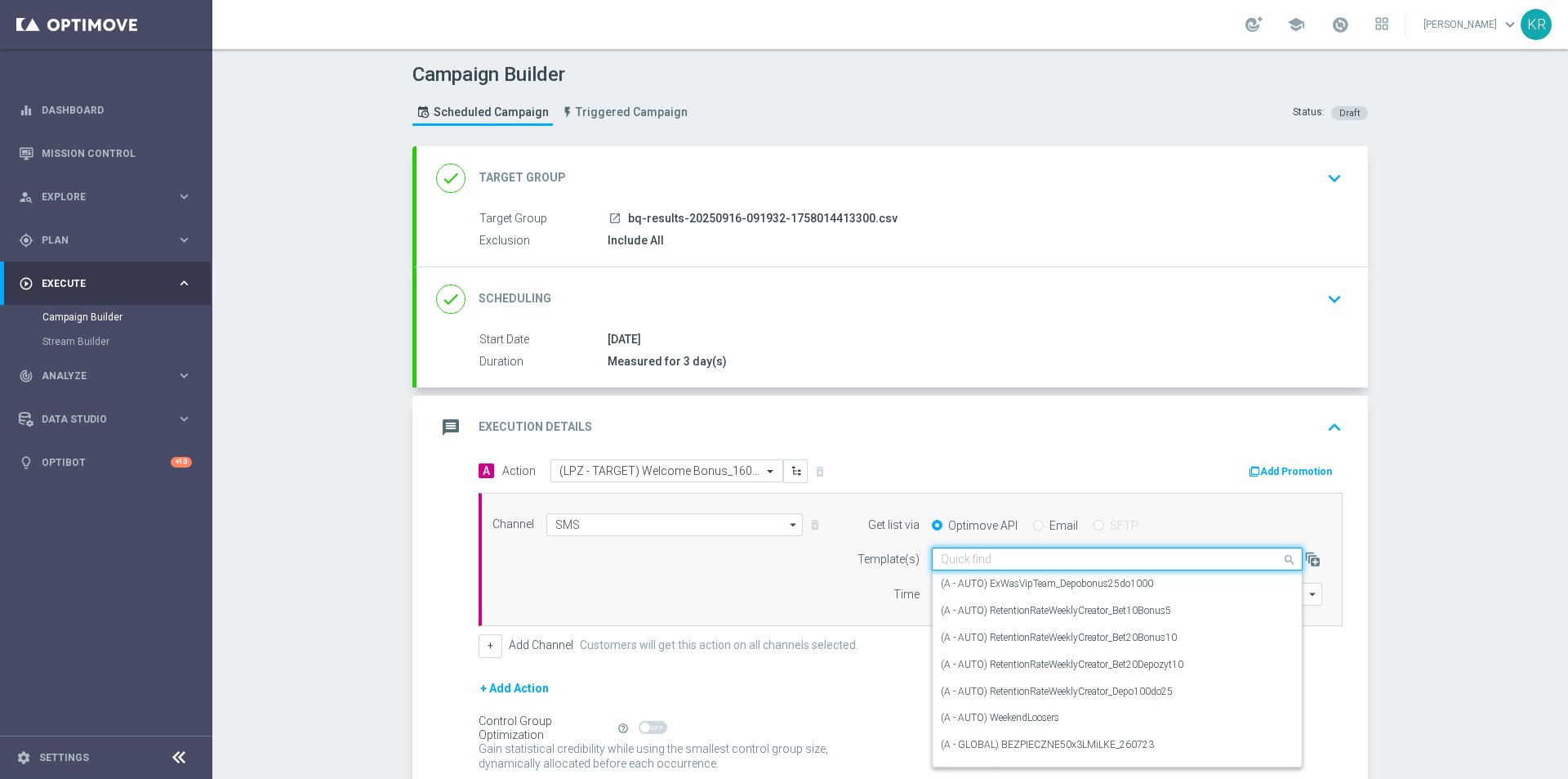
paste input "(LPZ - TARGET) Welcome Bonus_16092025"
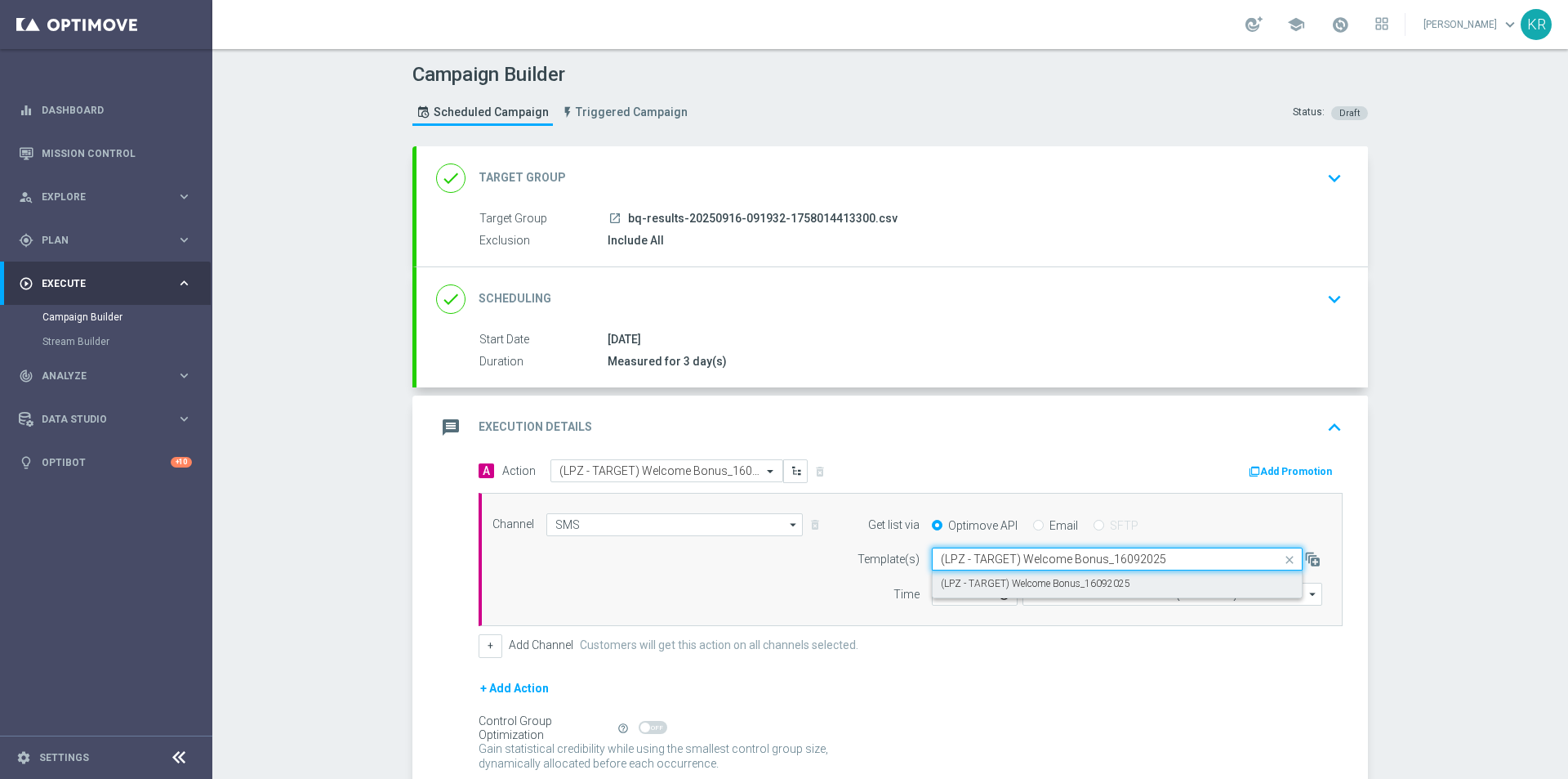
click at [978, 586] on label "(LPZ - TARGET) Welcome Bonus_16092025" at bounding box center [1035, 584] width 189 height 14
type input "(LPZ - TARGET) Welcome Bonus_16092025"
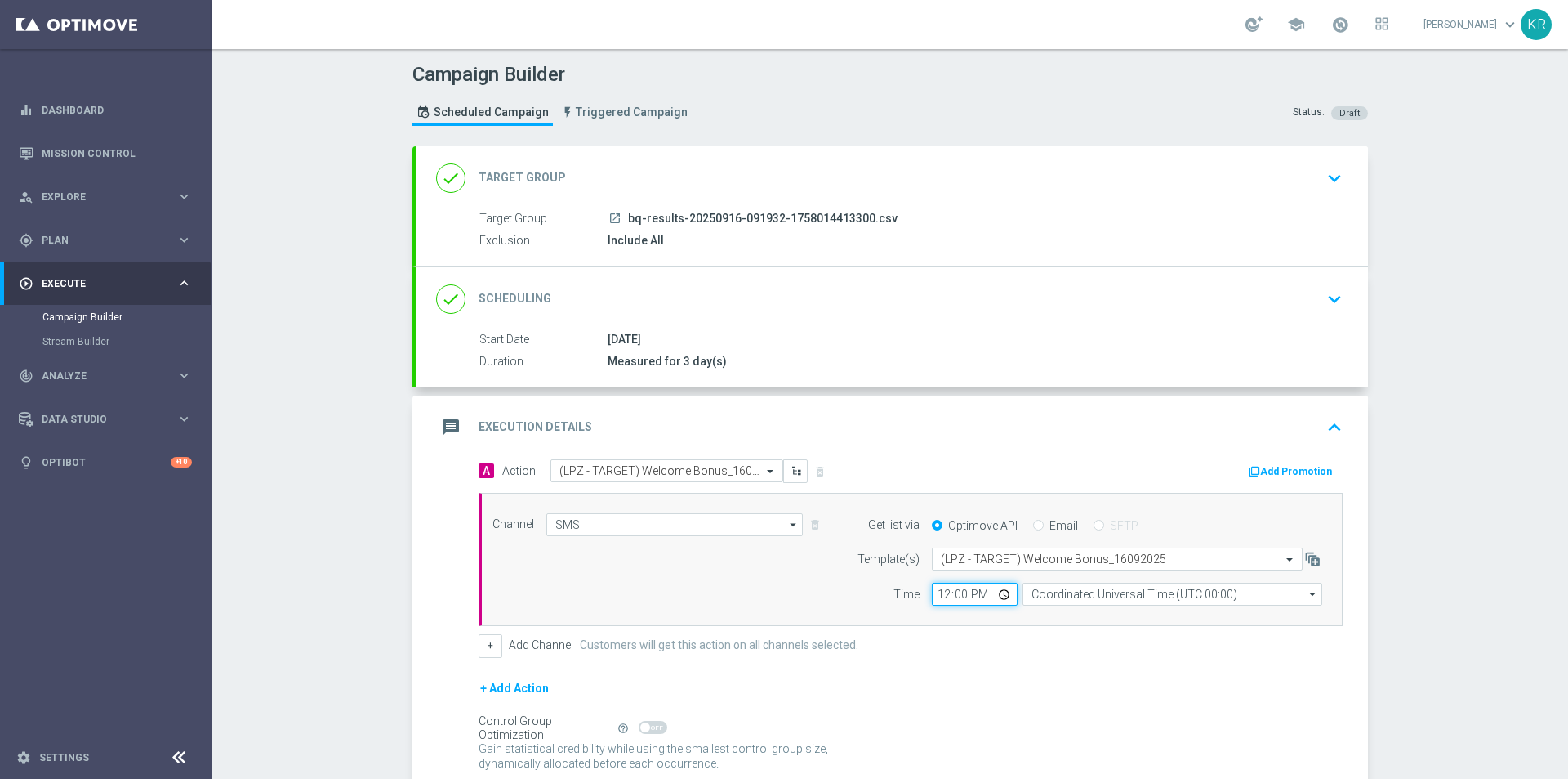
click at [933, 599] on input "12:00" at bounding box center [975, 594] width 85 height 23
type input "11:29"
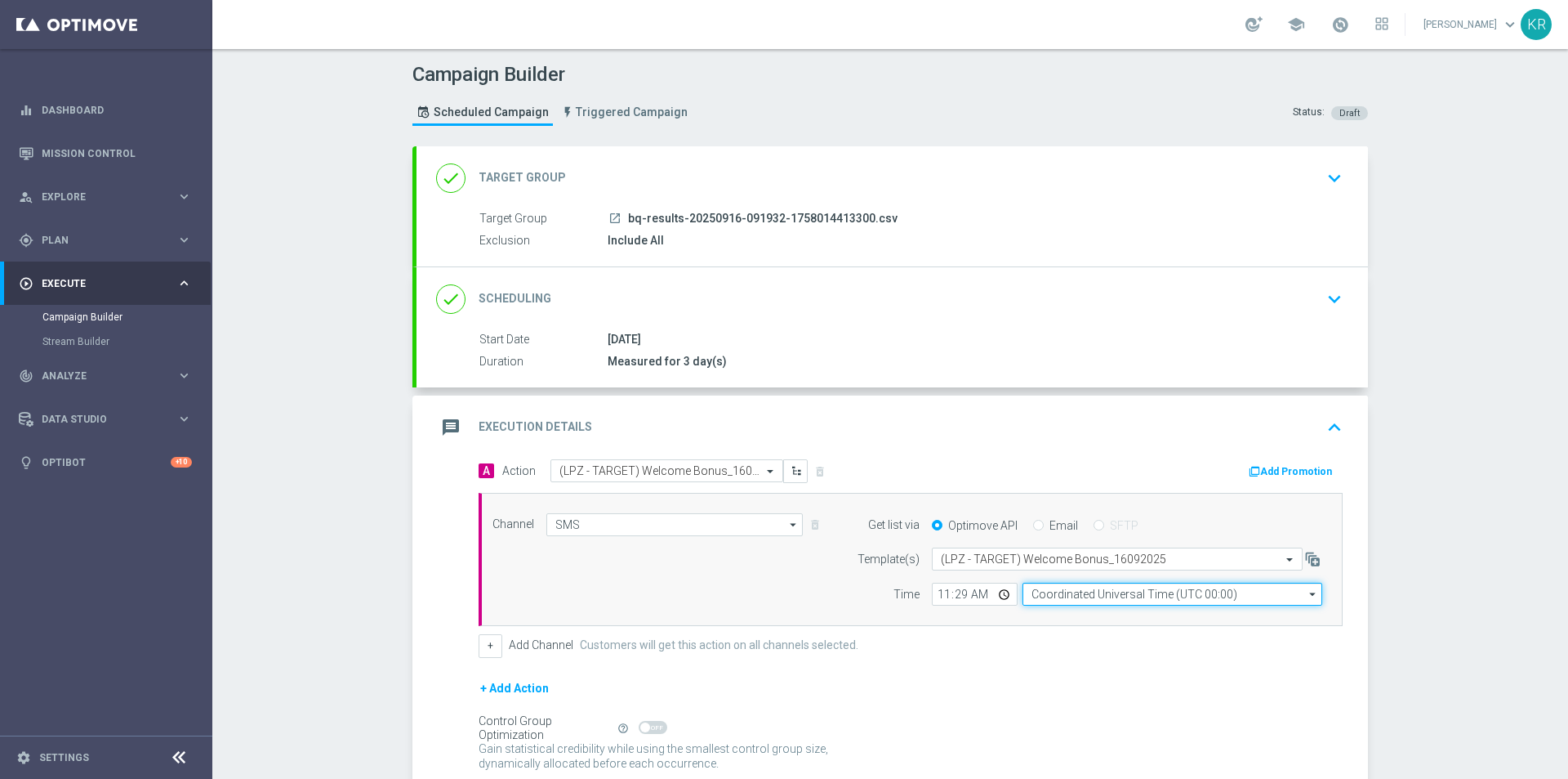
click at [1052, 599] on input "Coordinated Universal Time (UTC 00:00)" at bounding box center [1172, 594] width 300 height 23
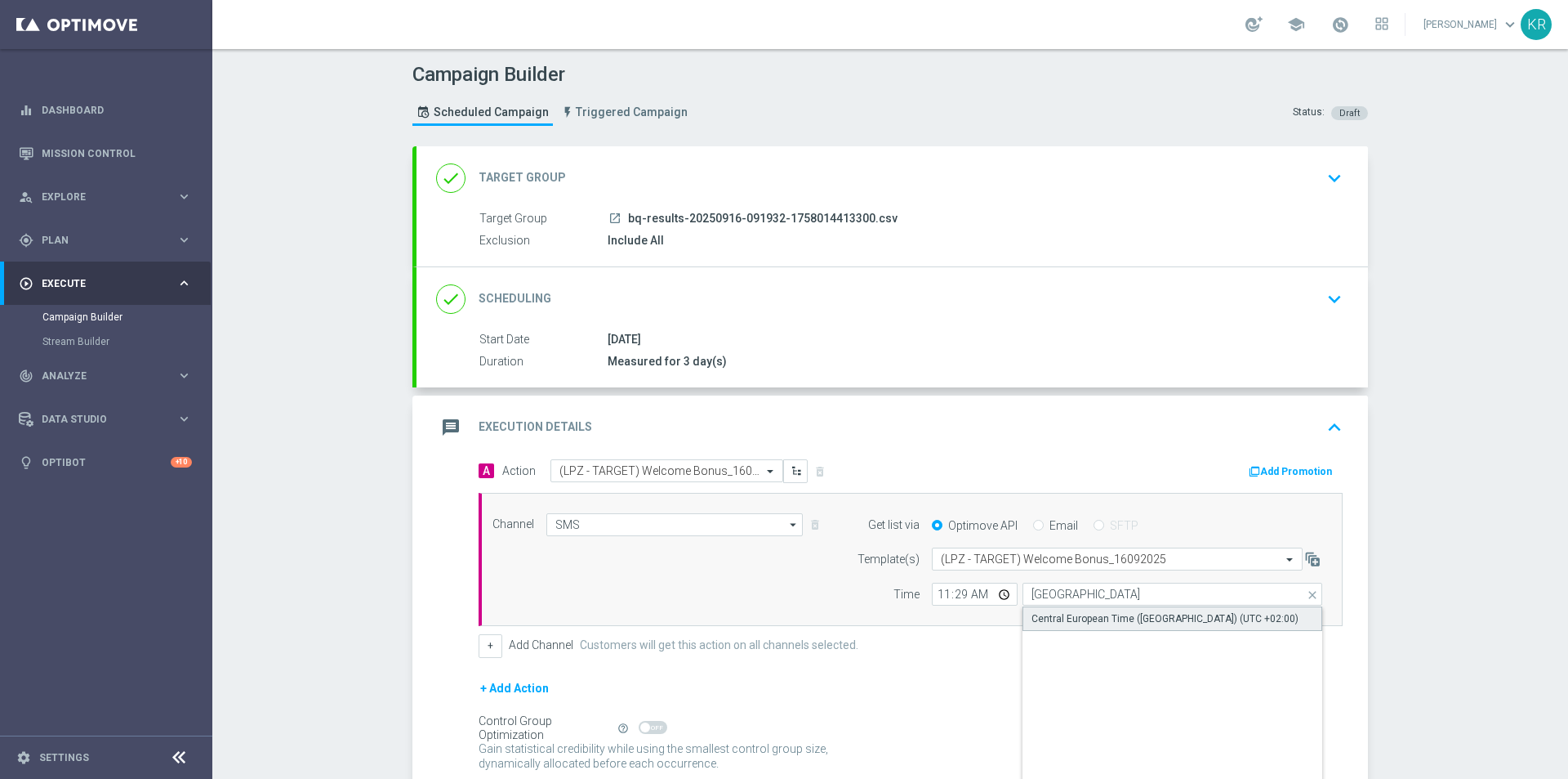
click at [1079, 619] on div "Central European Time ([GEOGRAPHIC_DATA]) (UTC +02:00)" at bounding box center [1164, 618] width 267 height 15
type input "Central European Time ([GEOGRAPHIC_DATA]) (UTC +02:00)"
click at [979, 639] on div "+ Add Channel Customers will get this action on all channels selected." at bounding box center [911, 646] width 864 height 23
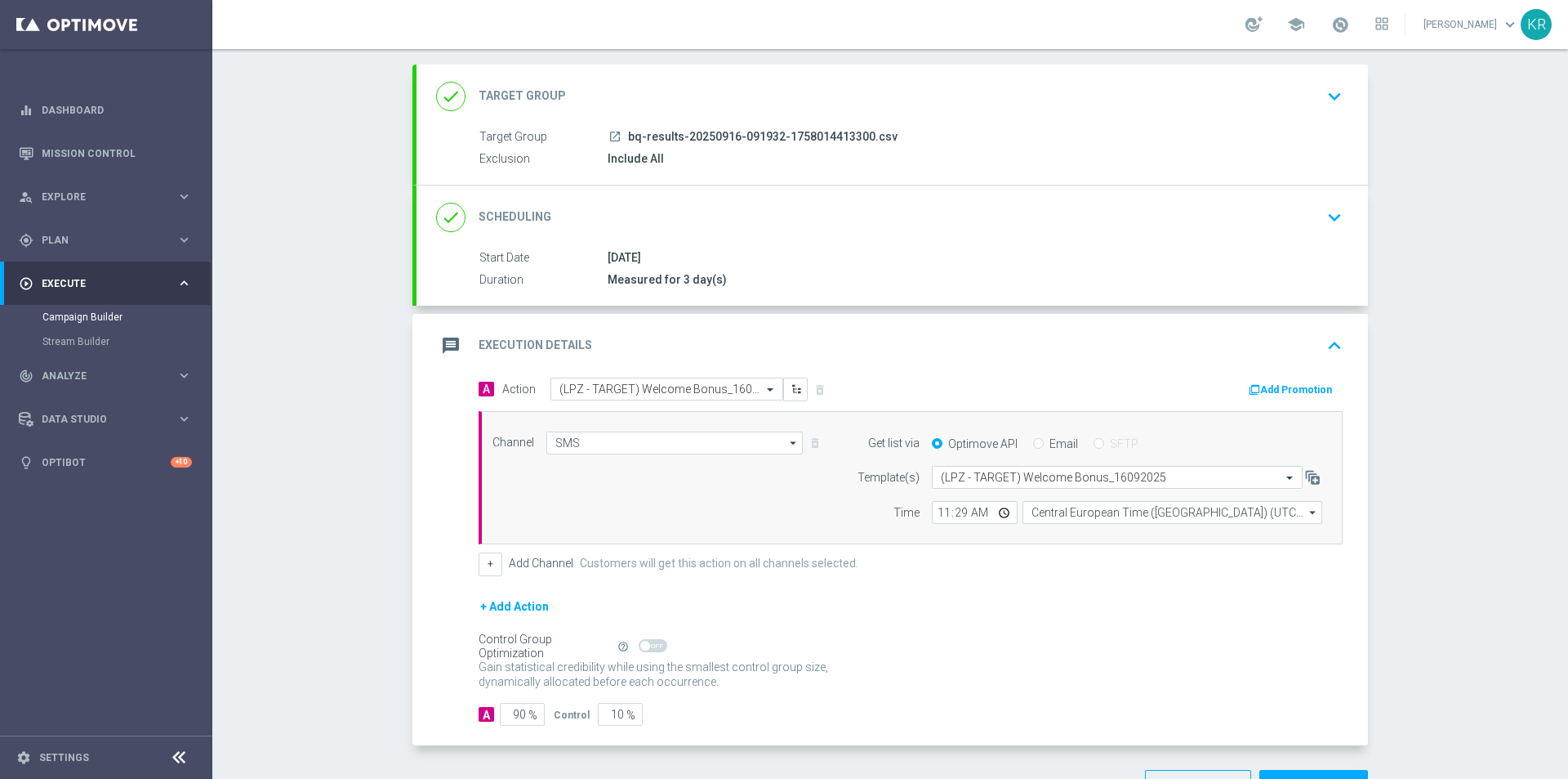
scroll to position [137, 0]
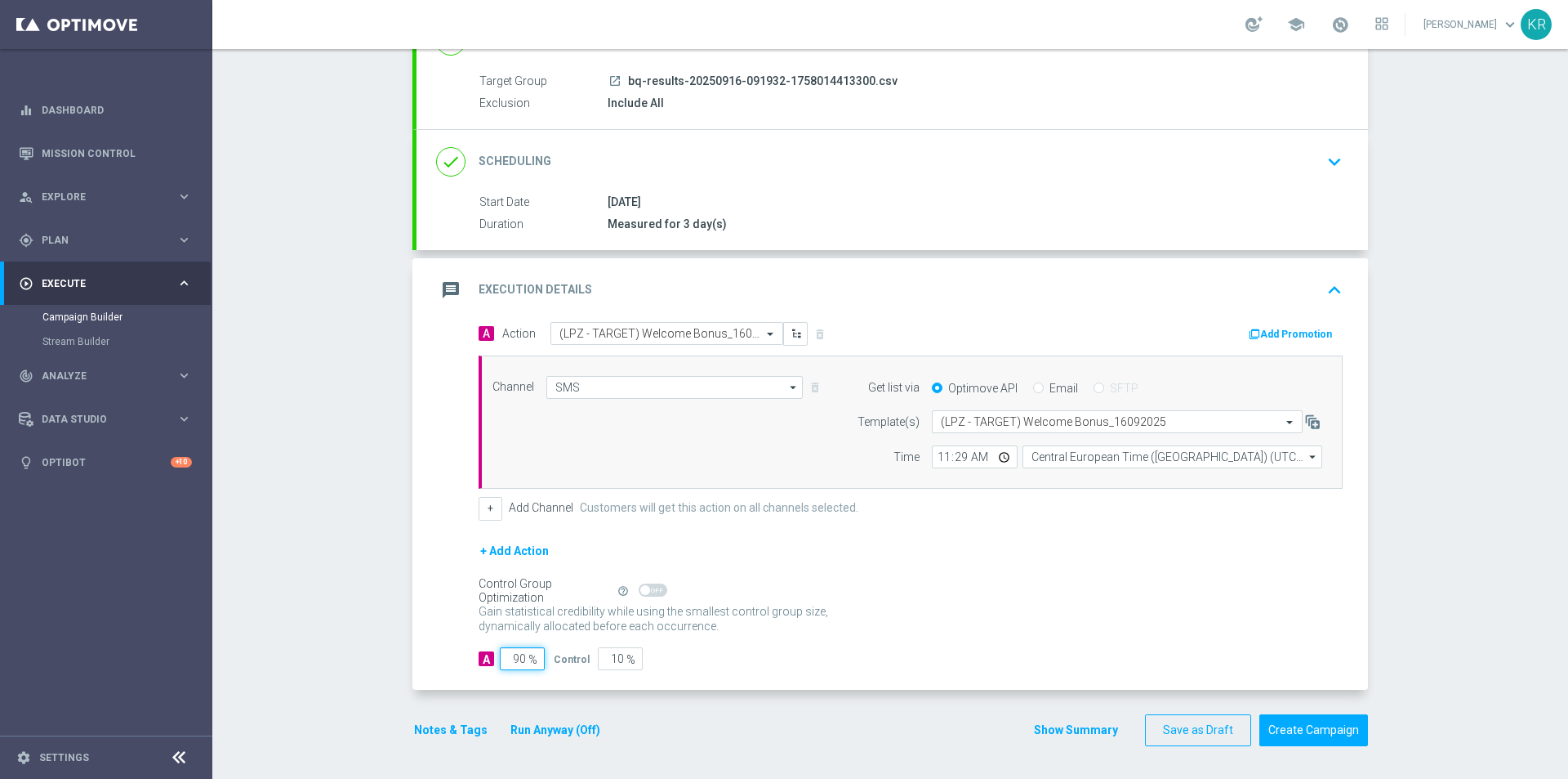
click at [507, 659] on input "90" at bounding box center [522, 659] width 45 height 23
type input "10"
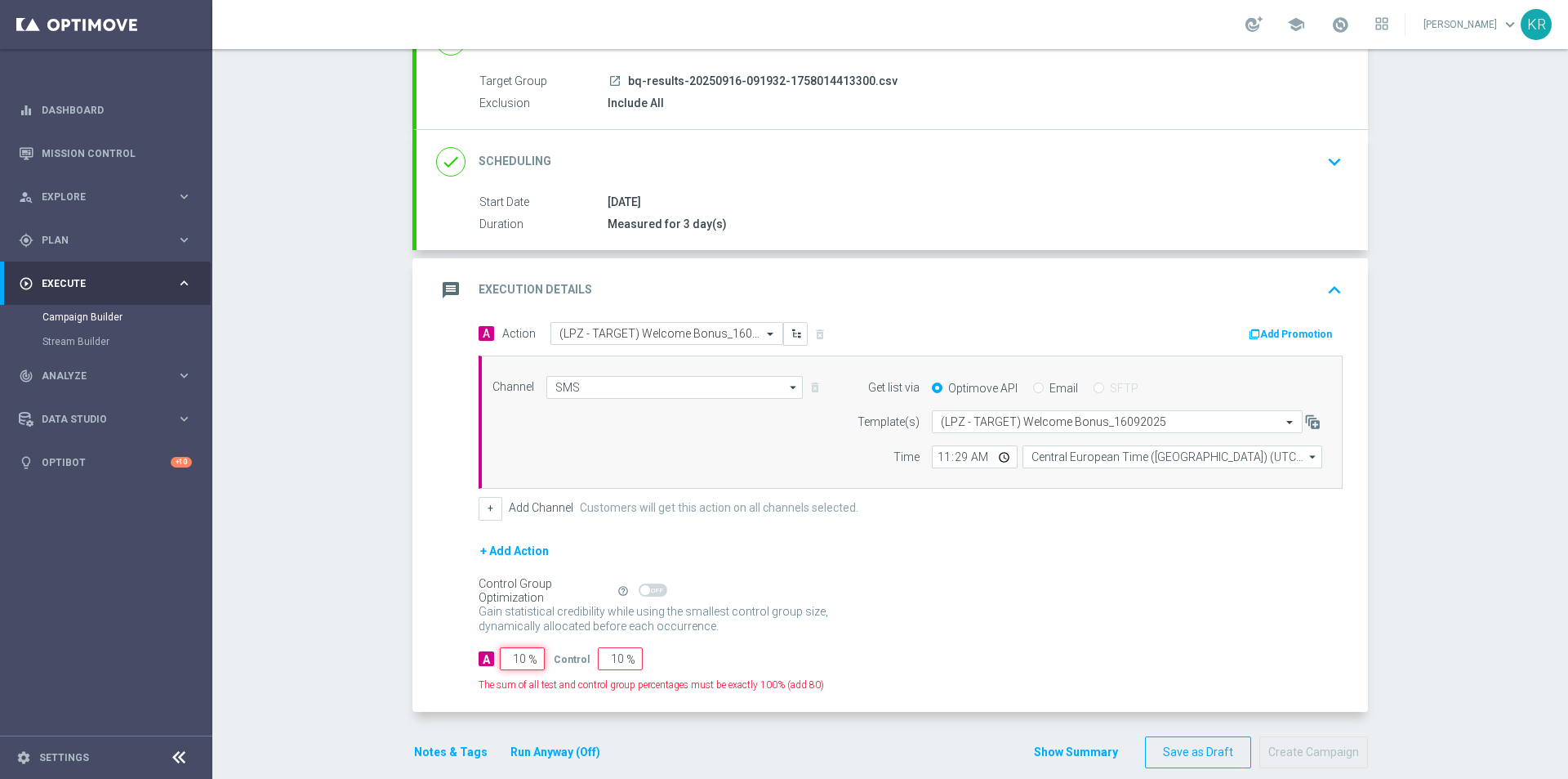
type input "90"
type input "100"
type input "0"
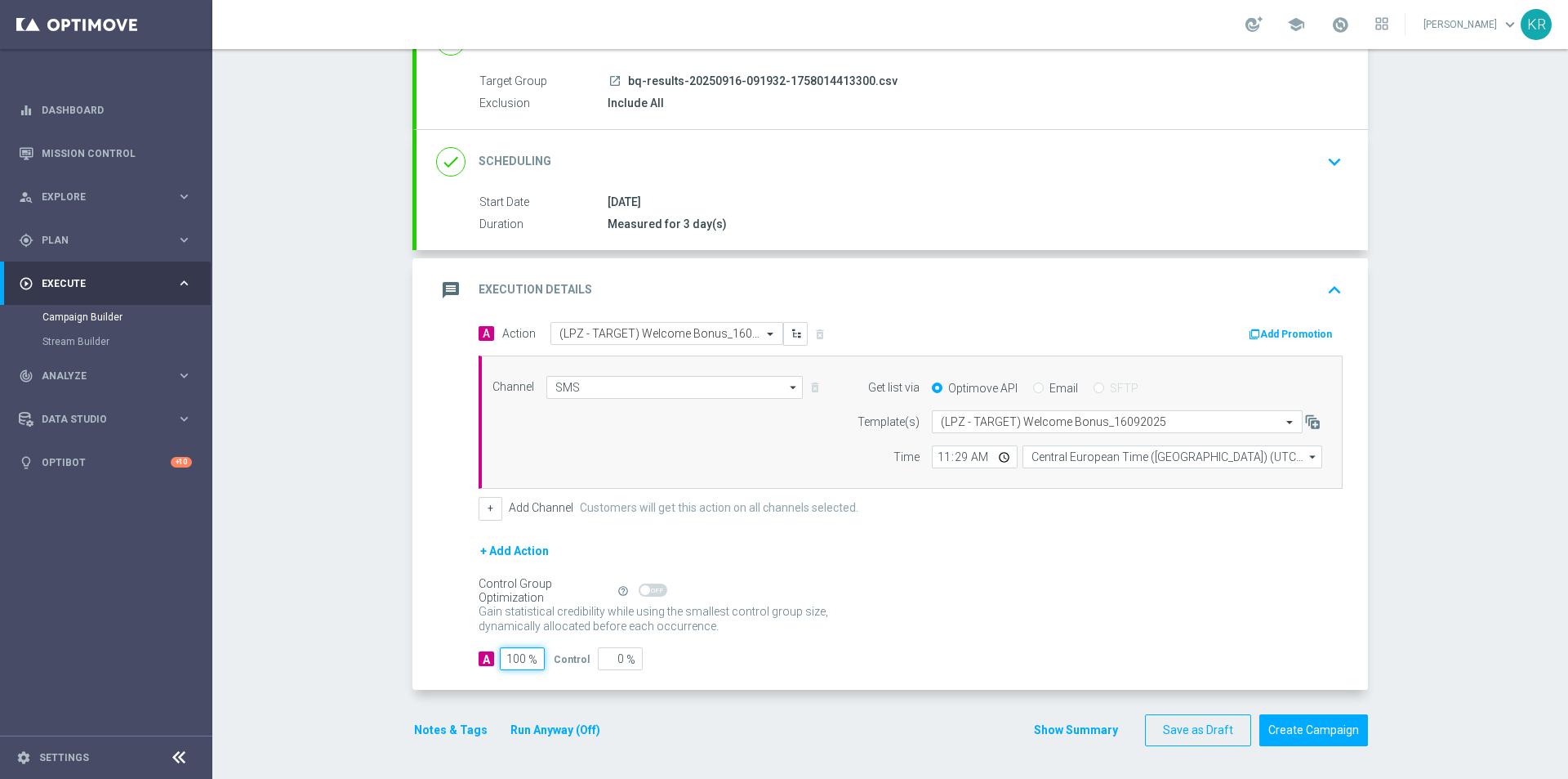
type input "100"
click at [1016, 548] on div "+ Add Action" at bounding box center [911, 561] width 864 height 41
click at [1318, 733] on button "Create Campaign" at bounding box center [1314, 729] width 109 height 32
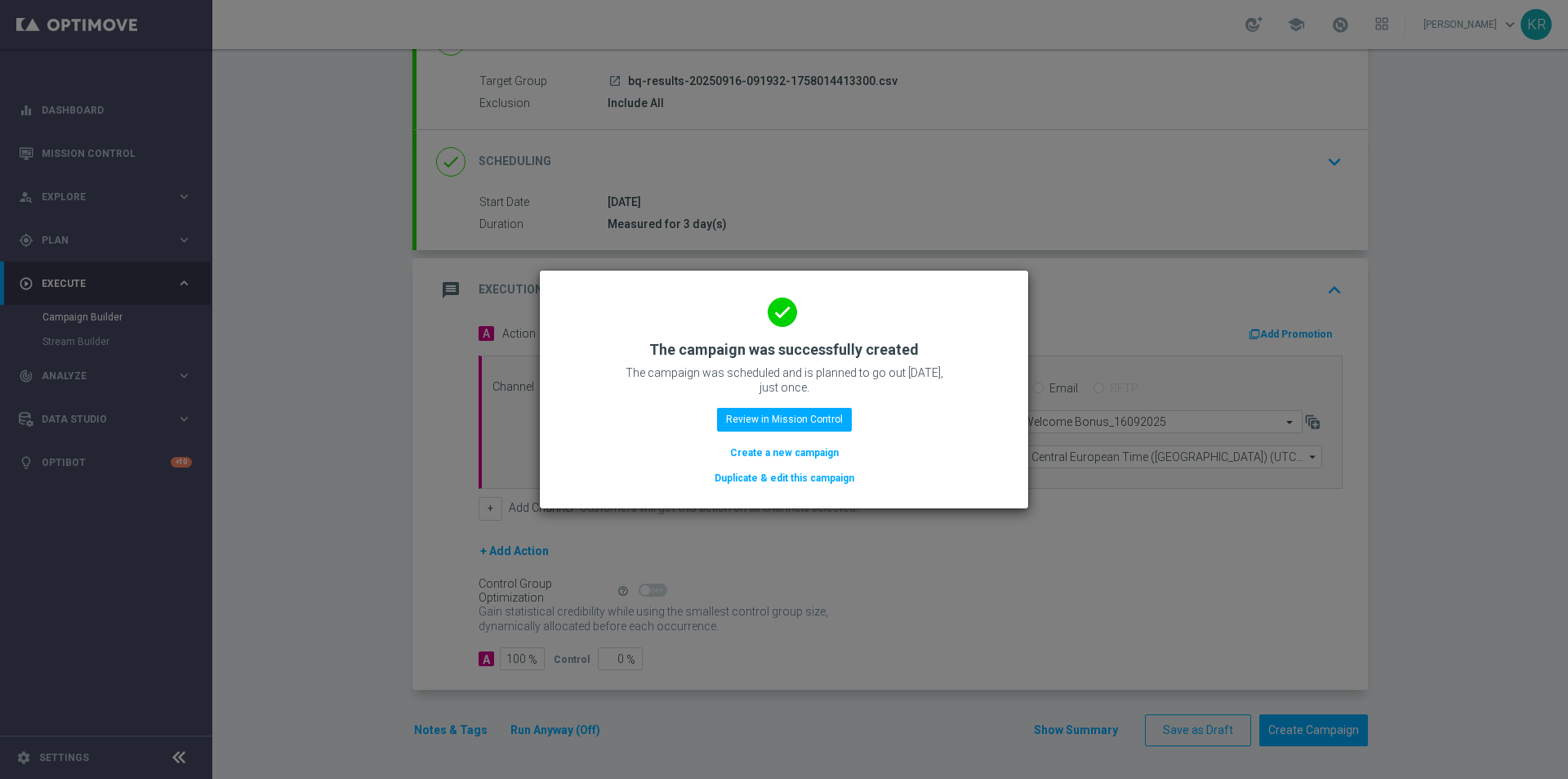
click at [743, 456] on button "Create a new campaign" at bounding box center [784, 453] width 112 height 18
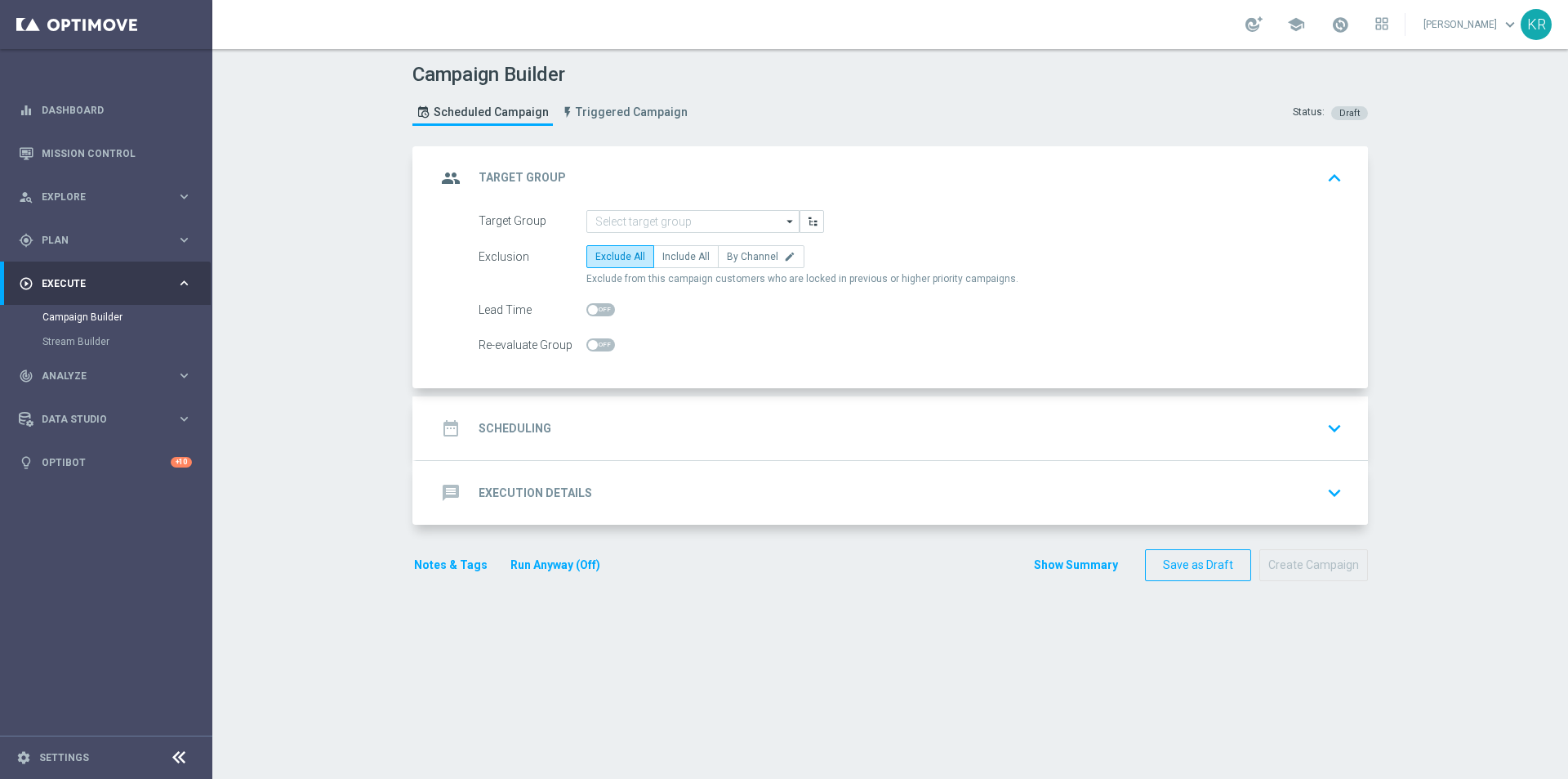
scroll to position [0, 0]
